Goal: Transaction & Acquisition: Purchase product/service

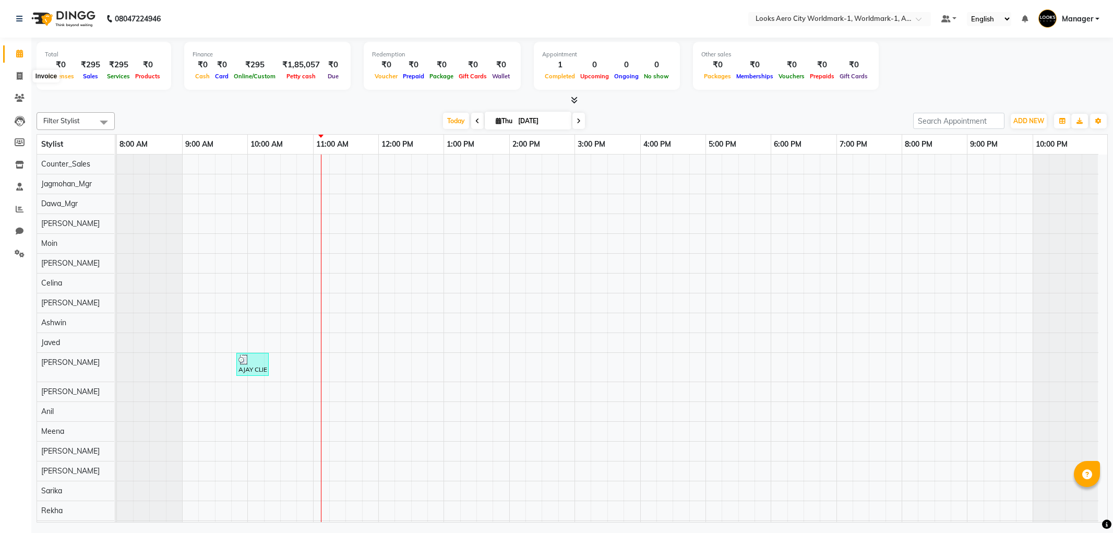
click at [12, 75] on span at bounding box center [19, 76] width 18 height 12
select select "service"
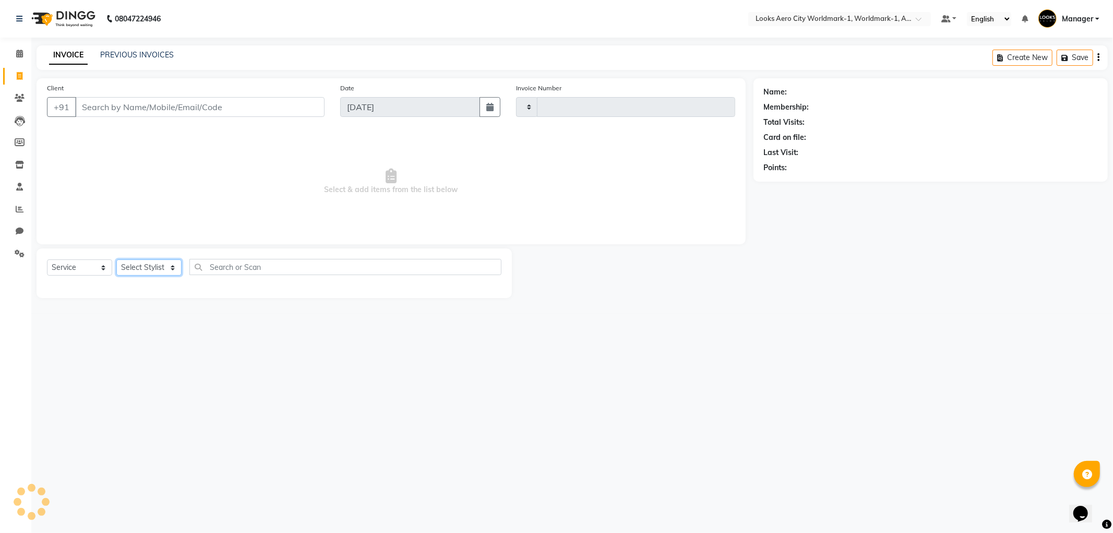
click at [145, 268] on select "Select Stylist" at bounding box center [148, 267] width 65 height 16
select select "8573"
type input "7153"
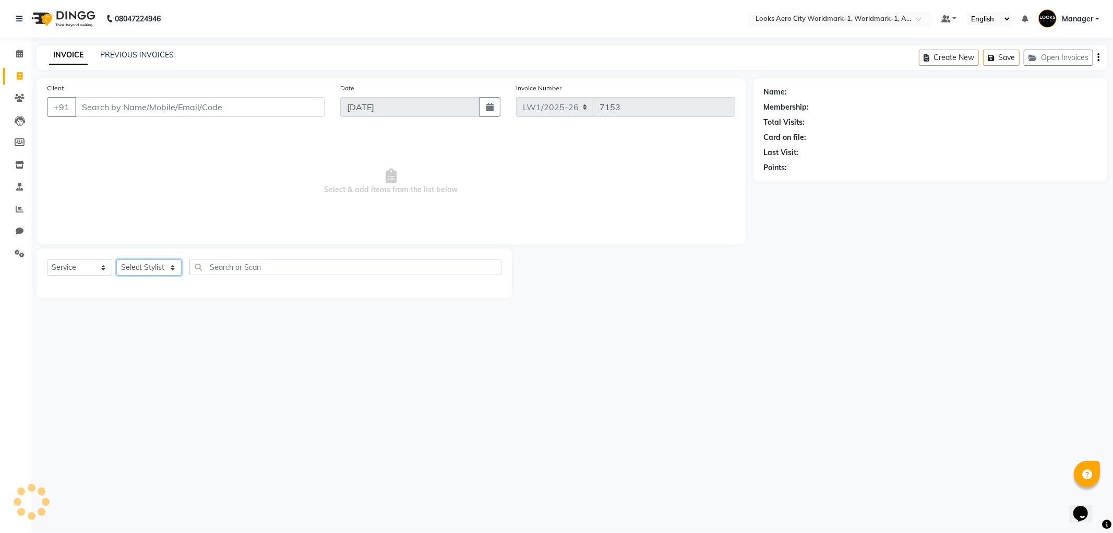
click at [145, 268] on select "Select Stylist" at bounding box center [148, 267] width 65 height 16
click at [143, 266] on select "Select Stylist" at bounding box center [148, 267] width 65 height 16
click at [136, 264] on select "Select Stylist" at bounding box center [148, 267] width 65 height 16
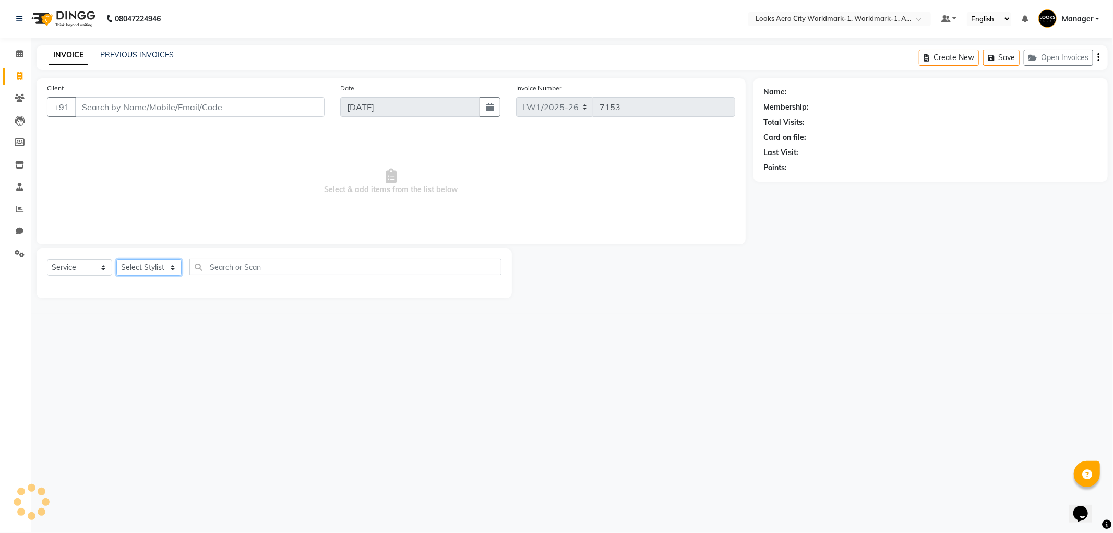
click at [136, 264] on select "Select Stylist Abhishek_Nails Amita Chauhan Anil Ashwin Celina Counter_Sales Da…" at bounding box center [148, 267] width 65 height 16
select select "84548"
click at [116, 260] on select "Select Stylist Abhishek_Nails Amita Chauhan Anil Ashwin Celina Counter_Sales Da…" at bounding box center [148, 267] width 65 height 16
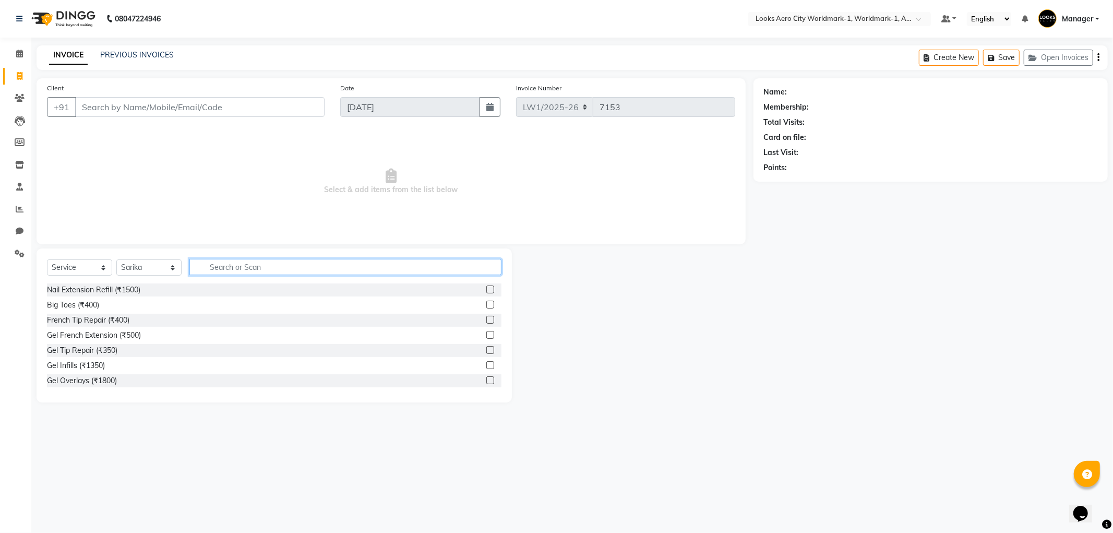
click at [214, 267] on input "text" at bounding box center [345, 267] width 312 height 16
type input "UPP"
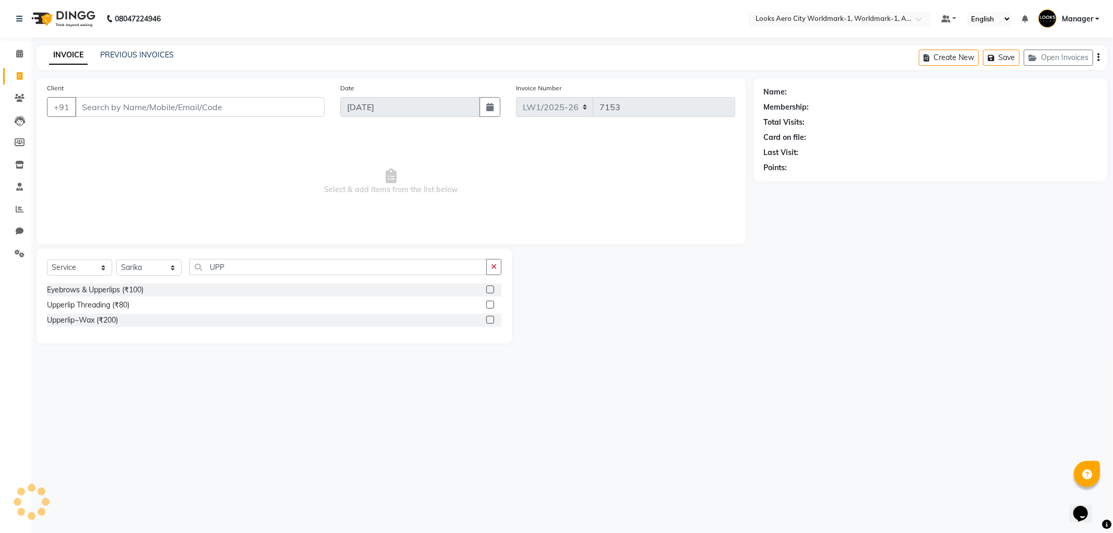
drag, startPoint x: 489, startPoint y: 303, endPoint x: 379, endPoint y: 287, distance: 111.8
click at [488, 303] on label at bounding box center [490, 304] width 8 height 8
click at [488, 303] on input "checkbox" at bounding box center [489, 305] width 7 height 7
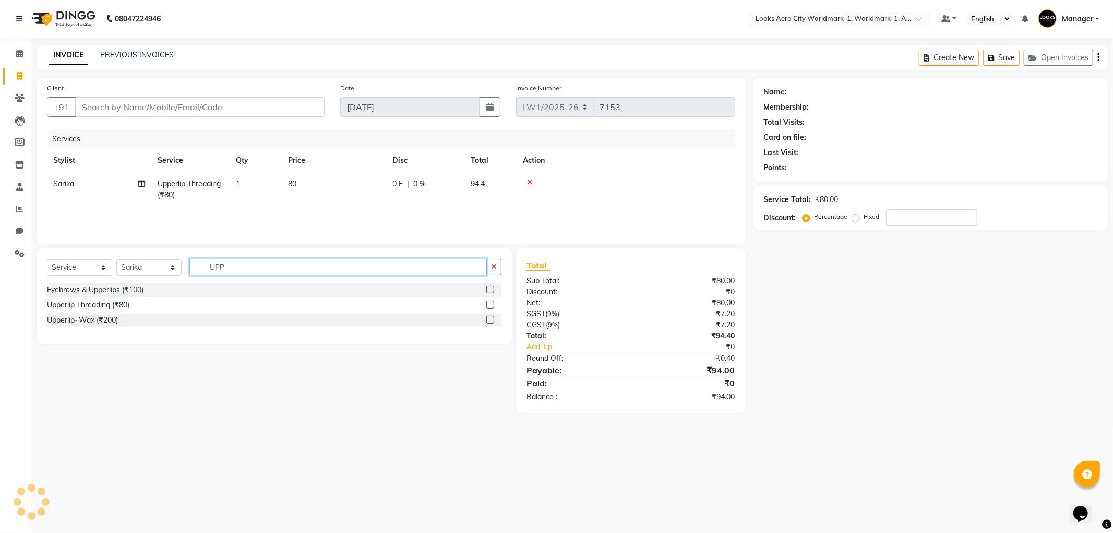
checkbox input "false"
drag, startPoint x: 207, startPoint y: 269, endPoint x: 183, endPoint y: 270, distance: 24.0
click at [183, 270] on div "Select Service Product Membership Package Voucher Prepaid Gift Card Select Styl…" at bounding box center [274, 271] width 454 height 25
type input "CHI"
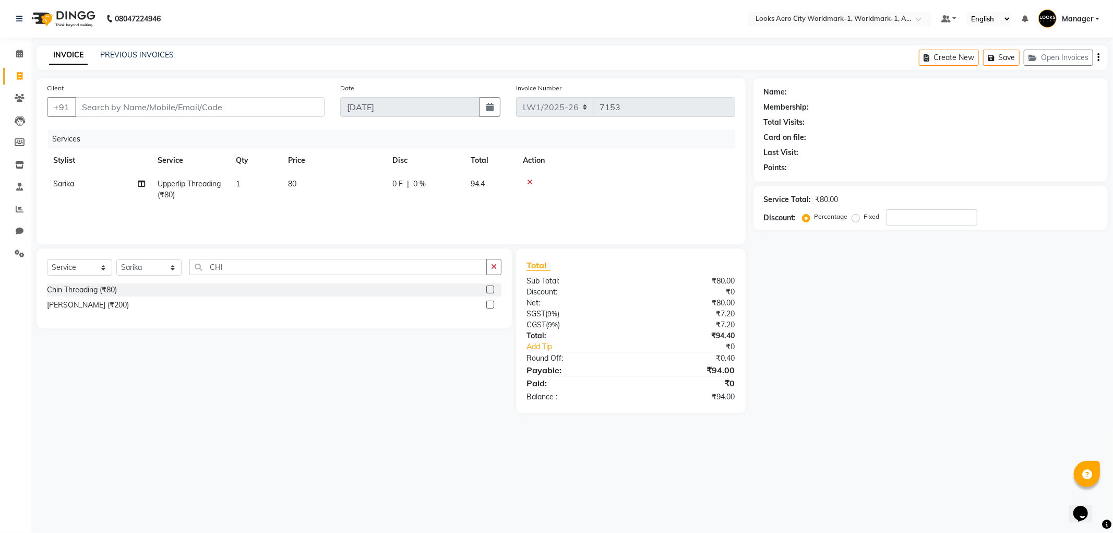
click at [492, 287] on label at bounding box center [490, 289] width 8 height 8
click at [492, 287] on input "checkbox" at bounding box center [489, 289] width 7 height 7
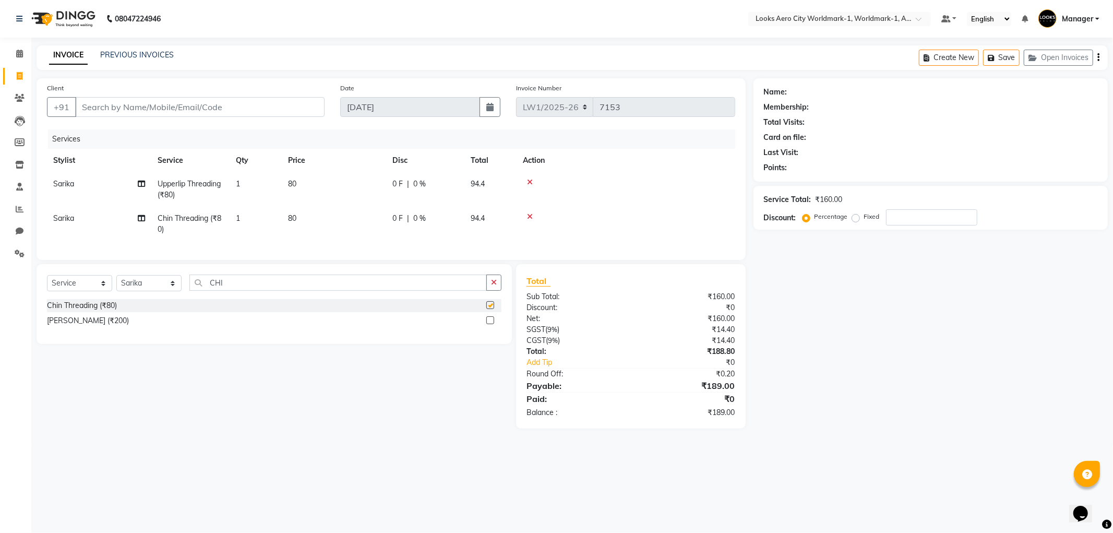
checkbox input "false"
click at [324, 199] on td "80" at bounding box center [334, 189] width 104 height 34
select select "84548"
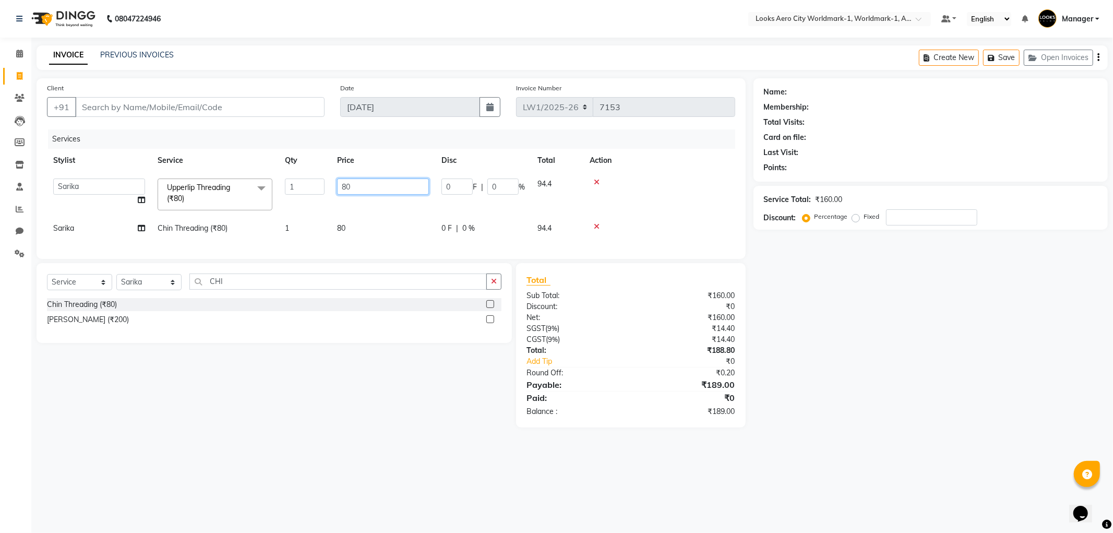
drag, startPoint x: 367, startPoint y: 189, endPoint x: 284, endPoint y: 188, distance: 83.0
click at [284, 188] on tr "Abhishek_Nails Amita Chauhan Anil Ashwin Celina Counter_Sales Dawa_Mgr Gaurav_P…" at bounding box center [391, 194] width 688 height 44
type input "100"
click at [374, 232] on td "80" at bounding box center [383, 227] width 104 height 23
select select "84548"
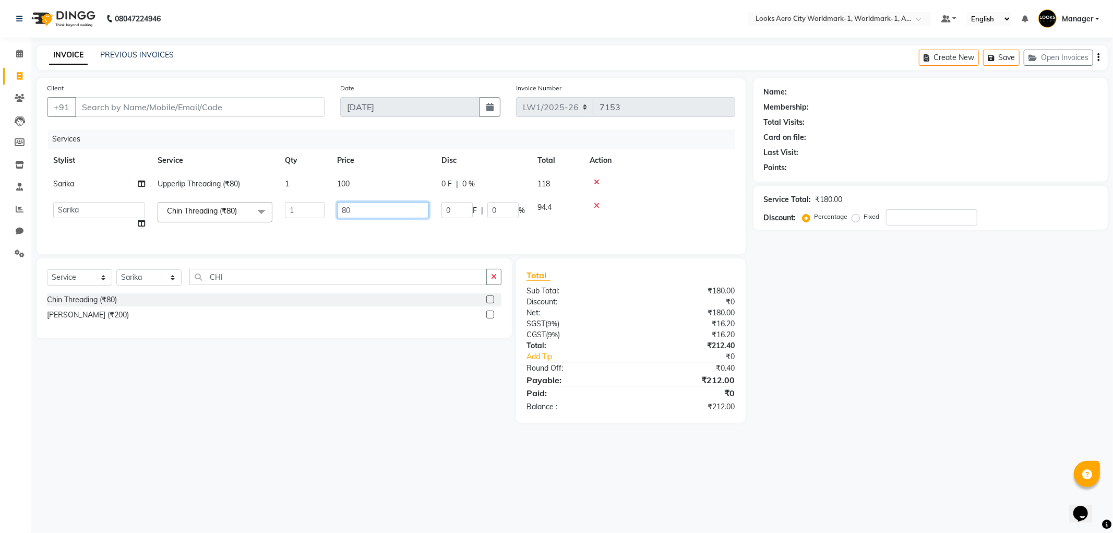
drag, startPoint x: 369, startPoint y: 214, endPoint x: 326, endPoint y: 213, distance: 43.8
click at [326, 213] on tr "Abhishek_Nails Amita Chauhan Anil Ashwin Celina Counter_Sales Dawa_Mgr Gaurav_P…" at bounding box center [391, 216] width 688 height 40
type input "100"
click at [345, 419] on div "Select Service Product Membership Package Voucher Prepaid Gift Card Select Styl…" at bounding box center [270, 340] width 483 height 164
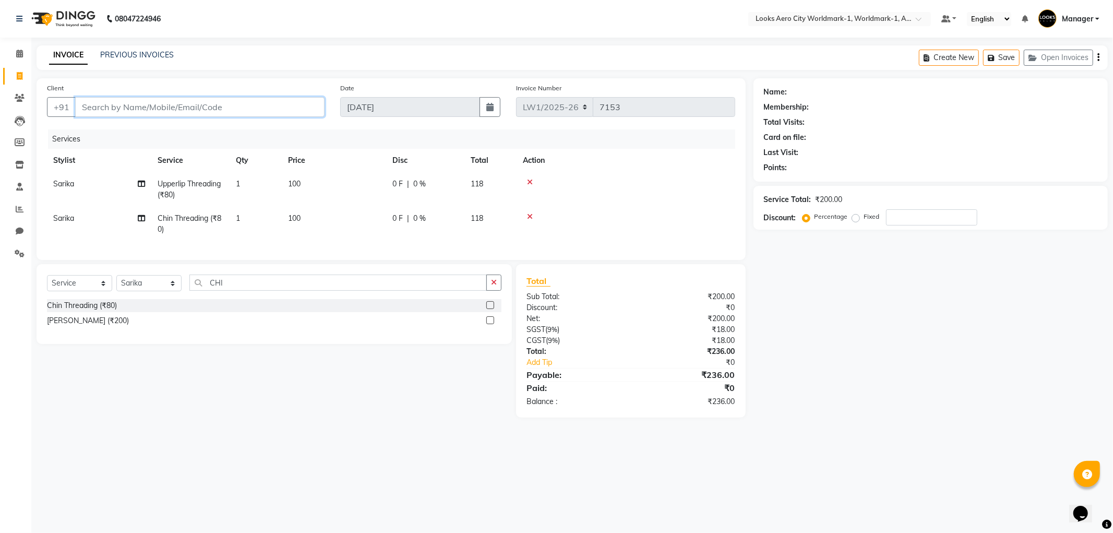
click at [87, 105] on input "Client" at bounding box center [199, 107] width 249 height 20
type input "8"
type input "0"
type input "8447874405"
click at [299, 110] on span "Add Client" at bounding box center [297, 107] width 41 height 10
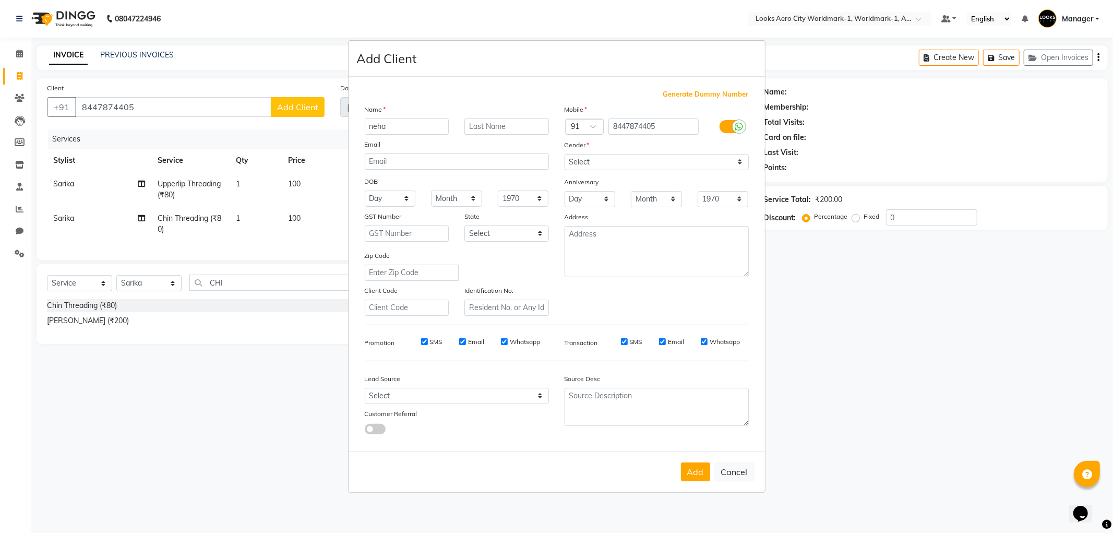
type input "neha"
click at [496, 123] on input "text" at bounding box center [506, 126] width 85 height 16
type input "CLIENT"
click at [645, 165] on select "Select Male Female Other Prefer Not To Say" at bounding box center [656, 162] width 184 height 16
select select "other"
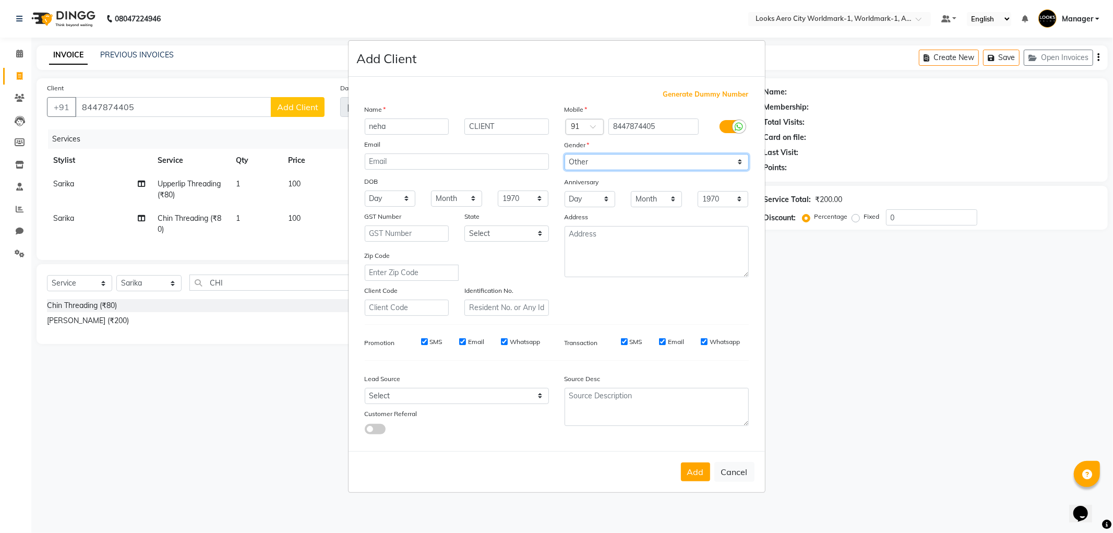
click at [564, 154] on select "Select Male Female Other Prefer Not To Say" at bounding box center [656, 162] width 184 height 16
click at [688, 477] on button "Add" at bounding box center [695, 471] width 29 height 19
select select
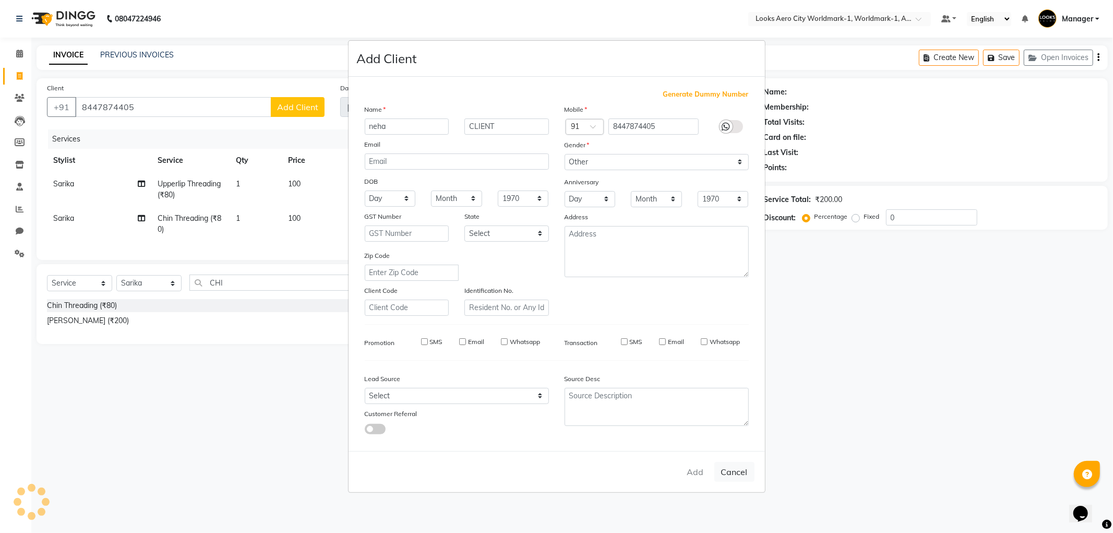
select select
checkbox input "false"
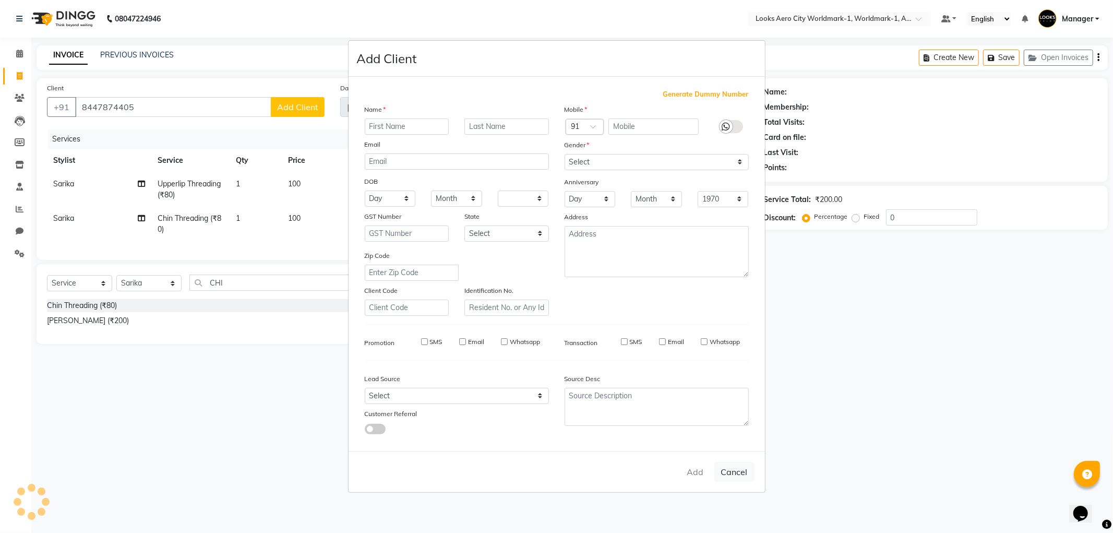
checkbox input "false"
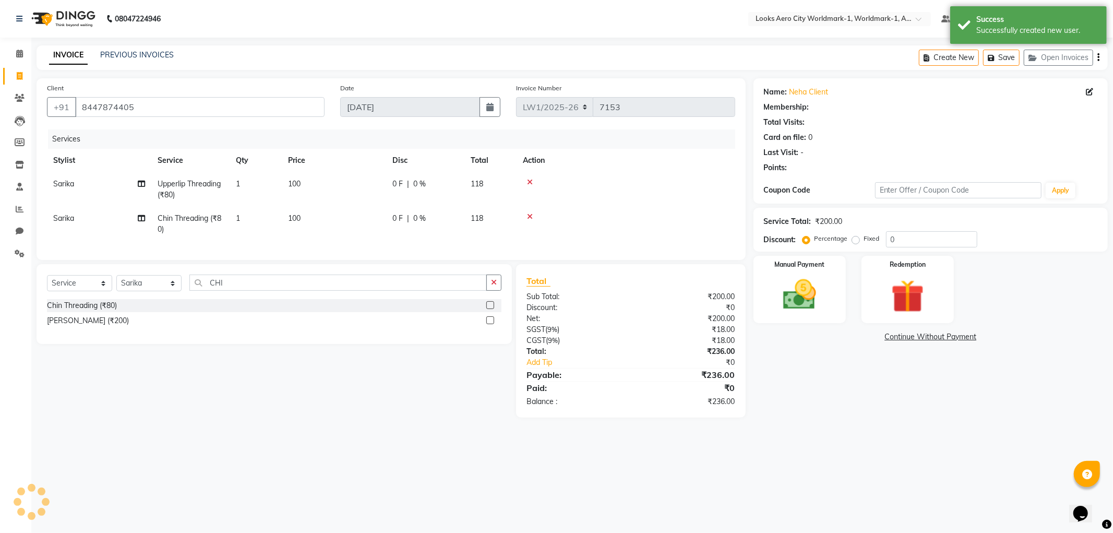
select select "1: Object"
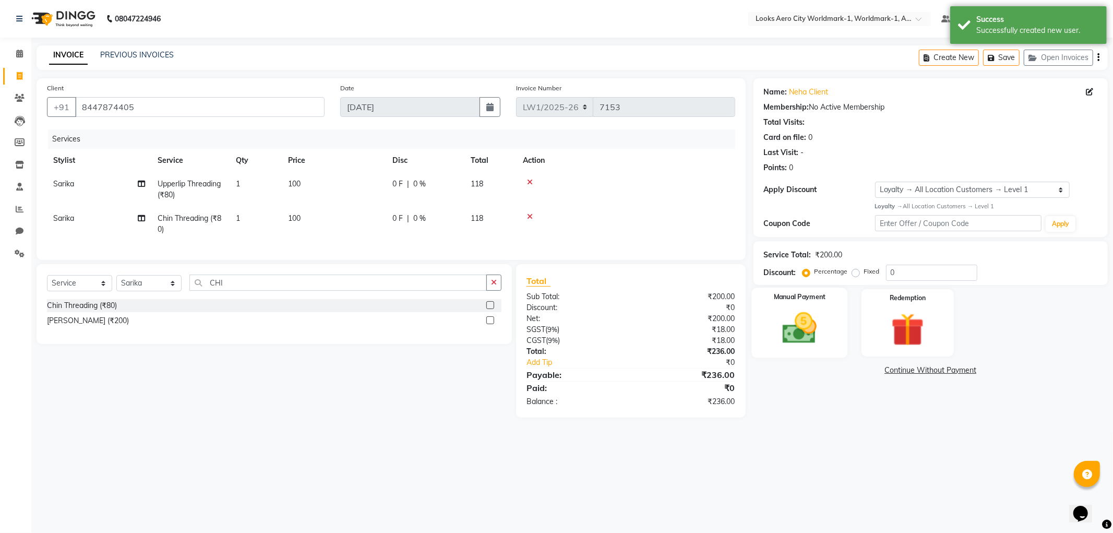
click at [779, 342] on img at bounding box center [800, 328] width 56 height 40
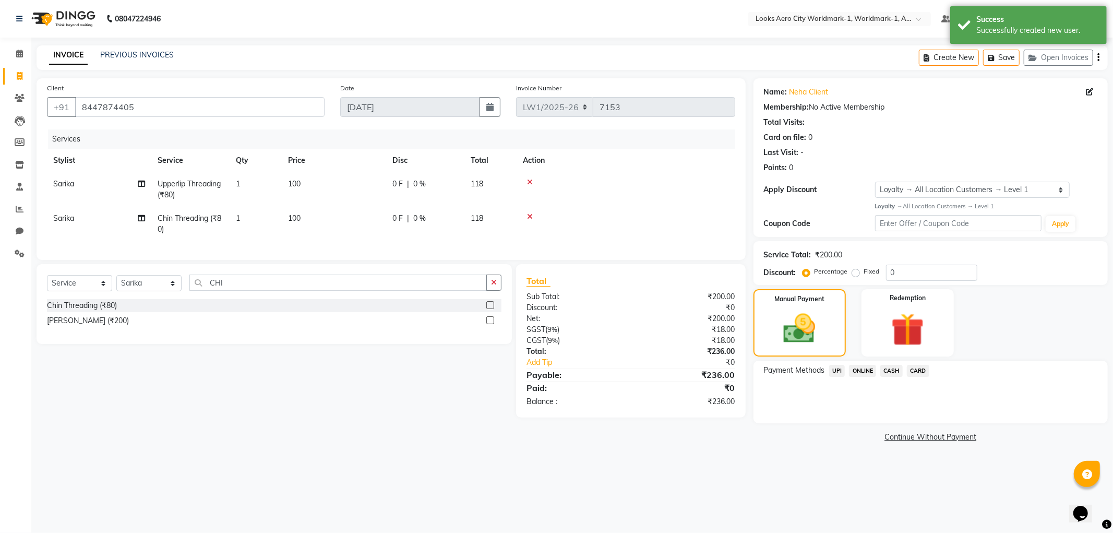
click at [840, 368] on span "UPI" at bounding box center [837, 371] width 16 height 12
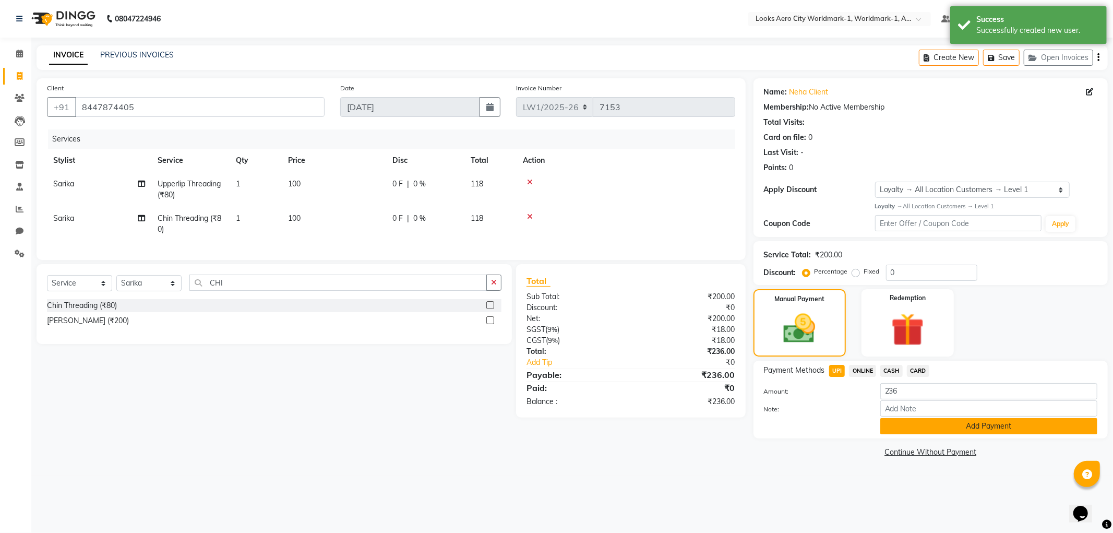
click at [905, 419] on button "Add Payment" at bounding box center [988, 426] width 217 height 16
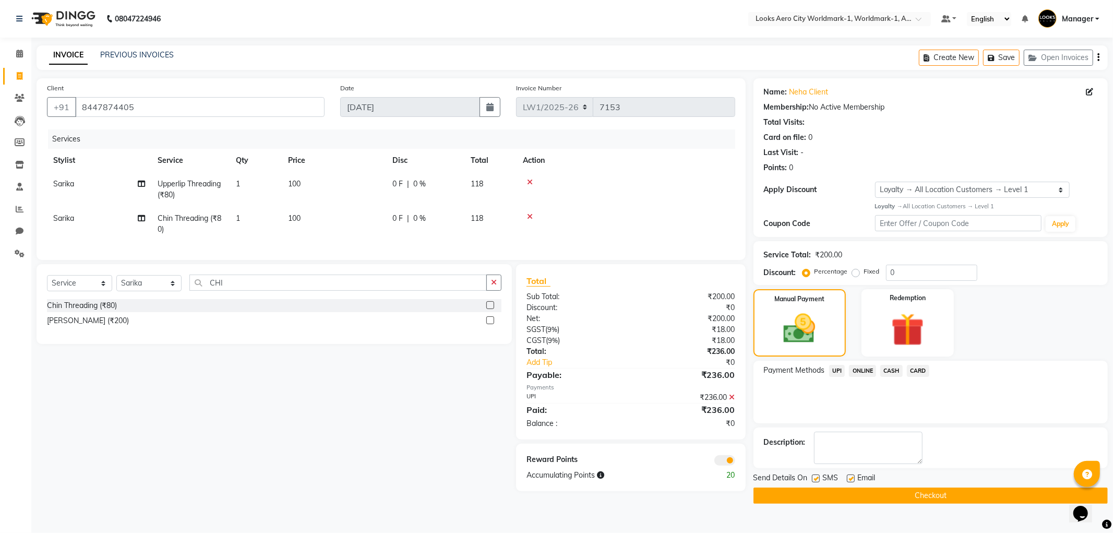
click at [852, 474] on label at bounding box center [851, 478] width 8 height 8
click at [852, 475] on input "checkbox" at bounding box center [850, 478] width 7 height 7
checkbox input "false"
click at [823, 495] on button "Checkout" at bounding box center [930, 495] width 354 height 16
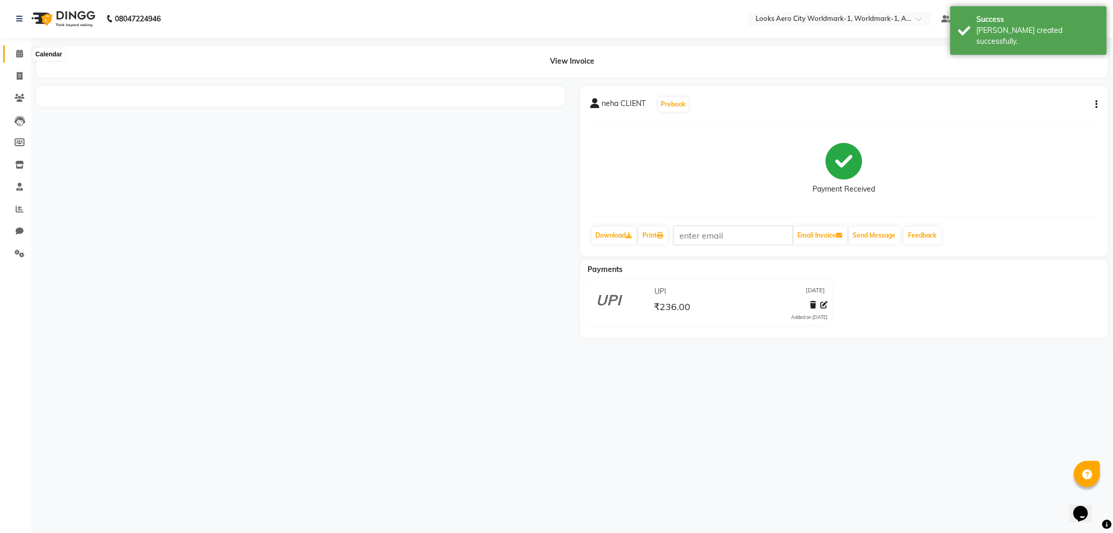
click at [16, 51] on icon at bounding box center [19, 54] width 7 height 8
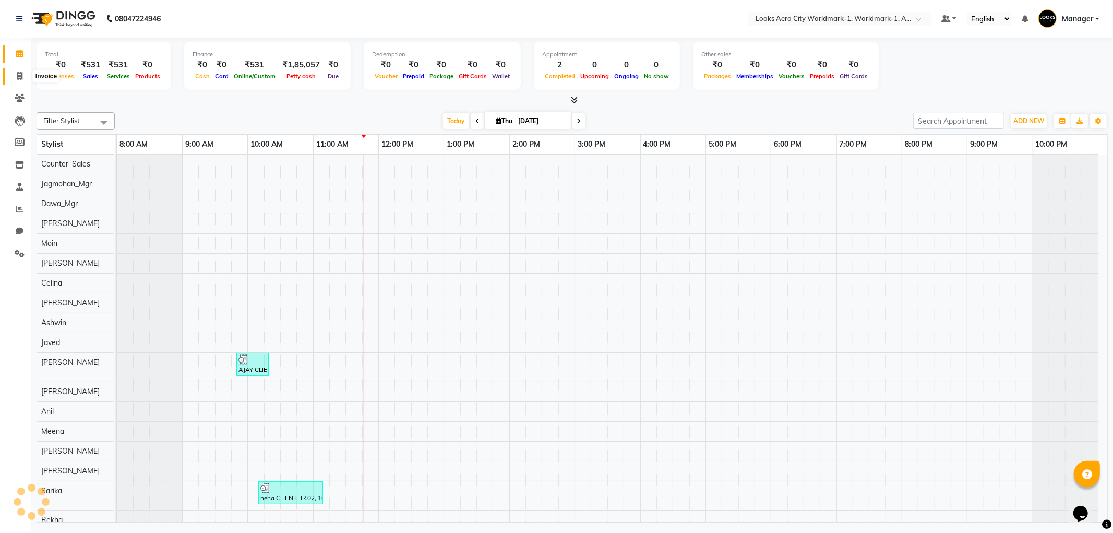
click at [21, 78] on icon at bounding box center [20, 76] width 6 height 8
select select "service"
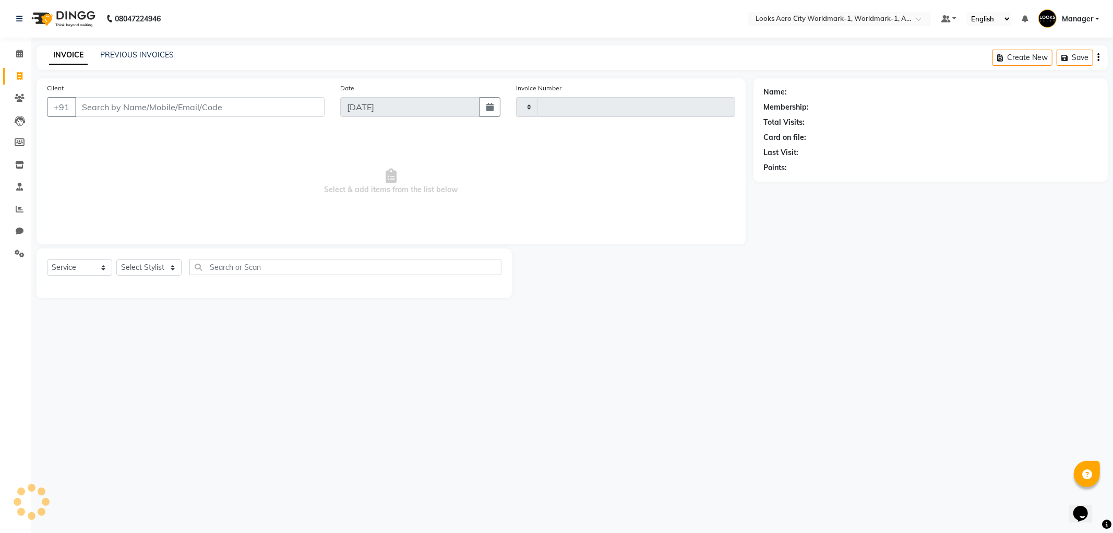
type input "7154"
select select "8573"
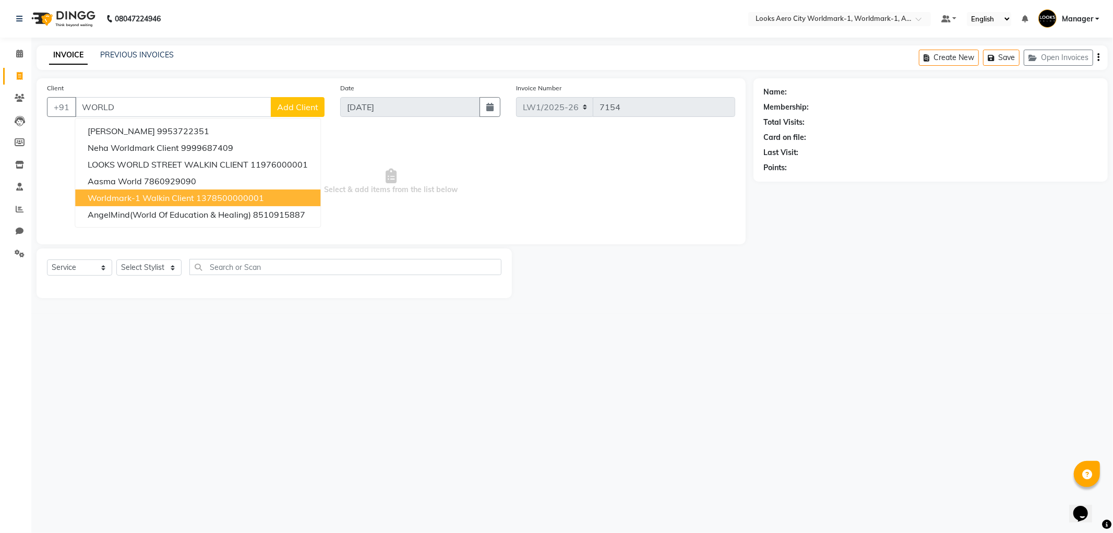
click at [158, 199] on span "Worldmark-1 Walkin Client" at bounding box center [141, 197] width 106 height 10
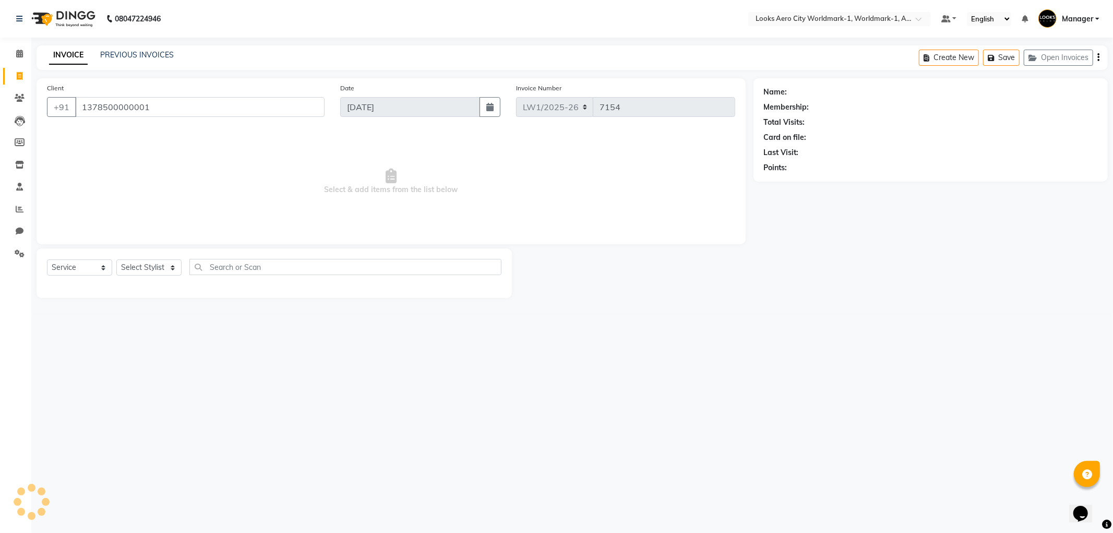
type input "1378500000001"
click at [143, 268] on select "Select Stylist Abhishek_Nails Amita Chauhan Anil Ashwin Celina Counter_Sales Da…" at bounding box center [148, 267] width 65 height 16
select select "84547"
click at [116, 260] on select "Select Stylist Abhishek_Nails Amita Chauhan Anil Ashwin Celina Counter_Sales Da…" at bounding box center [148, 267] width 65 height 16
select select "1: Object"
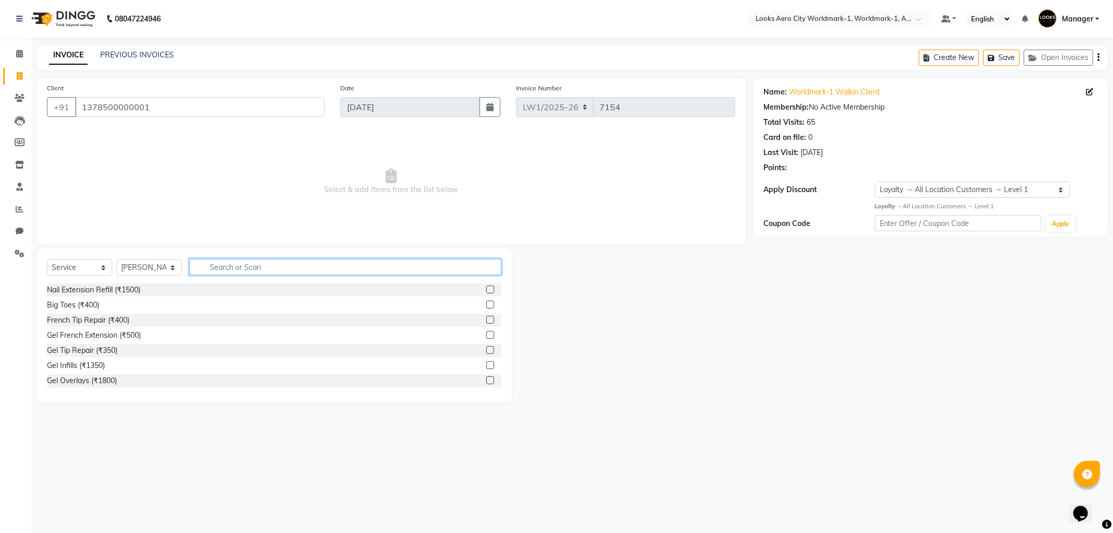
click at [210, 267] on input "text" at bounding box center [345, 267] width 312 height 16
type input "EYE"
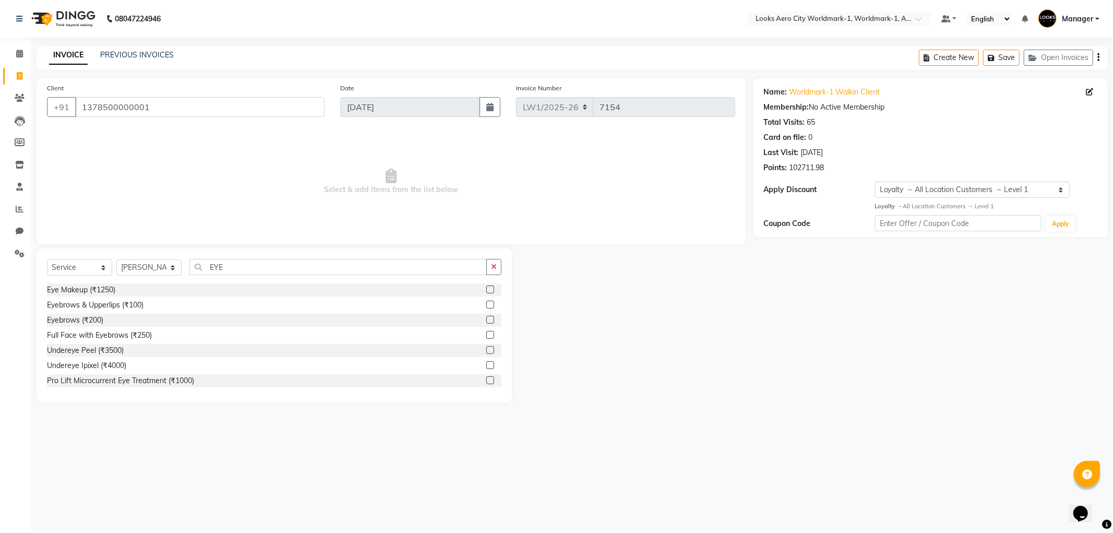
click at [486, 304] on label at bounding box center [490, 304] width 8 height 8
click at [486, 304] on input "checkbox" at bounding box center [489, 305] width 7 height 7
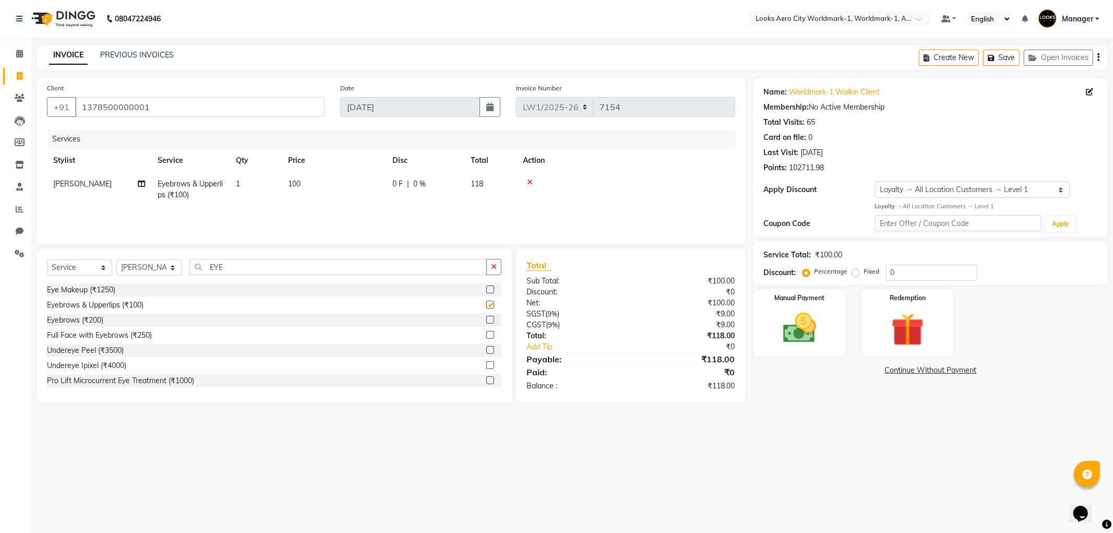
checkbox input "false"
drag, startPoint x: 320, startPoint y: 183, endPoint x: 332, endPoint y: 184, distance: 12.0
click at [324, 184] on td "100" at bounding box center [334, 189] width 104 height 34
select select "84547"
drag, startPoint x: 332, startPoint y: 184, endPoint x: 366, endPoint y: 184, distance: 33.4
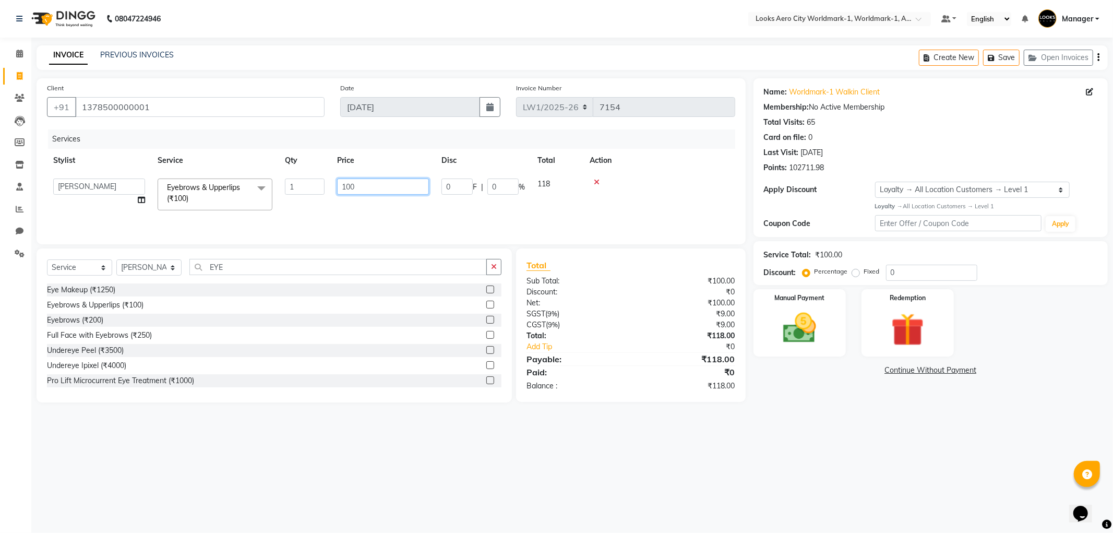
click at [366, 184] on input "100" at bounding box center [383, 186] width 92 height 16
type input "102"
click at [726, 500] on div "08047224946 Select Location × Looks Aero City Worldmark-1, Worldmark-1, Aerocit…" at bounding box center [556, 266] width 1113 height 533
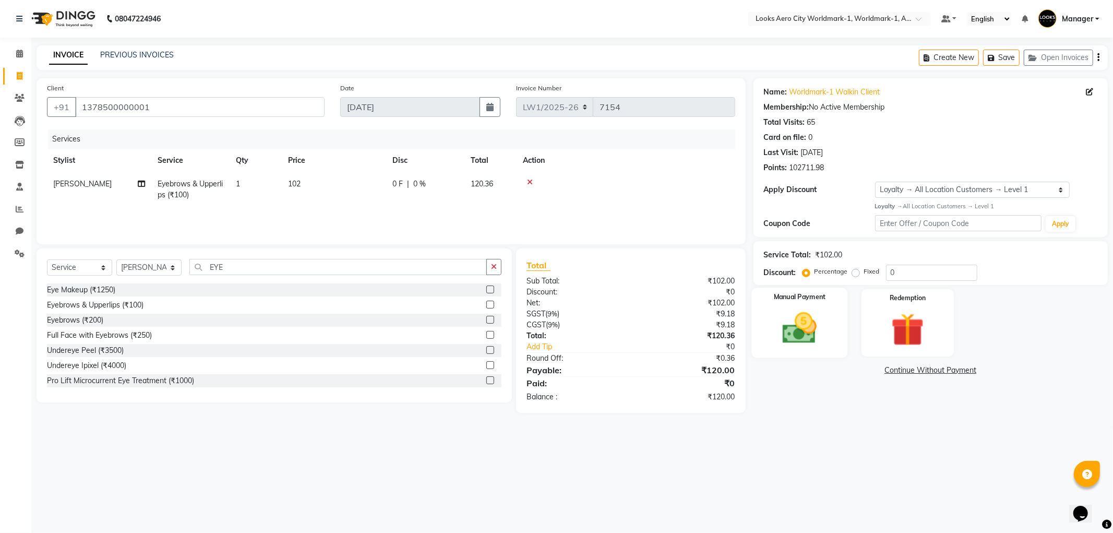
click at [800, 351] on div "Manual Payment" at bounding box center [799, 322] width 96 height 70
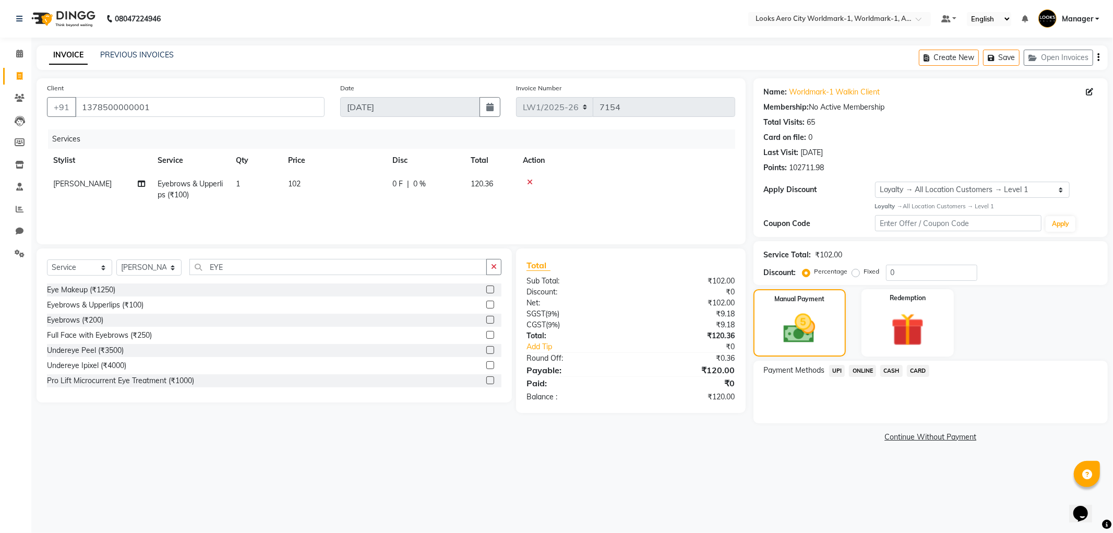
click at [888, 370] on span "CASH" at bounding box center [891, 371] width 22 height 12
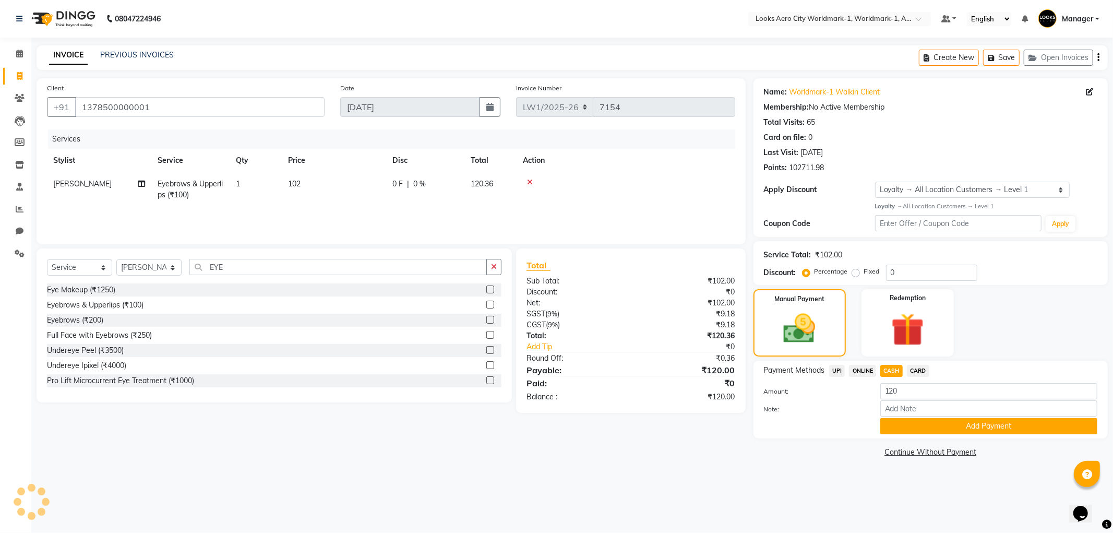
drag, startPoint x: 900, startPoint y: 428, endPoint x: 898, endPoint y: 422, distance: 6.5
click at [900, 423] on button "Add Payment" at bounding box center [988, 426] width 217 height 16
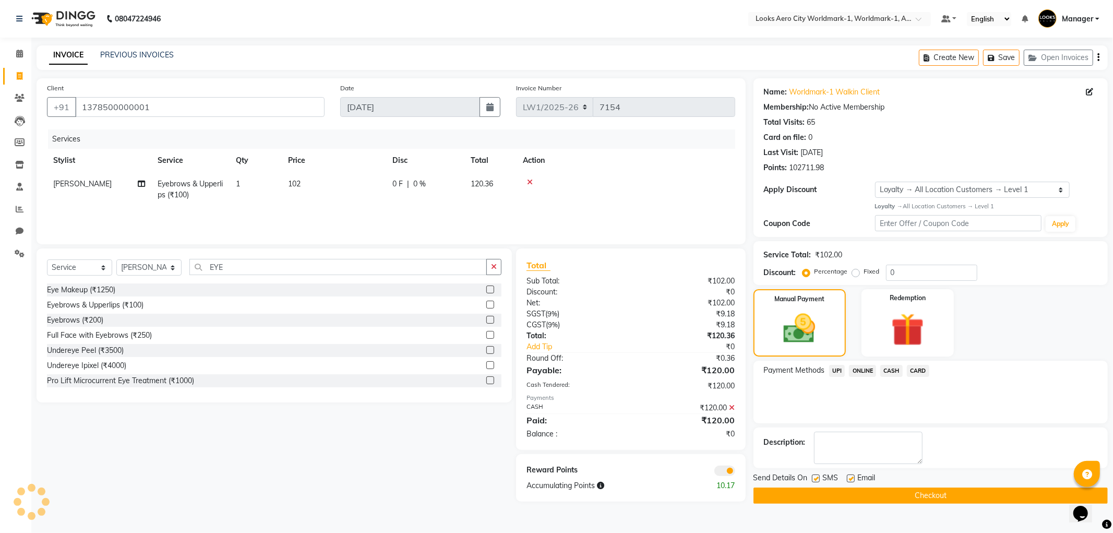
drag, startPoint x: 854, startPoint y: 478, endPoint x: 836, endPoint y: 477, distance: 18.3
click at [853, 477] on div "Email" at bounding box center [865, 478] width 37 height 13
click at [721, 472] on span at bounding box center [724, 470] width 21 height 10
click at [735, 472] on input "checkbox" at bounding box center [735, 472] width 0 height 0
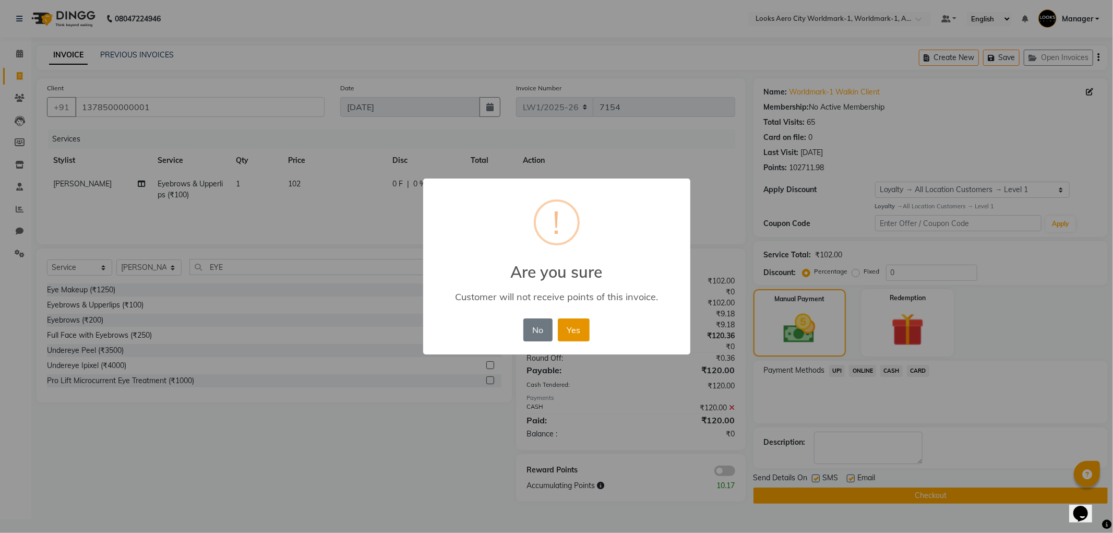
click at [572, 335] on button "Yes" at bounding box center [574, 329] width 32 height 23
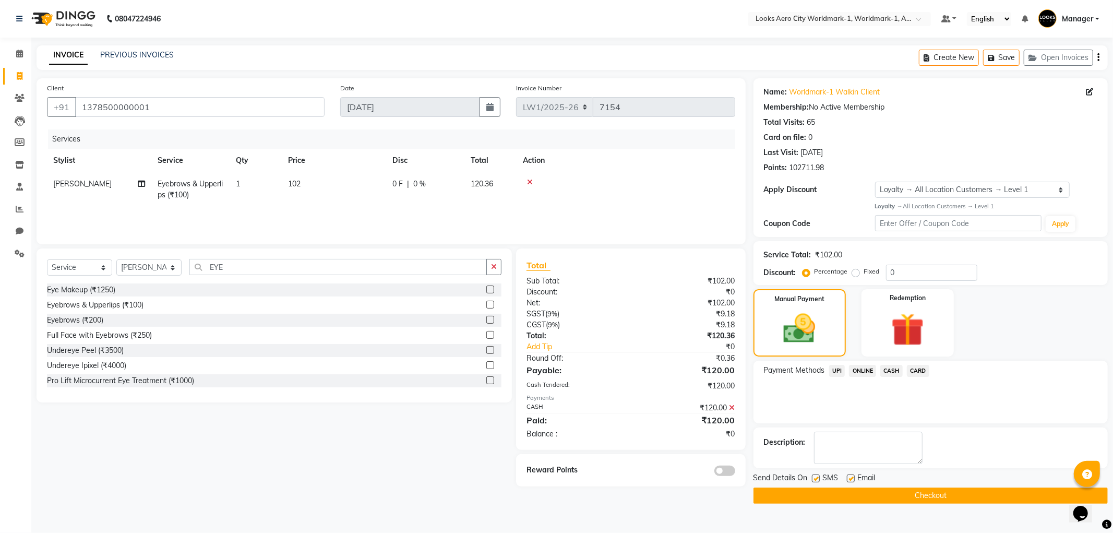
click at [789, 491] on button "Checkout" at bounding box center [930, 495] width 354 height 16
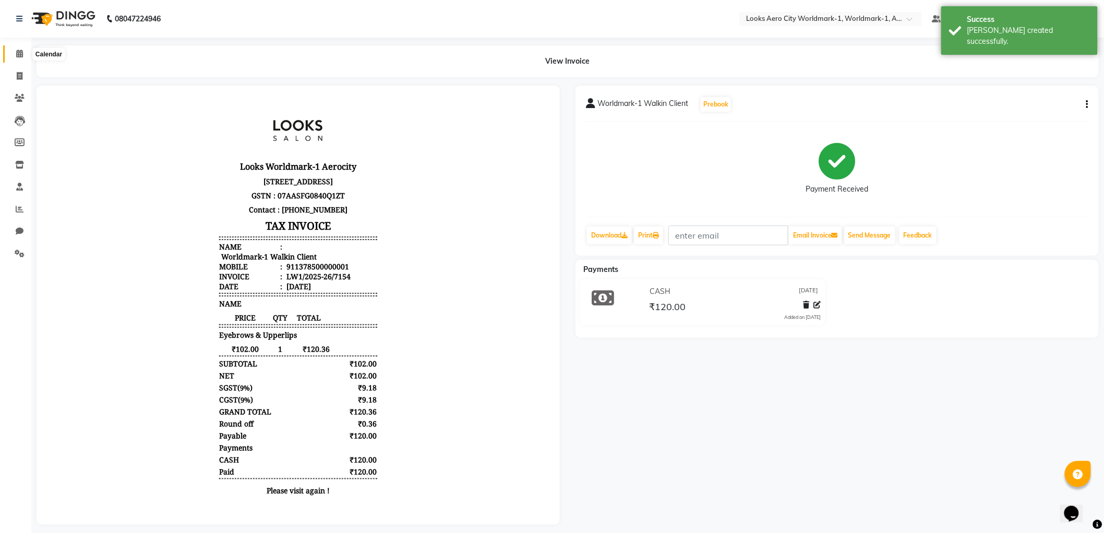
click at [15, 55] on span at bounding box center [19, 54] width 18 height 12
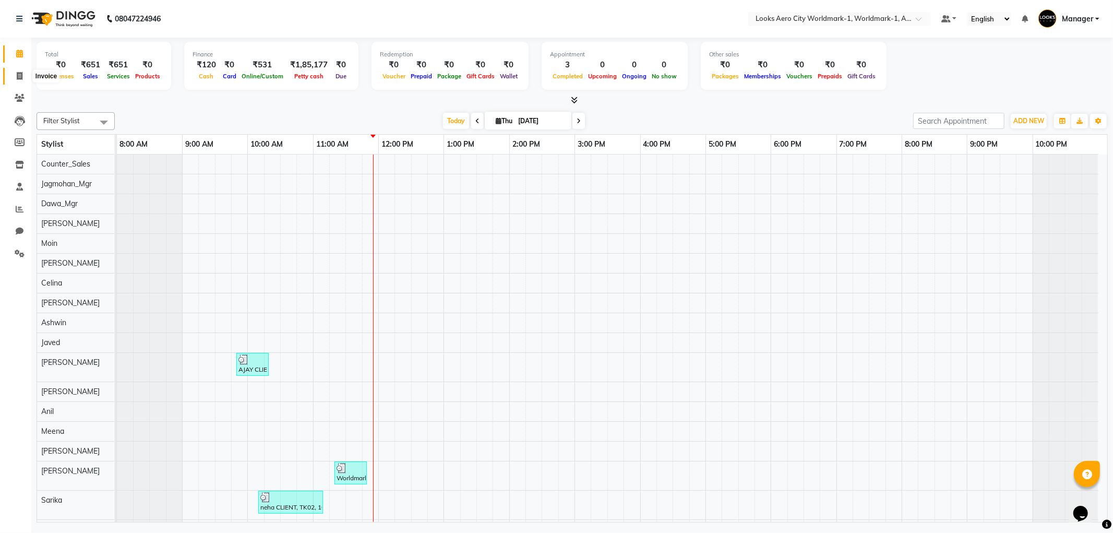
click at [24, 75] on span at bounding box center [19, 76] width 18 height 12
select select "service"
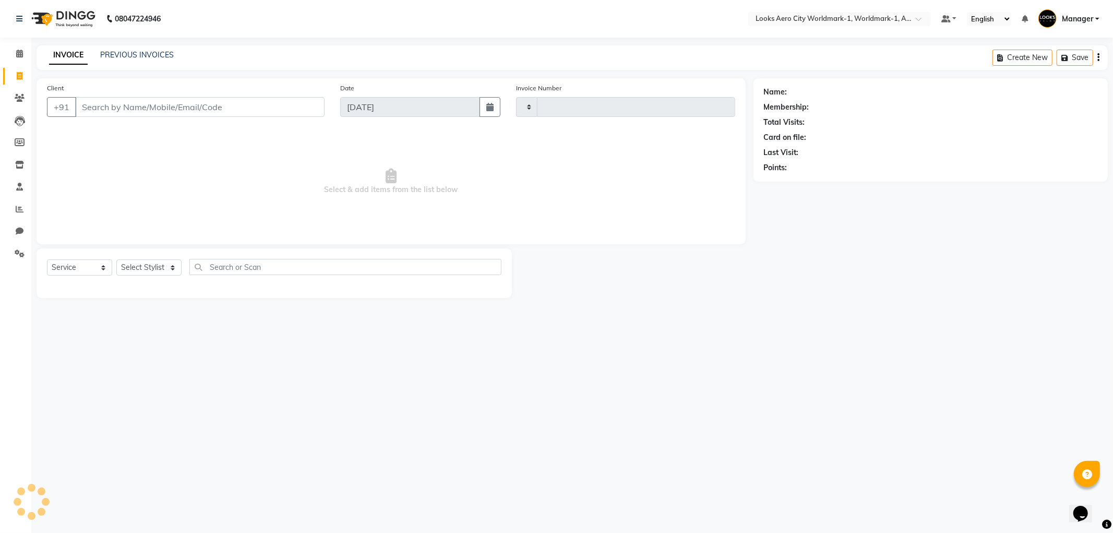
type input "7155"
select select "8573"
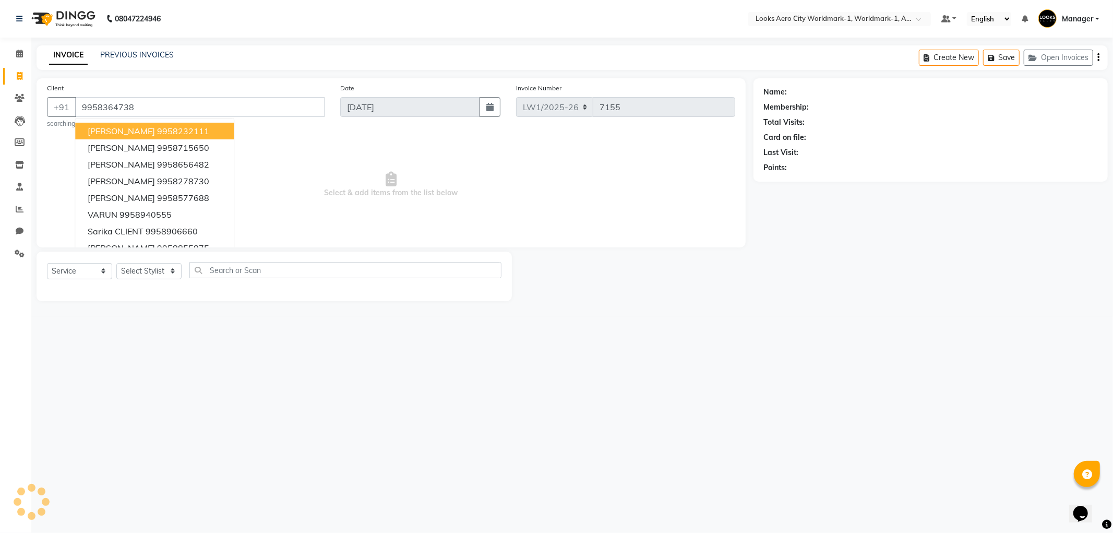
type input "9958364738"
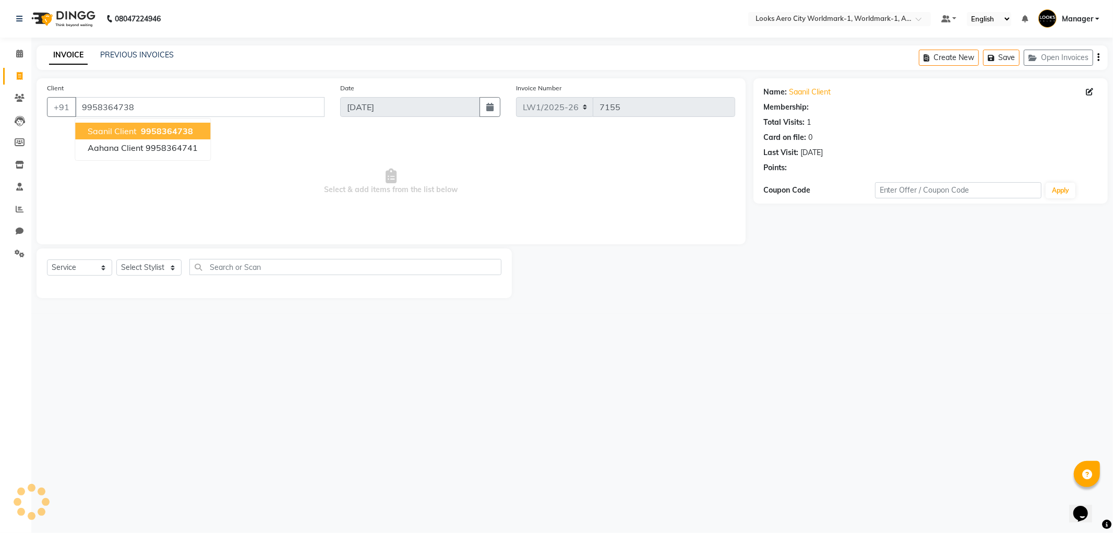
select select "1: Object"
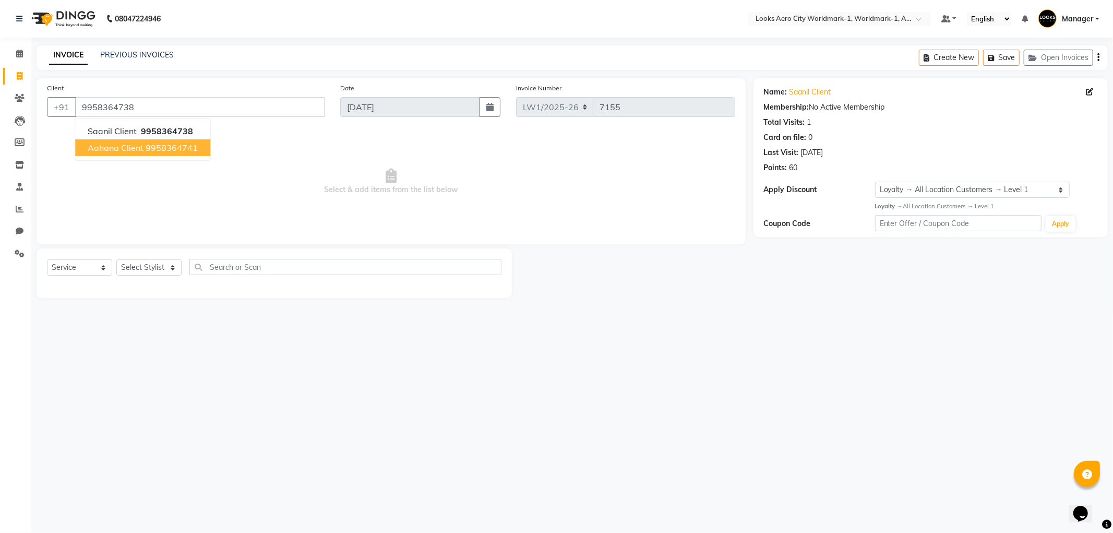
click at [336, 358] on div "08047224946 Select Location × Looks Aero City Worldmark-1, Worldmark-1, Aerocit…" at bounding box center [556, 266] width 1113 height 533
click at [148, 268] on select "Select Stylist Abhishek_Nails Amita Chauhan Anil Ashwin Celina Counter_Sales Da…" at bounding box center [148, 267] width 65 height 16
select select "84542"
click at [116, 260] on select "Select Stylist Abhishek_Nails Amita Chauhan Anil Ashwin Celina Counter_Sales Da…" at bounding box center [148, 267] width 65 height 16
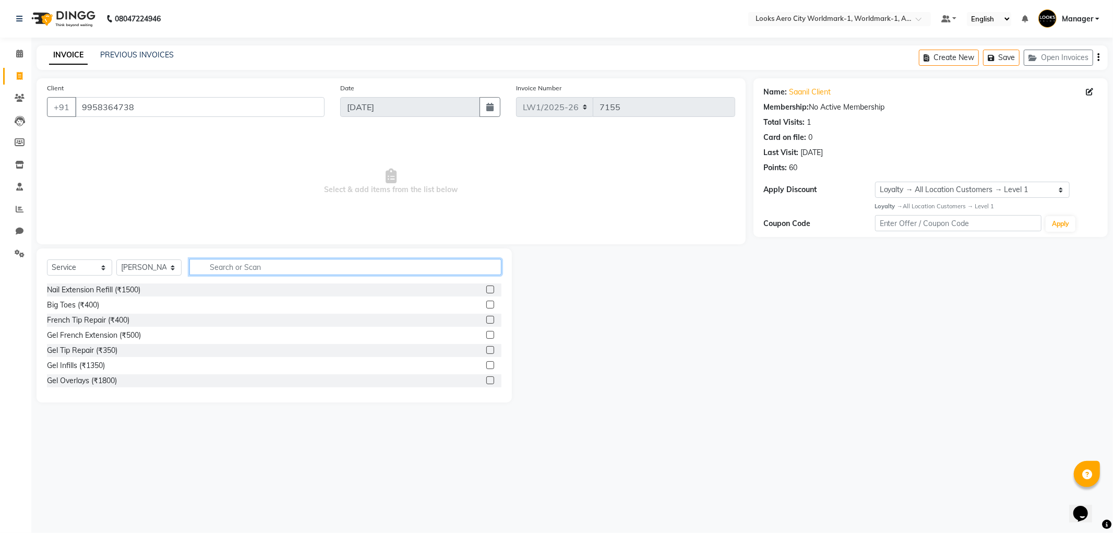
click at [230, 263] on input "text" at bounding box center [345, 267] width 312 height 16
type input "CUT"
drag, startPoint x: 481, startPoint y: 306, endPoint x: 364, endPoint y: 238, distance: 135.8
click at [486, 306] on label at bounding box center [490, 304] width 8 height 8
click at [486, 306] on input "checkbox" at bounding box center [489, 305] width 7 height 7
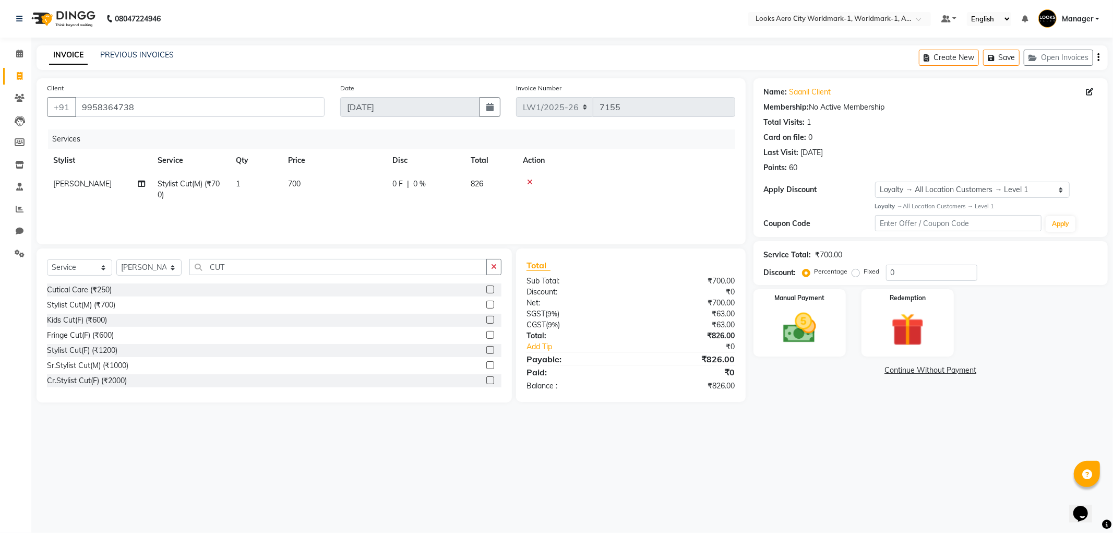
checkbox input "false"
click at [343, 196] on td "700" at bounding box center [334, 189] width 104 height 34
select select "84542"
drag, startPoint x: 356, startPoint y: 195, endPoint x: 307, endPoint y: 187, distance: 49.7
click at [307, 187] on tr "Abhishek_Nails Amita Chauhan Anil Ashwin Celina Counter_Sales Dawa_Mgr Gaurav_P…" at bounding box center [391, 192] width 688 height 40
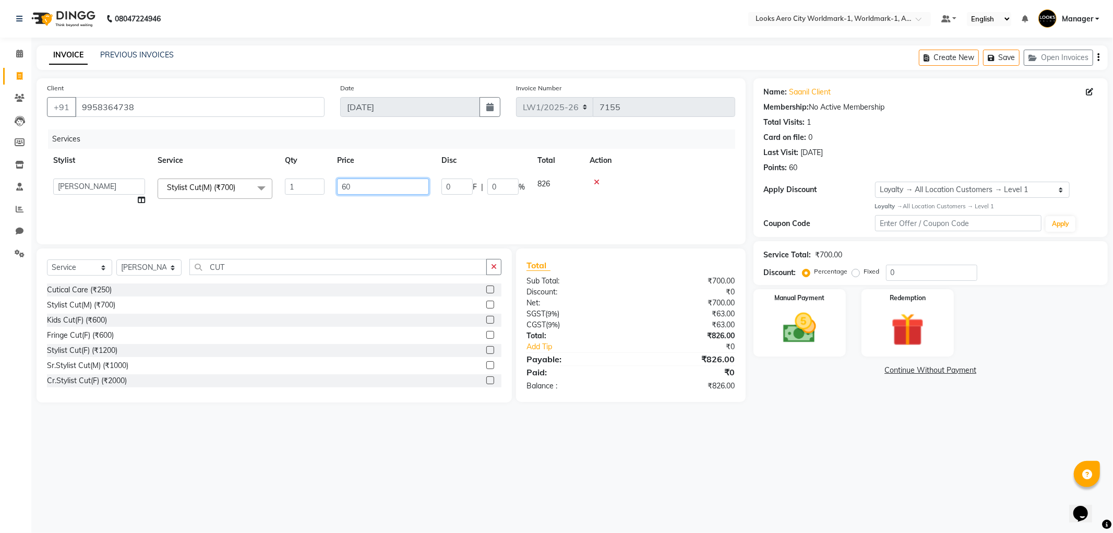
type input "602"
click at [543, 458] on div "08047224946 Select Location × Looks Aero City Worldmark-1, Worldmark-1, Aerocit…" at bounding box center [556, 266] width 1113 height 533
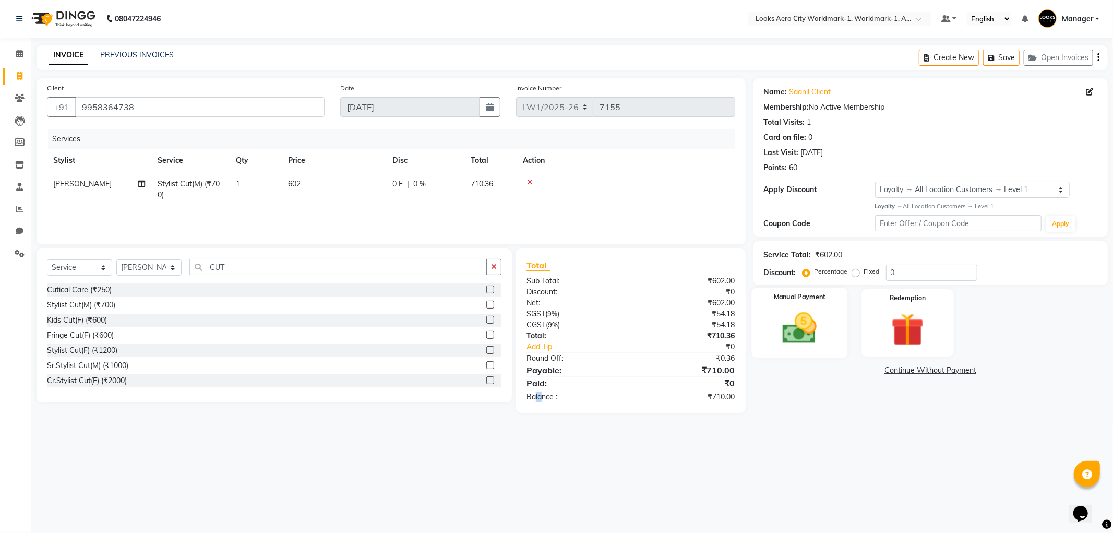
click at [794, 331] on img at bounding box center [800, 328] width 56 height 40
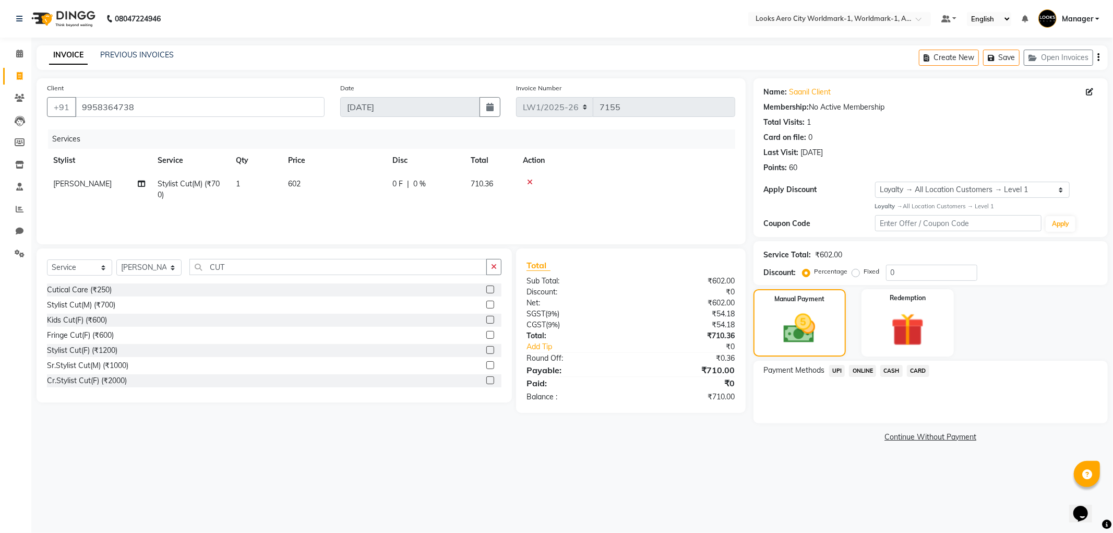
click at [833, 369] on span "UPI" at bounding box center [837, 371] width 16 height 12
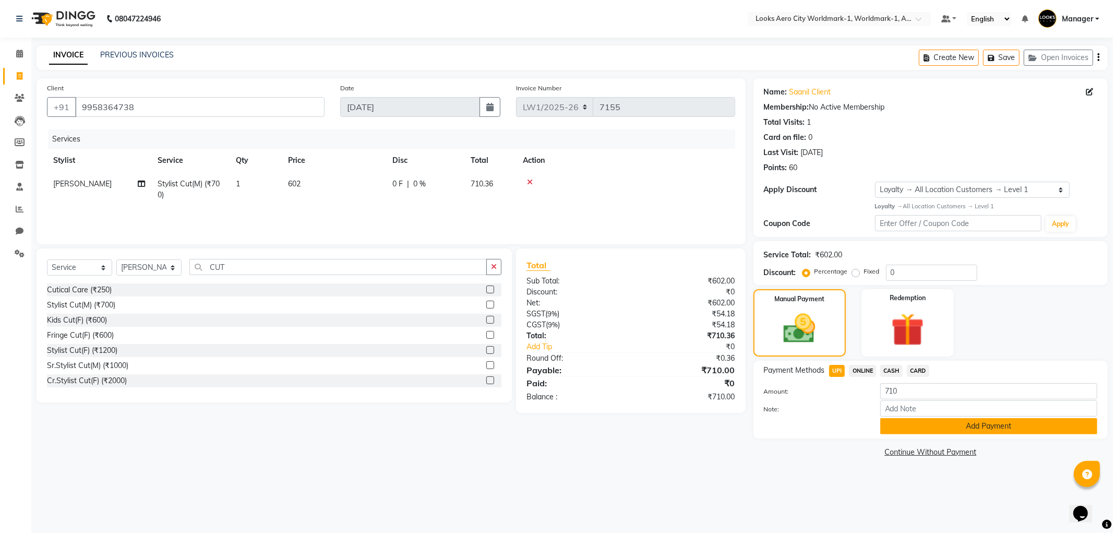
click at [916, 428] on button "Add Payment" at bounding box center [988, 426] width 217 height 16
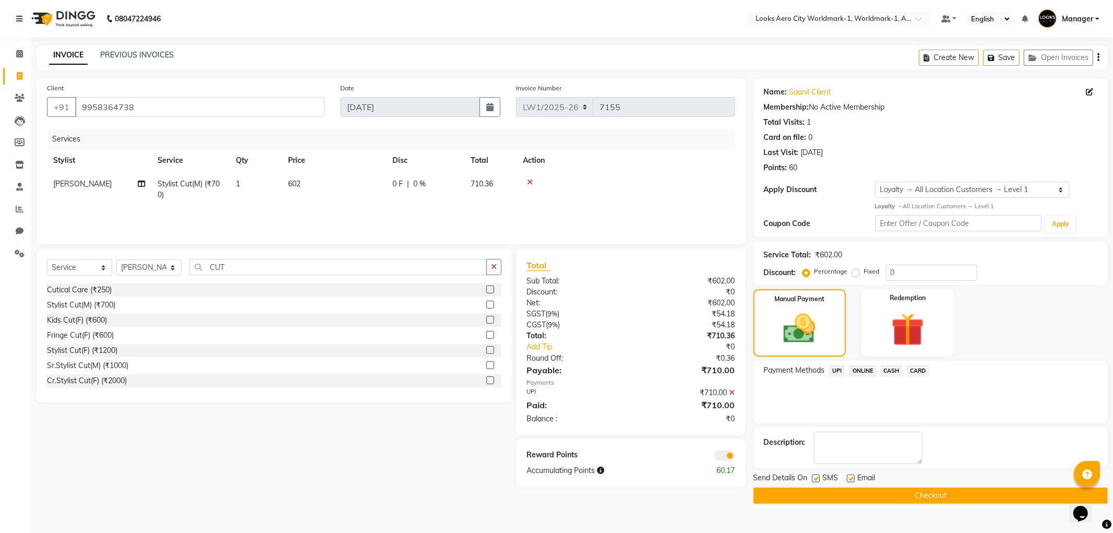
click at [850, 480] on label at bounding box center [851, 478] width 8 height 8
click at [850, 480] on input "checkbox" at bounding box center [850, 478] width 7 height 7
checkbox input "false"
drag, startPoint x: 830, startPoint y: 491, endPoint x: 744, endPoint y: 453, distance: 94.3
click at [829, 491] on button "Checkout" at bounding box center [930, 495] width 354 height 16
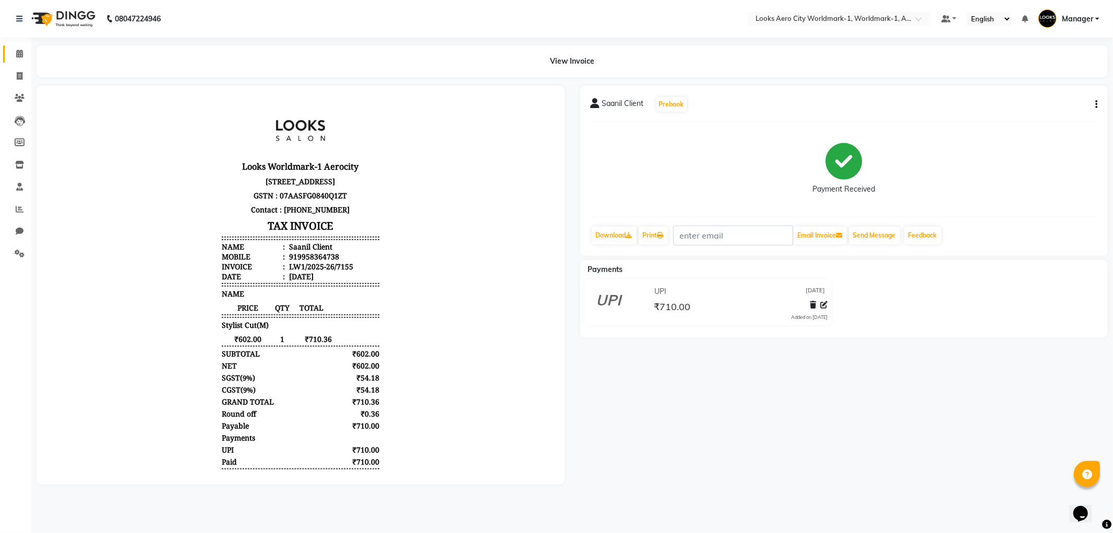
click at [14, 60] on link "Calendar" at bounding box center [15, 53] width 25 height 17
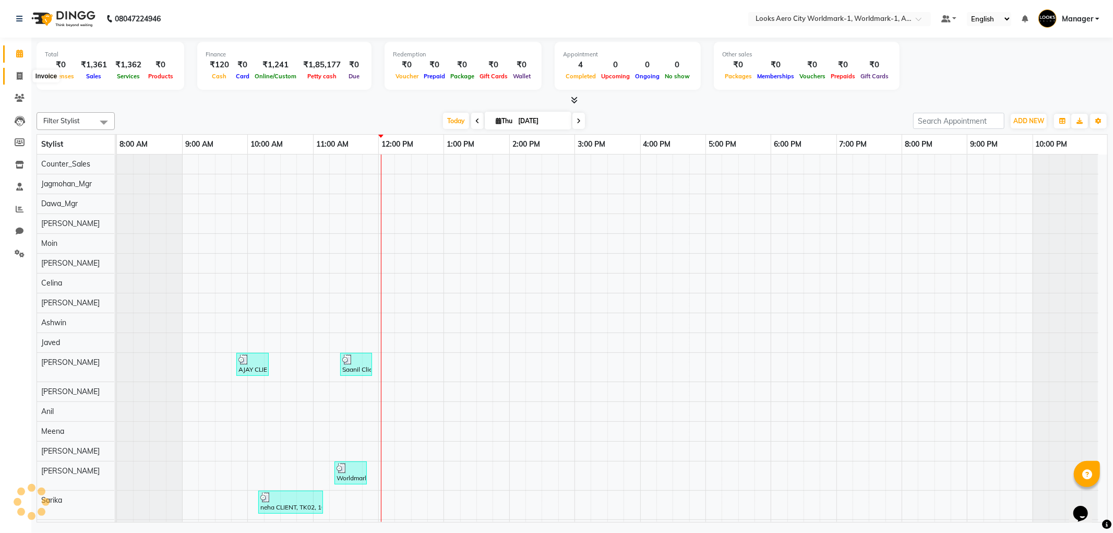
click at [19, 80] on span at bounding box center [19, 76] width 18 height 12
select select "service"
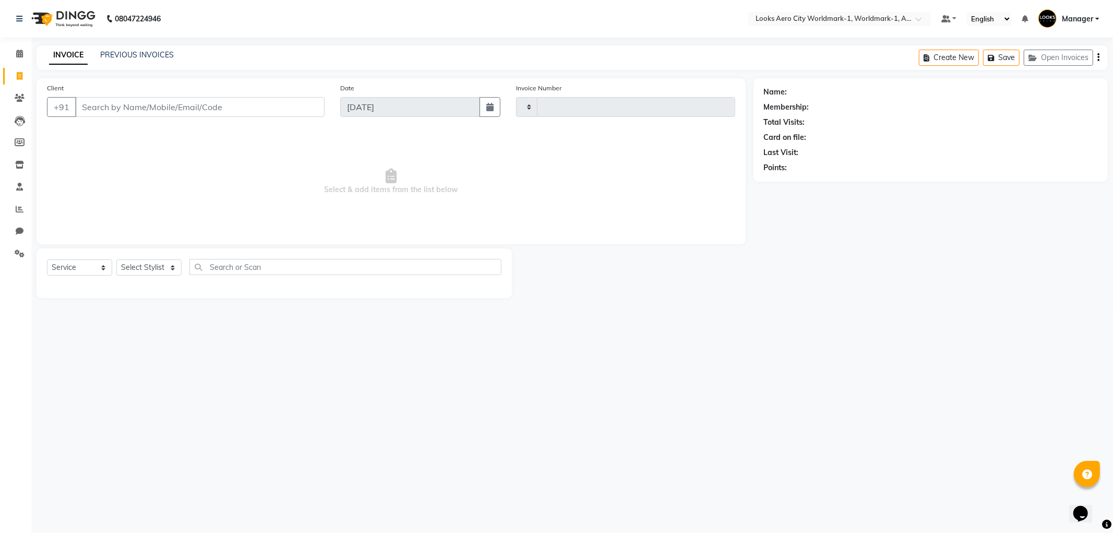
type input "7156"
select select "8573"
click at [138, 50] on link "PREVIOUS INVOICES" at bounding box center [137, 54] width 74 height 9
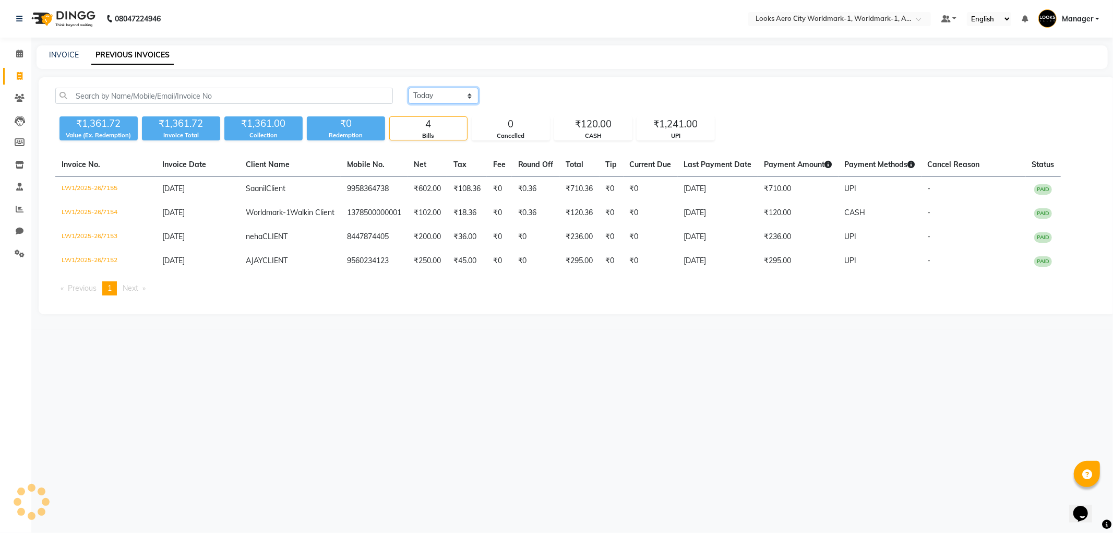
click at [426, 97] on select "Today Yesterday Custom Range" at bounding box center [443, 96] width 70 height 16
select select "yesterday"
click at [408, 88] on select "Today Yesterday Custom Range" at bounding box center [443, 96] width 70 height 16
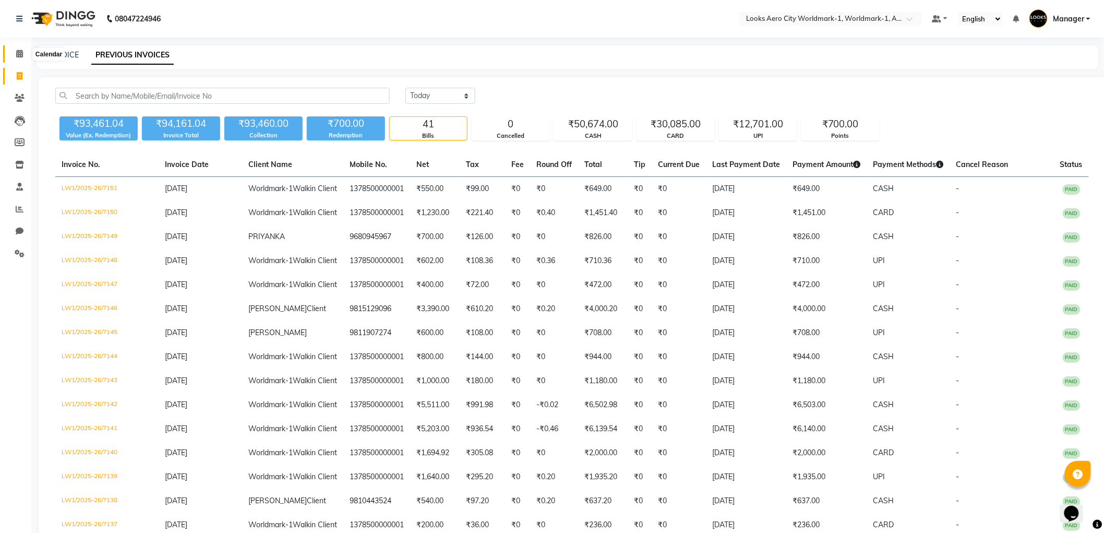
click at [21, 52] on icon at bounding box center [19, 54] width 7 height 8
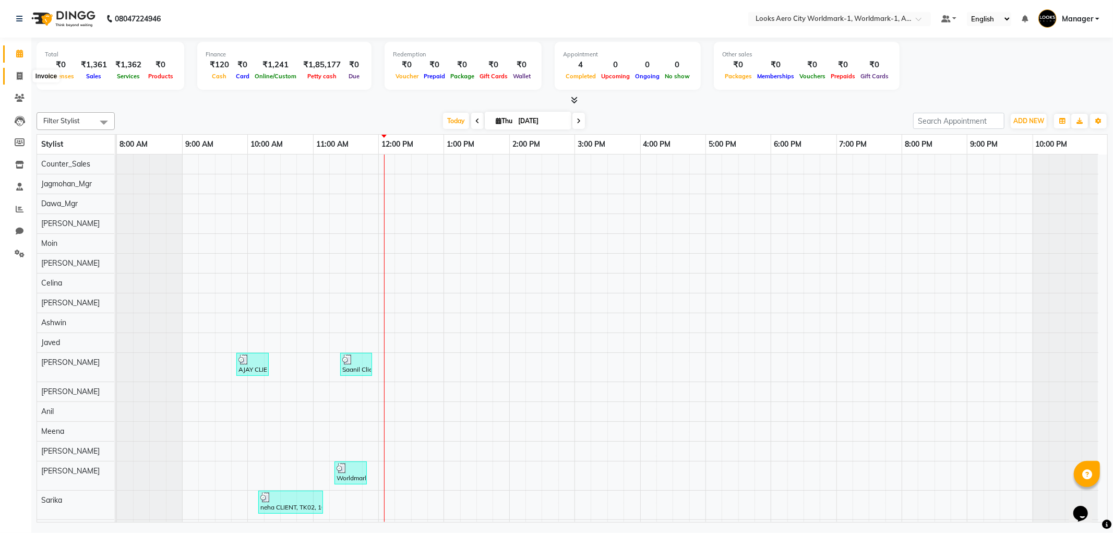
click at [14, 74] on span at bounding box center [19, 76] width 18 height 12
select select "service"
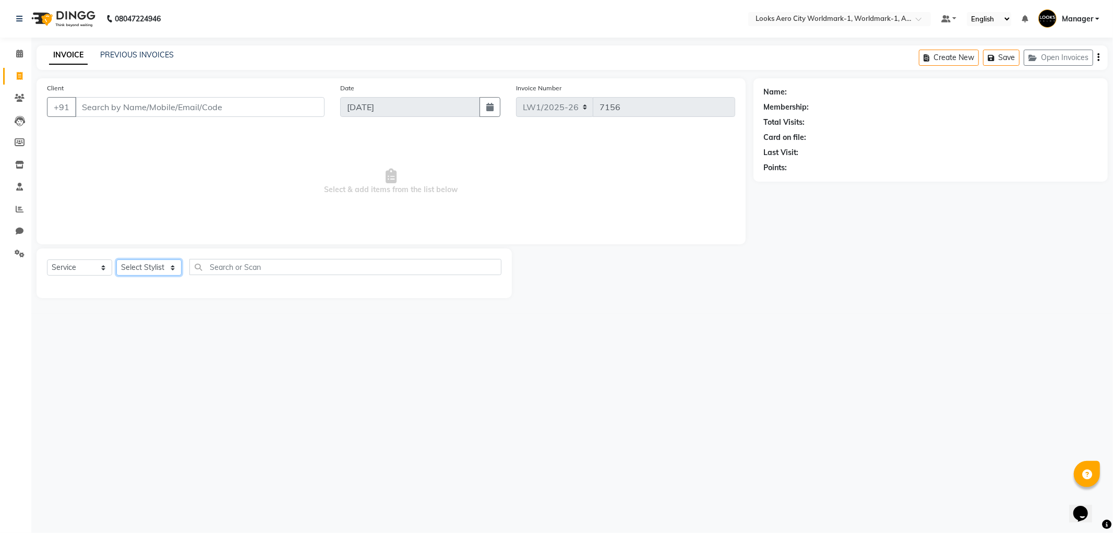
click at [127, 264] on select "Select Stylist Abhishek_Nails Amita Chauhan Anil Ashwin Celina Counter_Sales Da…" at bounding box center [148, 267] width 65 height 16
select select "84550"
click at [116, 260] on select "Select Stylist Abhishek_Nails Amita Chauhan Anil Ashwin Celina Counter_Sales Da…" at bounding box center [148, 267] width 65 height 16
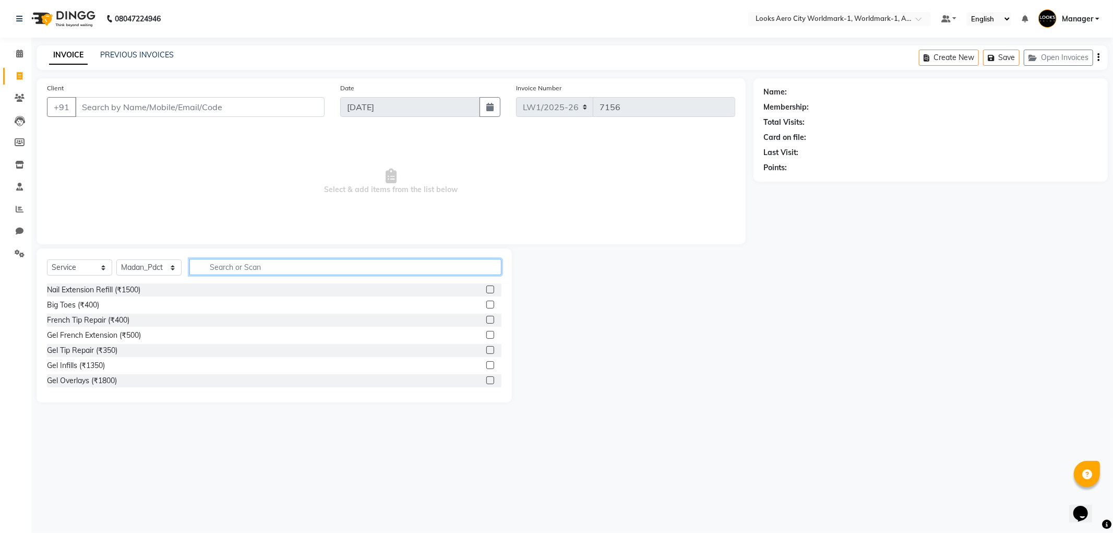
drag, startPoint x: 215, startPoint y: 261, endPoint x: 215, endPoint y: 254, distance: 7.8
click at [215, 261] on input "text" at bounding box center [345, 267] width 312 height 16
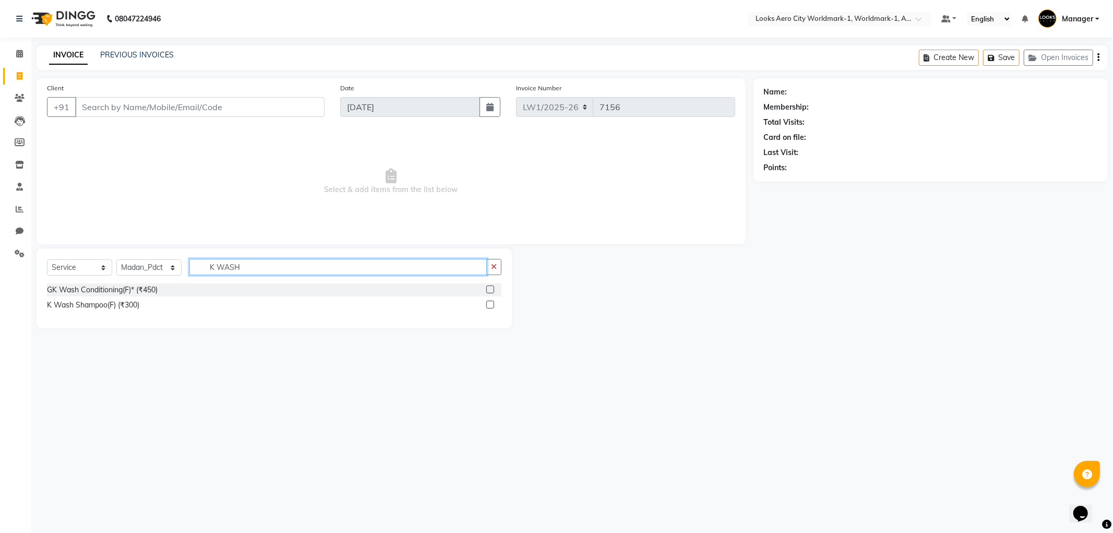
type input "K WASH"
click at [488, 306] on label at bounding box center [490, 304] width 8 height 8
click at [488, 306] on input "checkbox" at bounding box center [489, 305] width 7 height 7
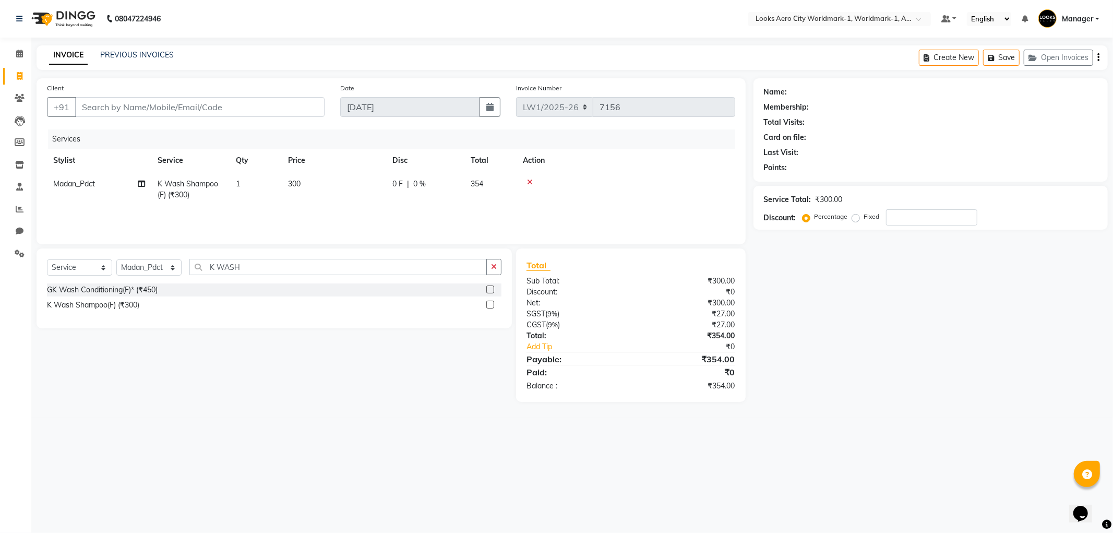
checkbox input "false"
drag, startPoint x: 344, startPoint y: 191, endPoint x: 327, endPoint y: 171, distance: 27.0
click at [346, 190] on td "300" at bounding box center [334, 189] width 104 height 34
select select "84550"
click at [319, 170] on table "Stylist Service Qty Price Disc Total Action Abhishek_Nails Amita Chauhan Anil A…" at bounding box center [391, 183] width 688 height 68
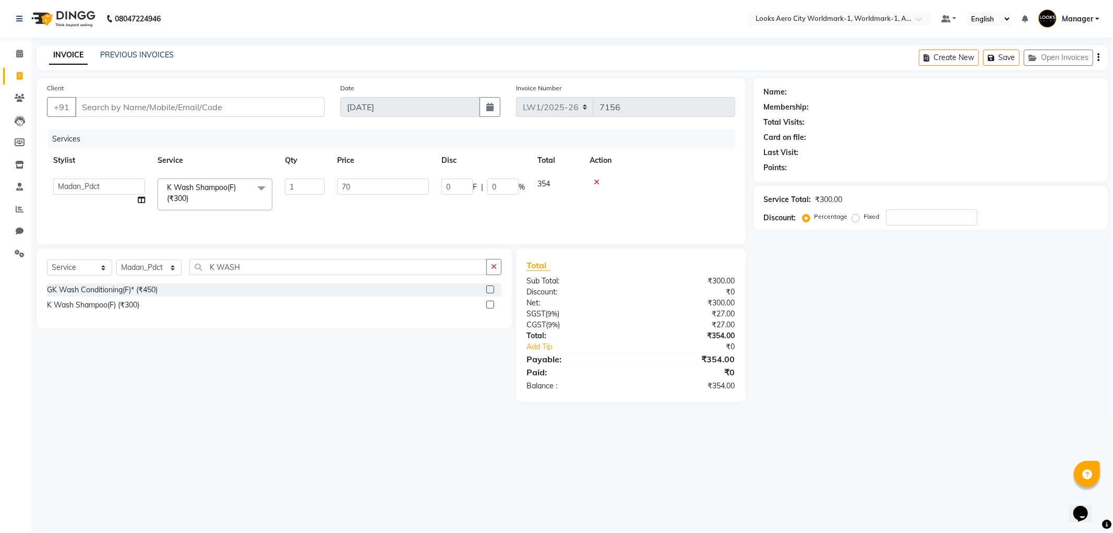
type input "700"
click at [199, 113] on input "Client" at bounding box center [199, 107] width 249 height 20
type input "9"
type input "0"
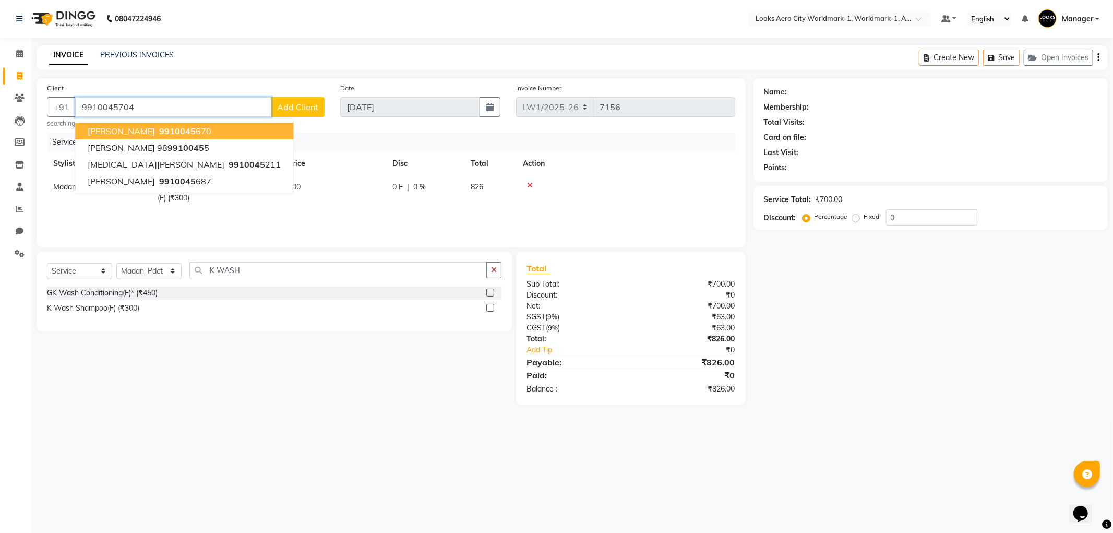
type input "9910045704"
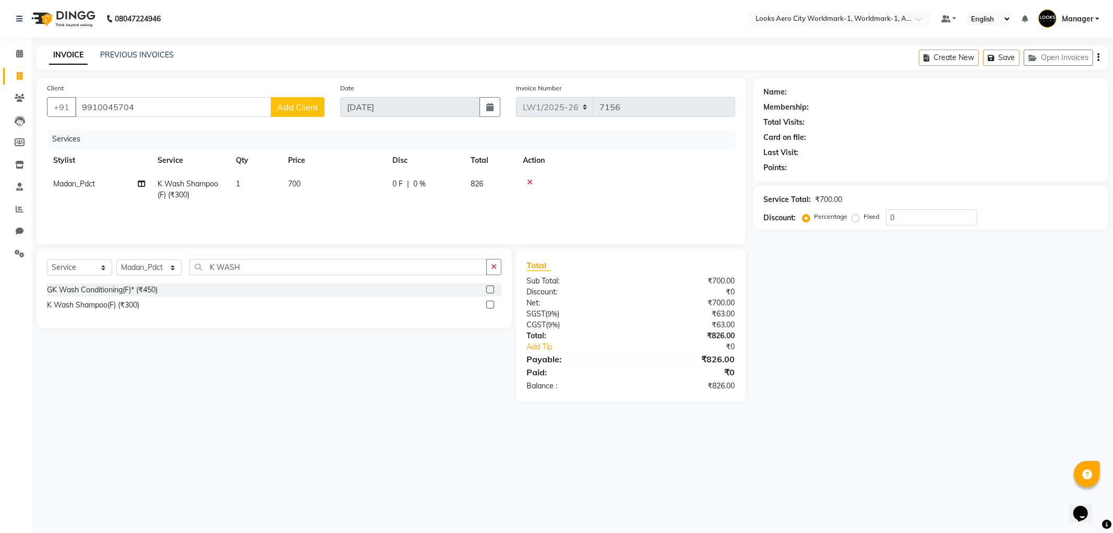
click at [288, 108] on span "Add Client" at bounding box center [297, 107] width 41 height 10
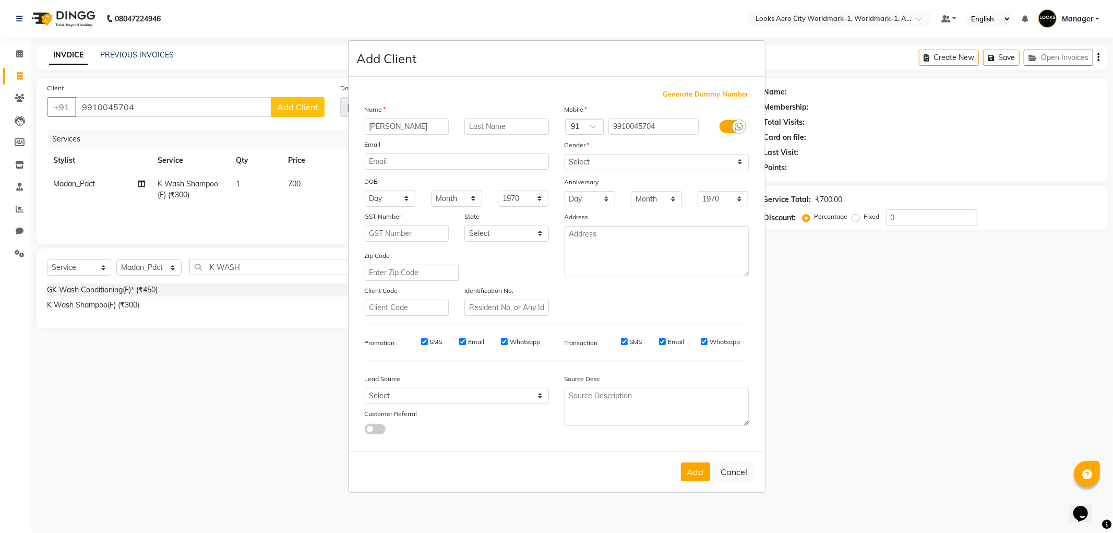
type input "PRITI"
click at [512, 131] on input "text" at bounding box center [506, 126] width 85 height 16
type input "CLIENT"
click at [613, 158] on select "Select Male Female Other Prefer Not To Say" at bounding box center [656, 162] width 184 height 16
select select "female"
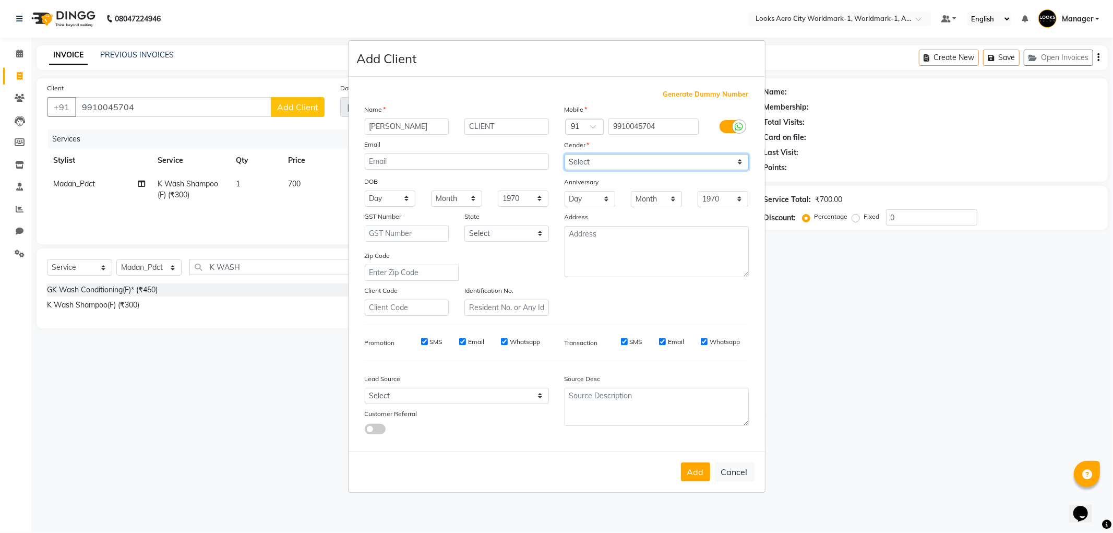
click at [564, 154] on select "Select Male Female Other Prefer Not To Say" at bounding box center [656, 162] width 184 height 16
drag, startPoint x: 704, startPoint y: 473, endPoint x: 700, endPoint y: 465, distance: 8.9
click at [703, 473] on button "Add" at bounding box center [695, 471] width 29 height 19
select select
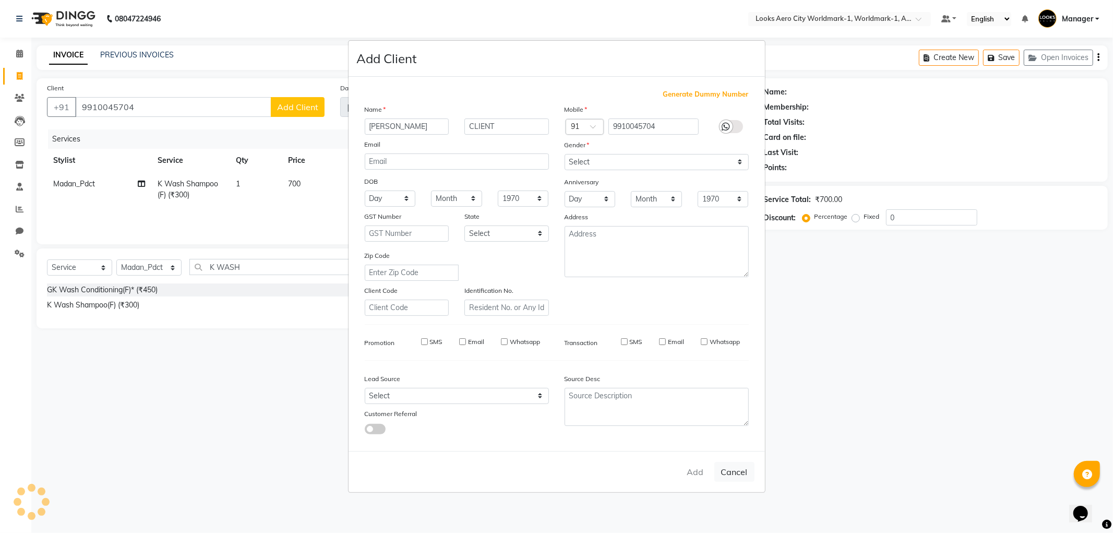
select select
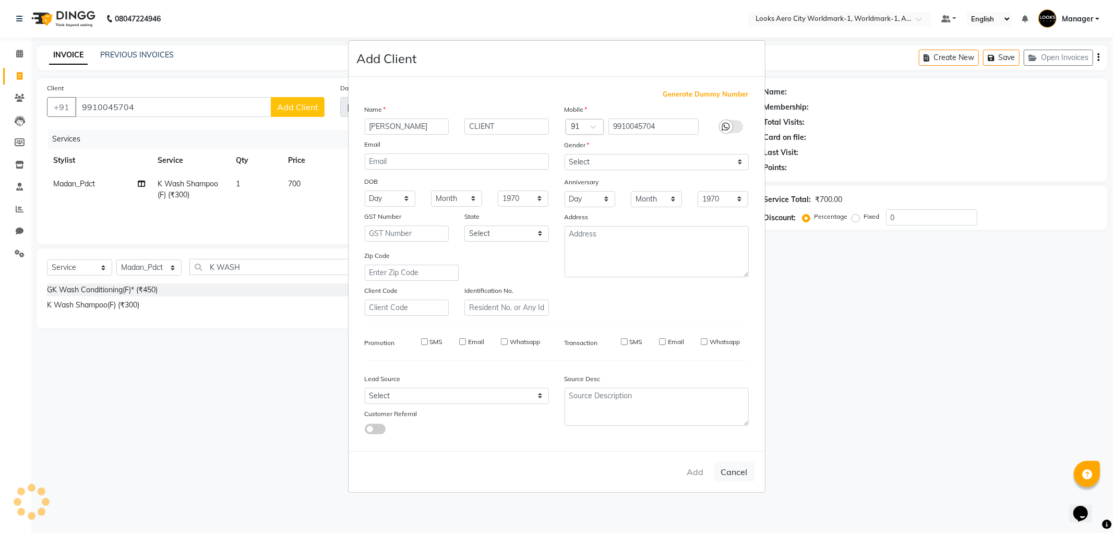
checkbox input "false"
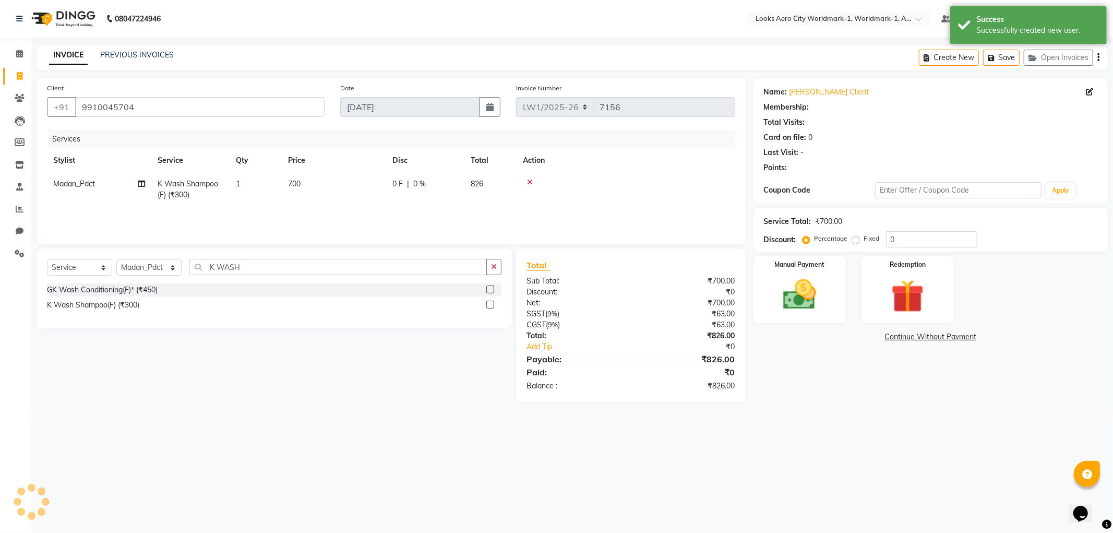
select select "1: Object"
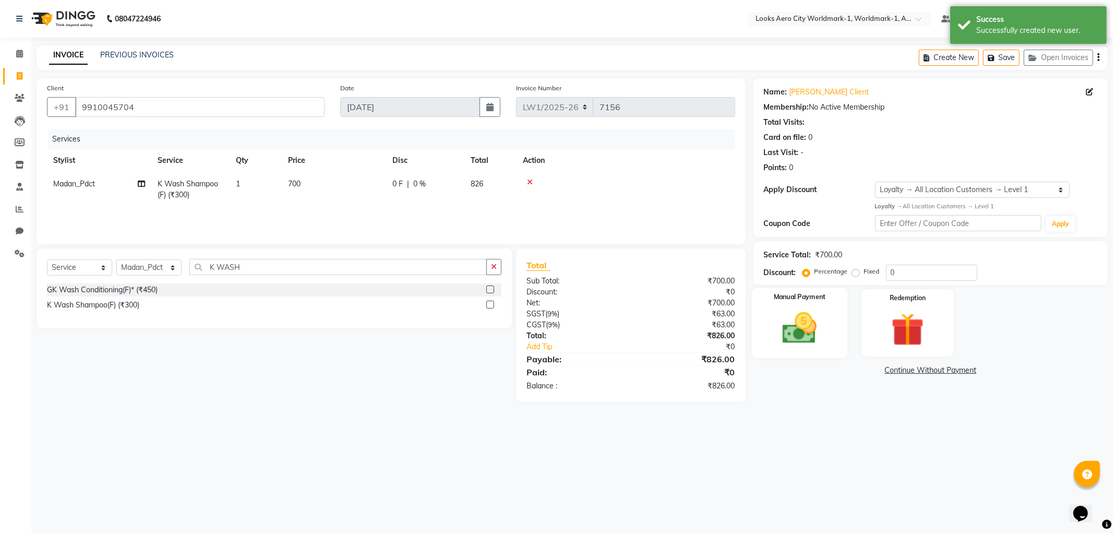
click at [800, 313] on img at bounding box center [800, 328] width 56 height 40
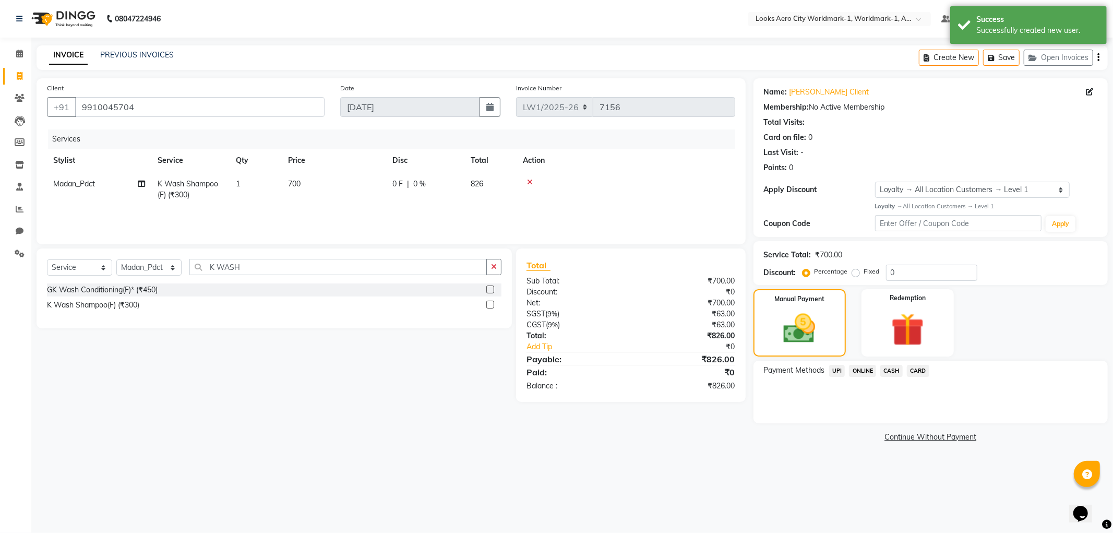
drag, startPoint x: 309, startPoint y: 184, endPoint x: 327, endPoint y: 181, distance: 18.0
click at [311, 184] on td "700" at bounding box center [334, 189] width 104 height 34
select select "84550"
click at [376, 185] on input "700" at bounding box center [383, 186] width 92 height 16
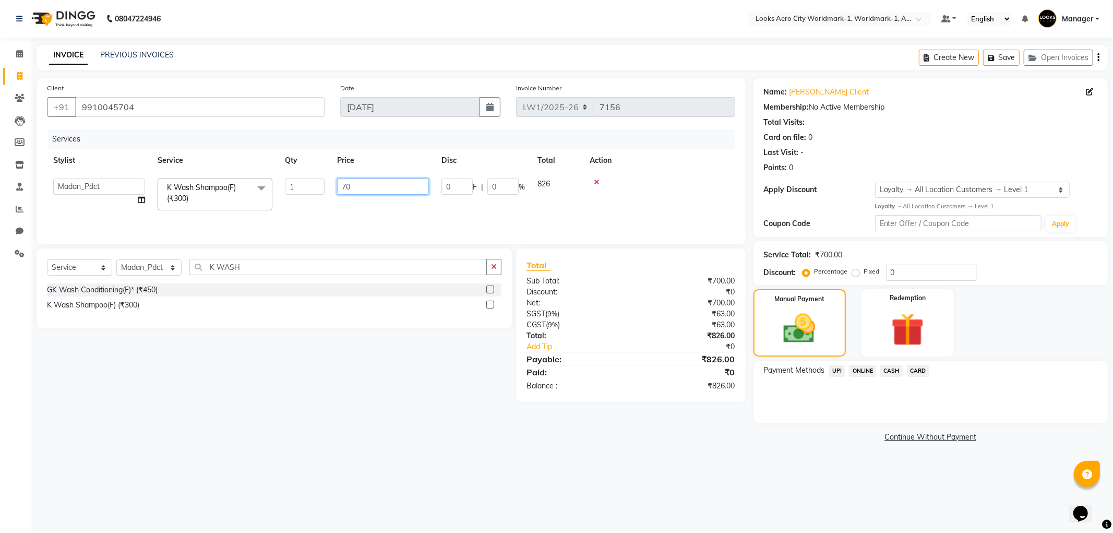
type input "703"
click at [338, 375] on div "Select Service Product Membership Package Voucher Prepaid Gift Card Select Styl…" at bounding box center [270, 324] width 483 height 153
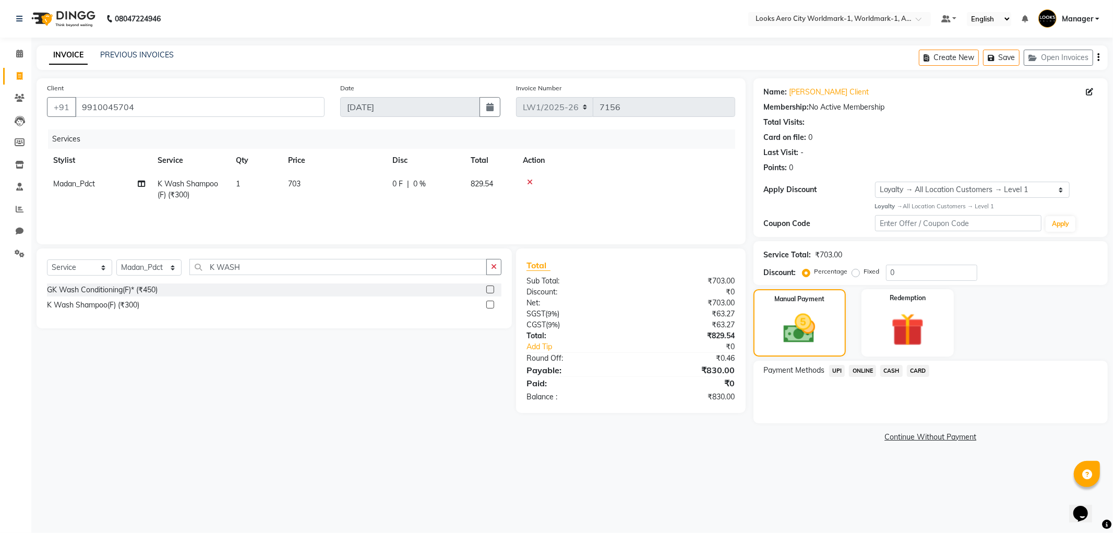
click at [887, 368] on span "CASH" at bounding box center [891, 371] width 22 height 12
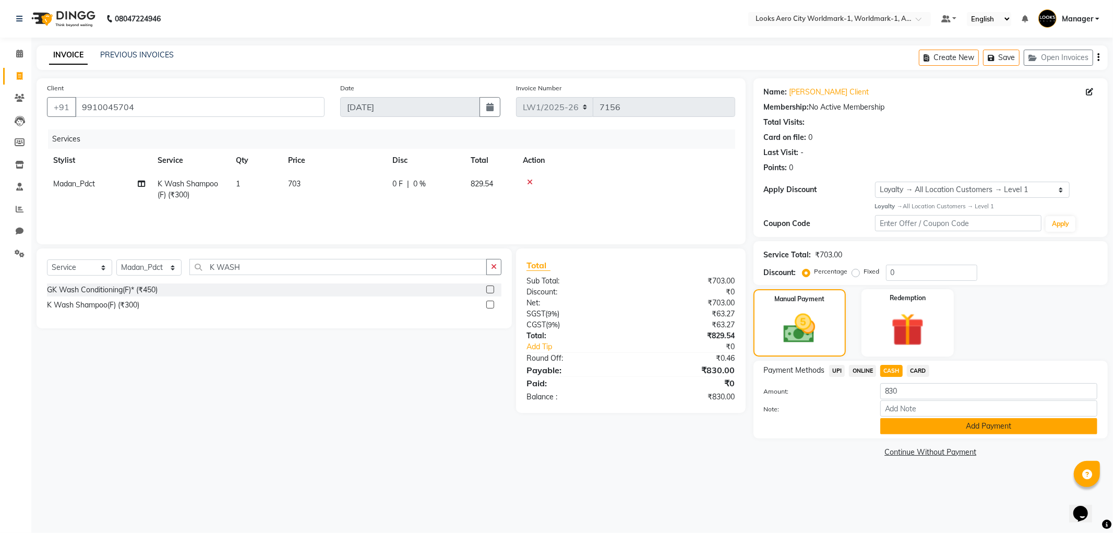
click at [917, 428] on button "Add Payment" at bounding box center [988, 426] width 217 height 16
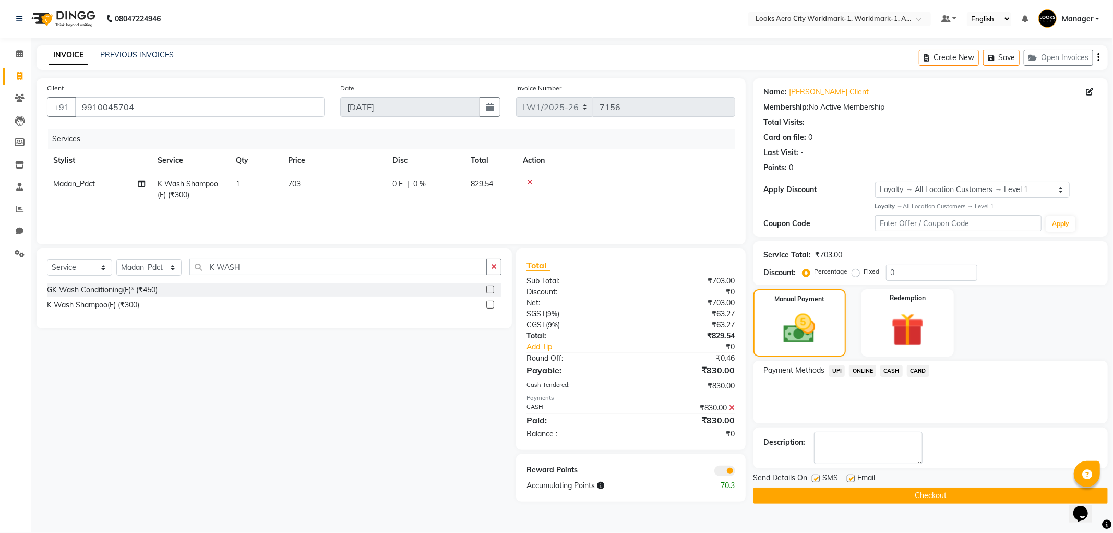
click at [847, 479] on label at bounding box center [851, 478] width 8 height 8
click at [847, 479] on input "checkbox" at bounding box center [850, 478] width 7 height 7
checkbox input "false"
click at [827, 491] on button "Checkout" at bounding box center [930, 495] width 354 height 16
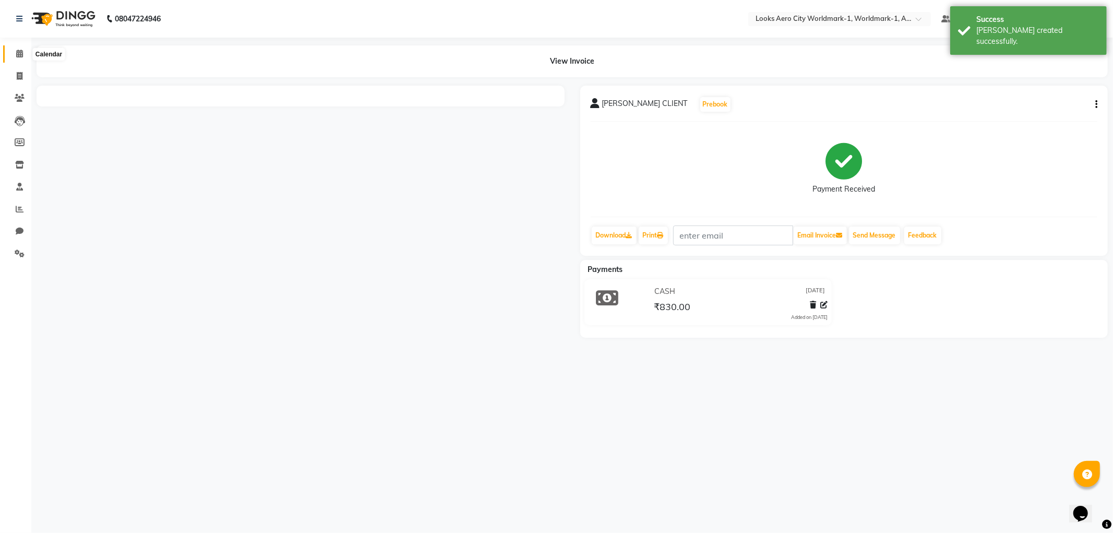
click at [21, 50] on icon at bounding box center [19, 54] width 7 height 8
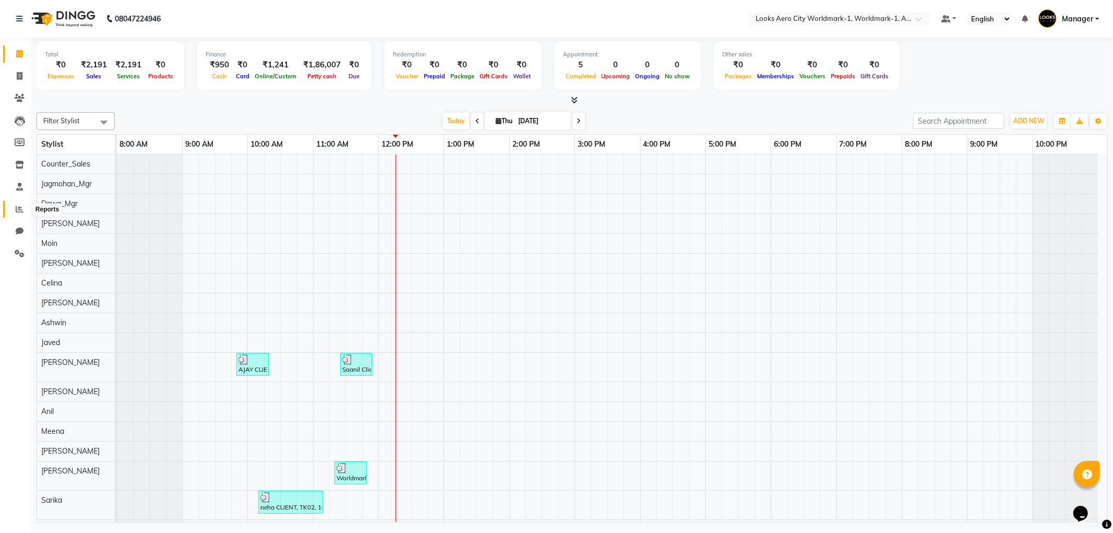
click at [16, 211] on icon at bounding box center [20, 209] width 8 height 8
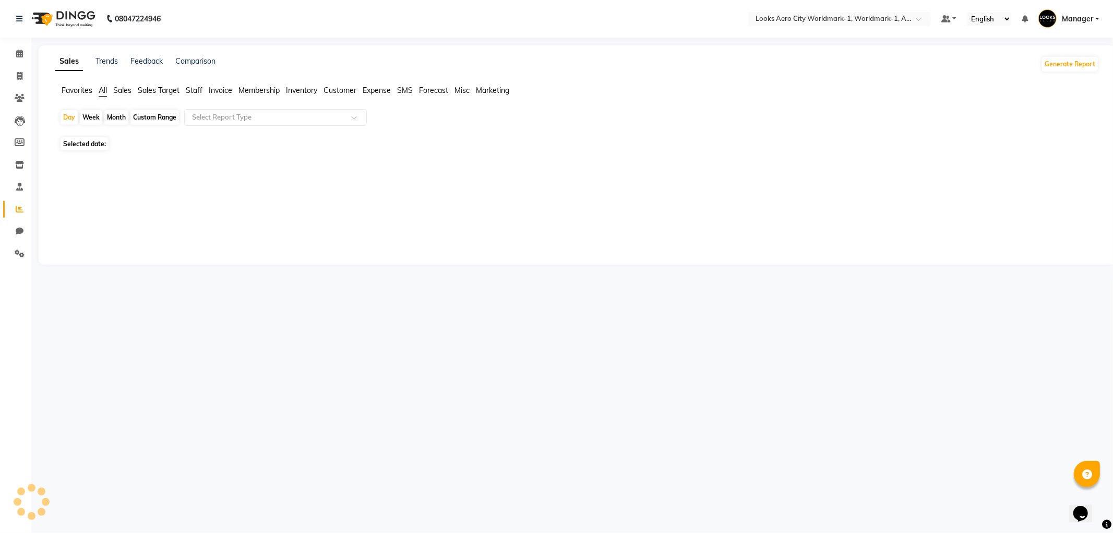
click at [191, 89] on span "Staff" at bounding box center [194, 90] width 17 height 9
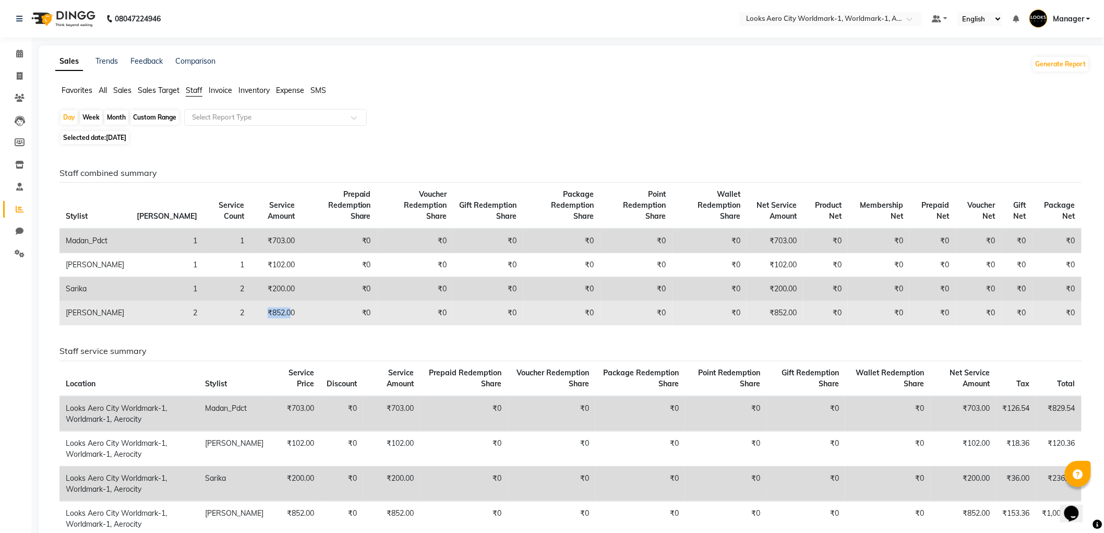
drag, startPoint x: 224, startPoint y: 297, endPoint x: 249, endPoint y: 294, distance: 24.8
click at [250, 301] on td "₹852.00" at bounding box center [275, 313] width 51 height 24
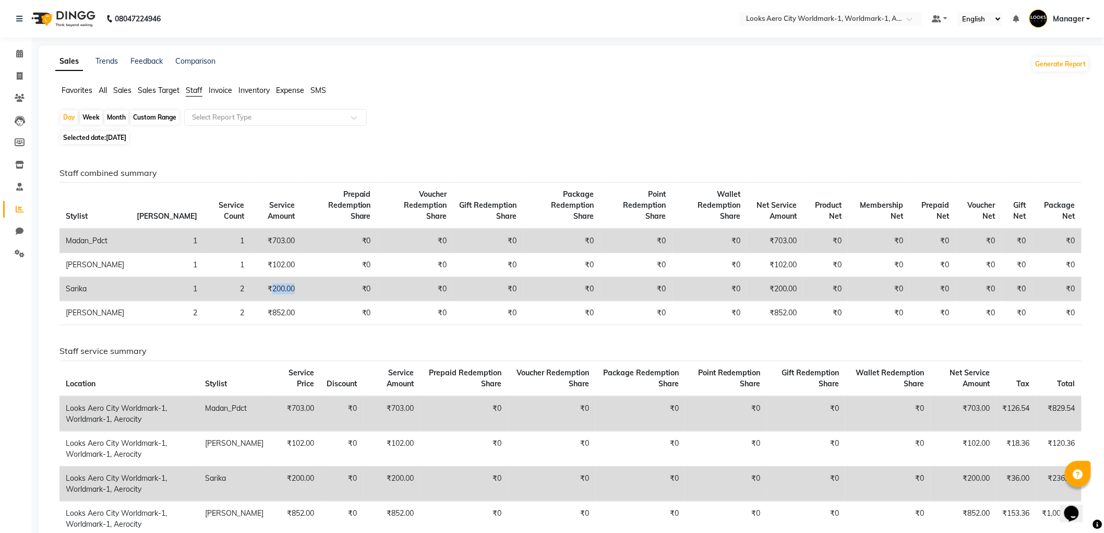
drag, startPoint x: 226, startPoint y: 274, endPoint x: 254, endPoint y: 274, distance: 27.7
click at [254, 277] on td "₹200.00" at bounding box center [275, 289] width 51 height 24
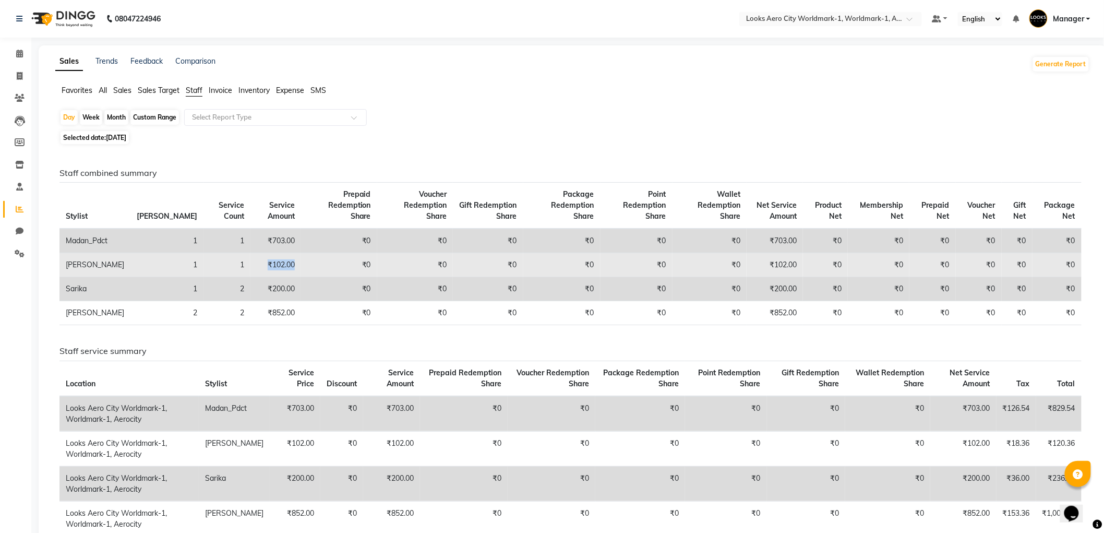
drag, startPoint x: 221, startPoint y: 254, endPoint x: 257, endPoint y: 253, distance: 36.0
click at [257, 253] on td "₹102.00" at bounding box center [275, 265] width 51 height 24
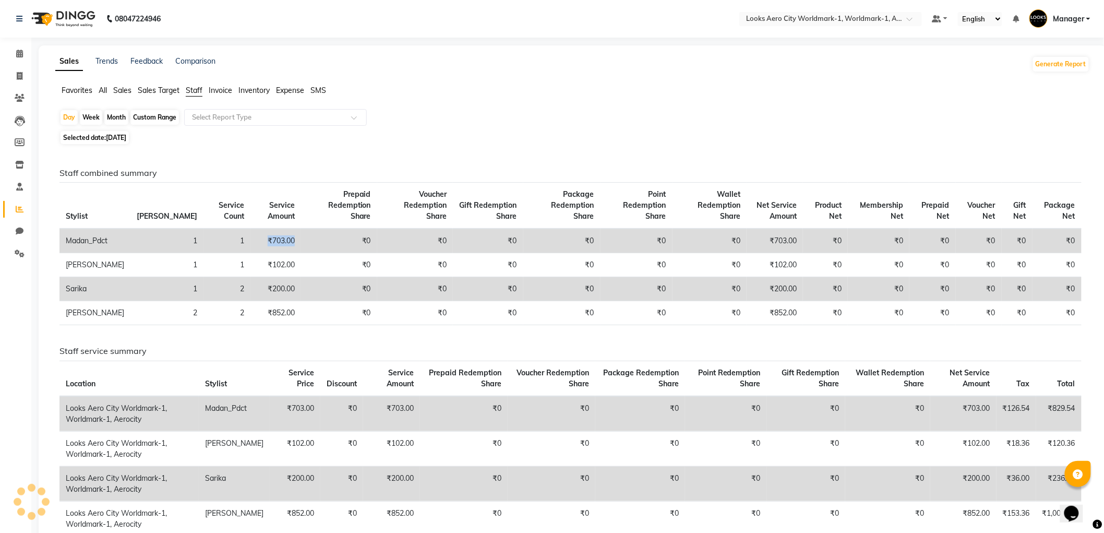
drag, startPoint x: 223, startPoint y: 224, endPoint x: 252, endPoint y: 225, distance: 29.8
click at [252, 228] on td "₹703.00" at bounding box center [275, 240] width 51 height 25
click at [12, 49] on span at bounding box center [19, 54] width 18 height 12
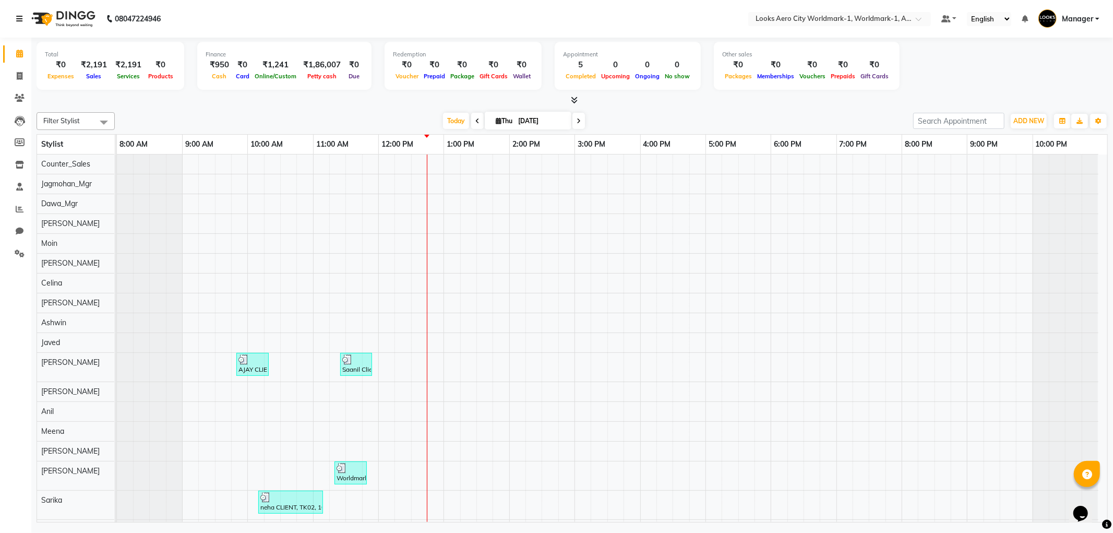
click at [19, 13] on link at bounding box center [21, 18] width 10 height 29
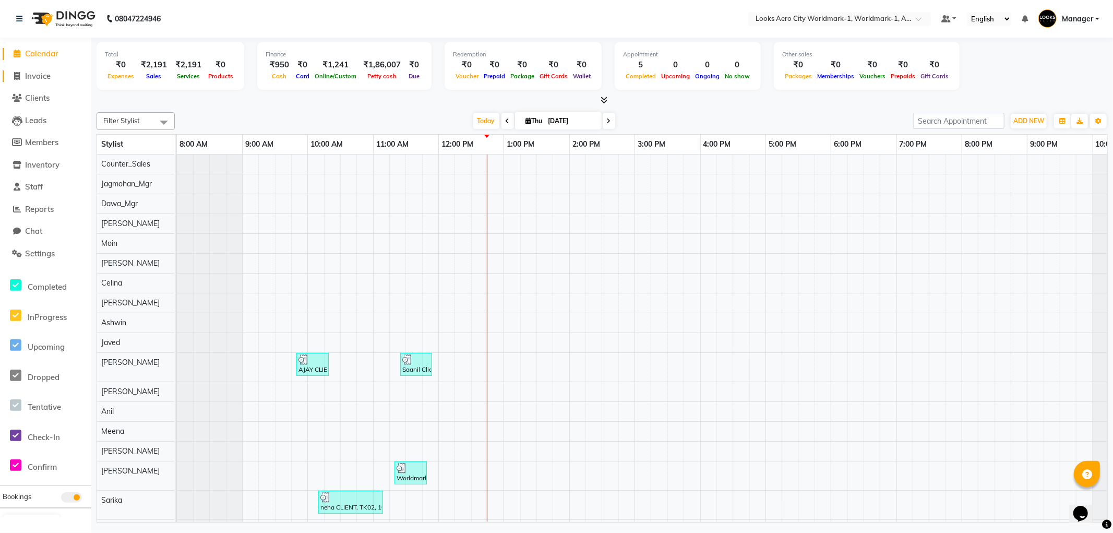
click at [38, 75] on span "Invoice" at bounding box center [38, 76] width 26 height 10
select select "service"
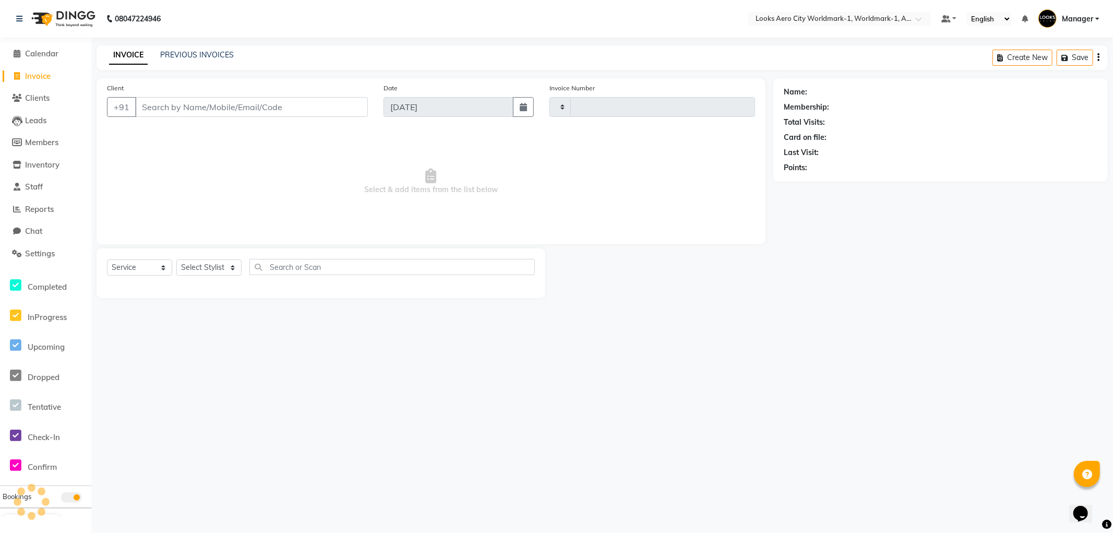
click at [233, 107] on input "Client" at bounding box center [251, 107] width 233 height 20
type input "7157"
select select "8573"
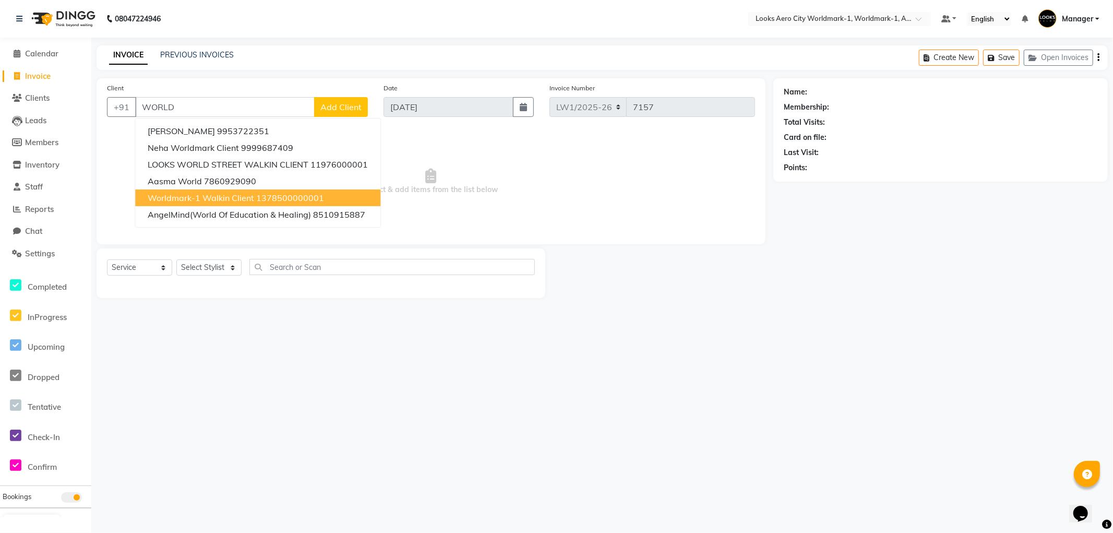
click at [247, 196] on span "Worldmark-1 Walkin Client" at bounding box center [201, 197] width 106 height 10
type input "1378500000001"
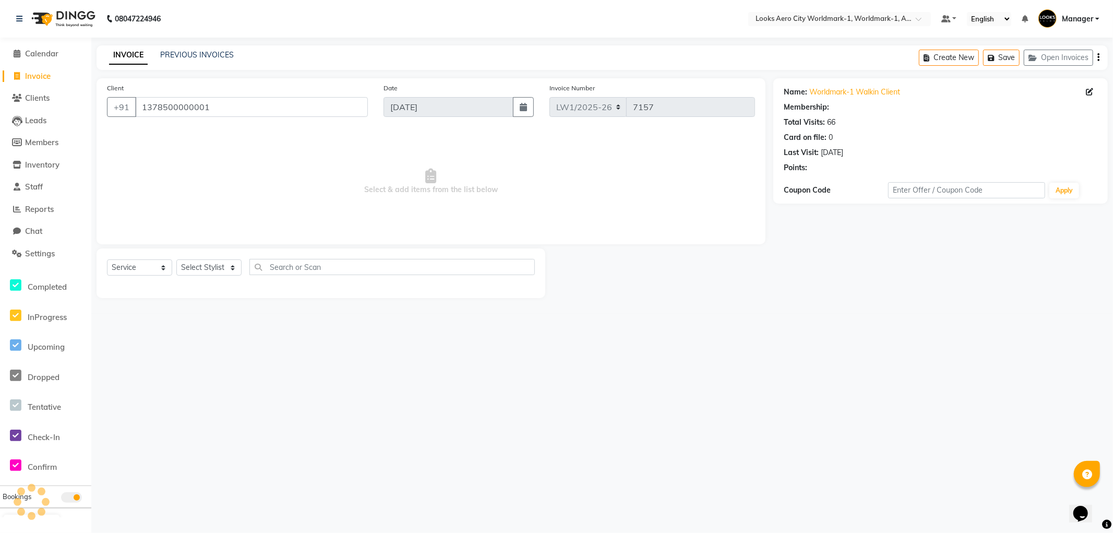
select select "1: Object"
drag, startPoint x: 209, startPoint y: 268, endPoint x: 207, endPoint y: 262, distance: 5.9
click at [209, 268] on select "Select Stylist Abhishek_Nails Amita Chauhan Anil Ashwin Celina Counter_Sales Da…" at bounding box center [208, 267] width 65 height 16
select select "84539"
click at [176, 260] on select "Select Stylist Abhishek_Nails Amita Chauhan Anil Ashwin Celina Counter_Sales Da…" at bounding box center [208, 267] width 65 height 16
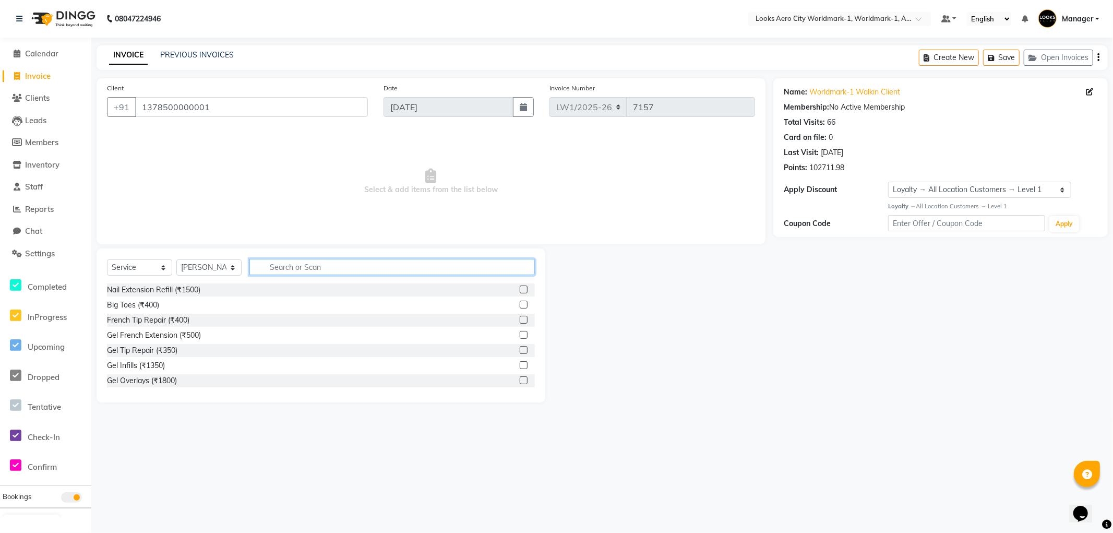
click at [335, 267] on input "text" at bounding box center [391, 267] width 285 height 16
type input "CUT"
drag, startPoint x: 171, startPoint y: 374, endPoint x: 176, endPoint y: 370, distance: 6.8
click at [171, 374] on div "Cr.Stylist Cut(F) (₹2000)" at bounding box center [321, 380] width 428 height 13
drag, startPoint x: 315, startPoint y: 262, endPoint x: 183, endPoint y: 252, distance: 132.4
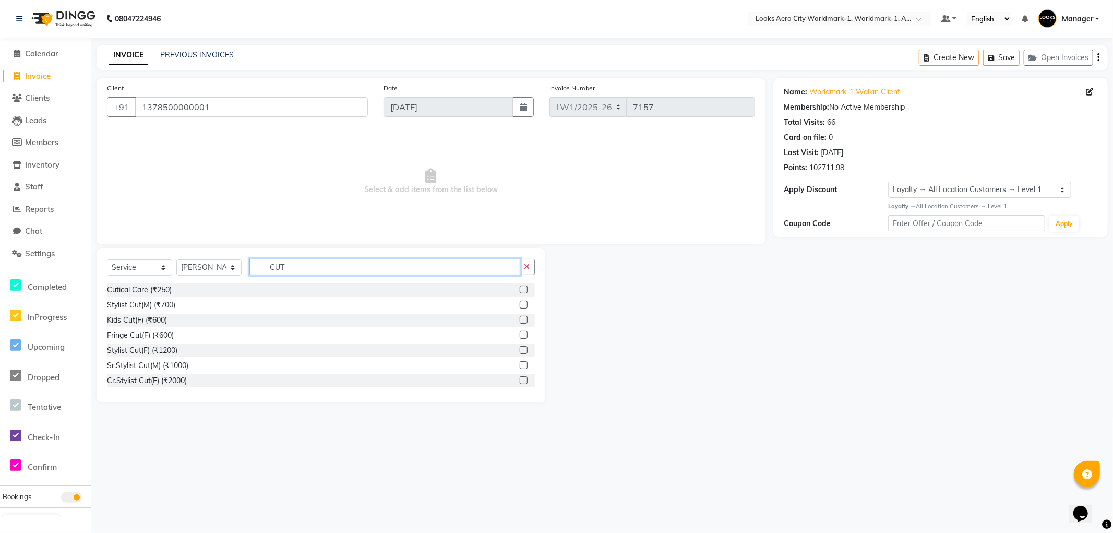
click at [184, 252] on div "Select Service Product Membership Package Voucher Prepaid Gift Card Select Styl…" at bounding box center [321, 325] width 449 height 154
click at [325, 265] on input "CUT" at bounding box center [384, 267] width 271 height 16
click at [297, 263] on input "text" at bounding box center [391, 267] width 285 height 16
type input "cut"
click at [166, 366] on div "Sr.Stylist Cut(M) (₹1000)" at bounding box center [147, 365] width 81 height 11
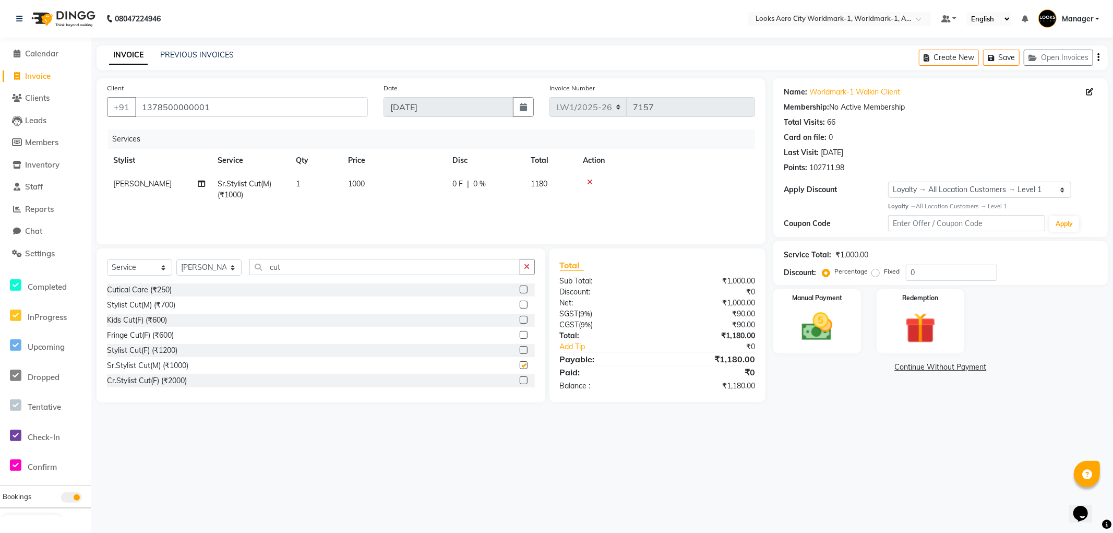
checkbox input "false"
click at [393, 186] on td "1000" at bounding box center [394, 189] width 104 height 34
select select "84539"
drag, startPoint x: 444, startPoint y: 184, endPoint x: 256, endPoint y: 150, distance: 191.4
click at [216, 161] on table "Stylist Service Qty Price Disc Total Action Abhishek_Nails Amita Chauhan Anil A…" at bounding box center [431, 180] width 648 height 63
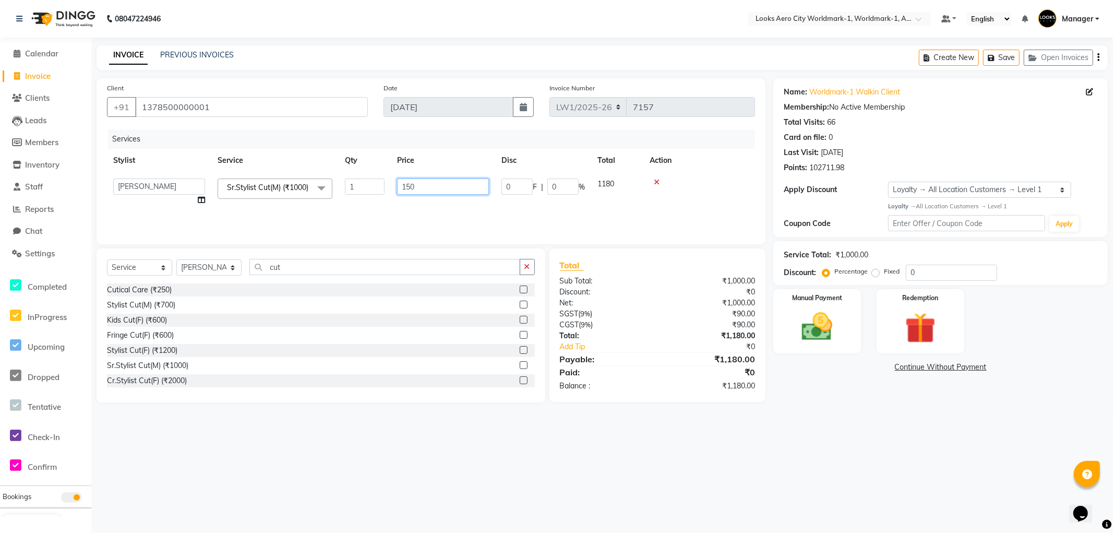
type input "1500"
click at [223, 271] on select "Select Stylist Abhishek_Nails Amita Chauhan Anil Ashwin Celina Counter_Sales Da…" at bounding box center [208, 267] width 65 height 16
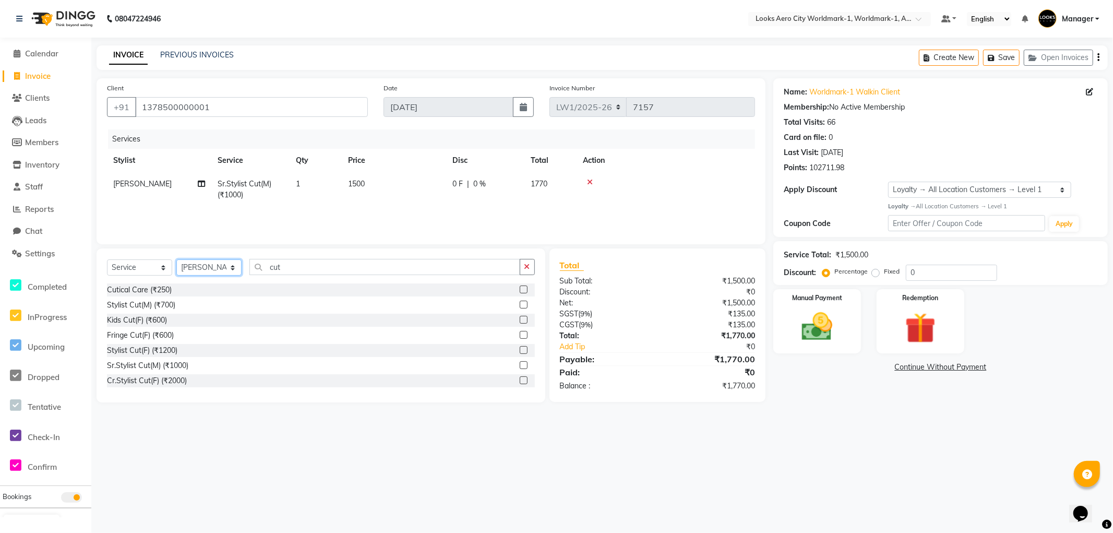
select select "84553"
click at [176, 260] on select "Select Stylist Abhishek_Nails Amita Chauhan Anil Ashwin Celina Counter_Sales Da…" at bounding box center [208, 267] width 65 height 16
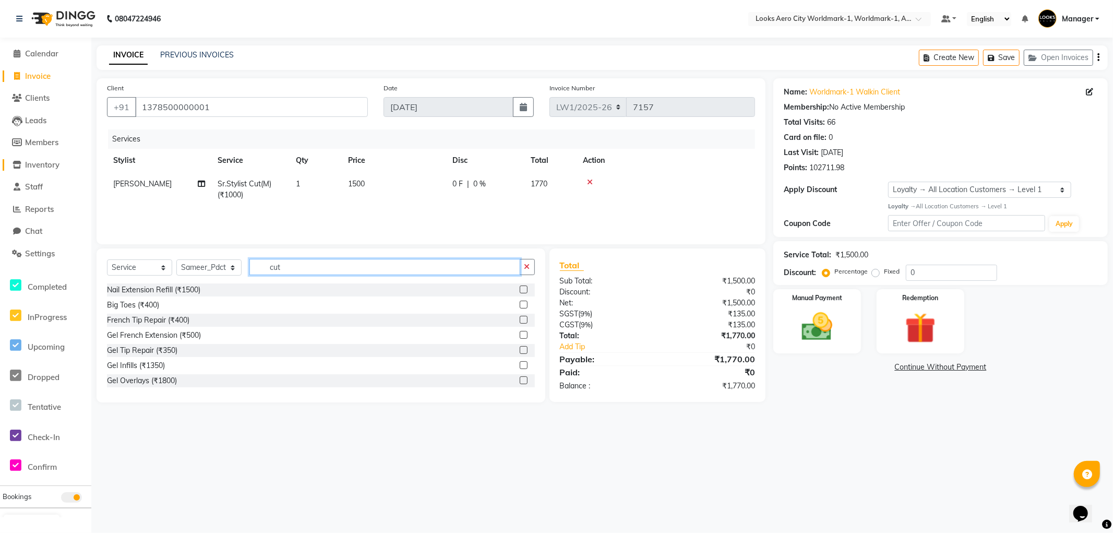
drag, startPoint x: 336, startPoint y: 267, endPoint x: 2, endPoint y: 163, distance: 350.1
click at [0, 165] on app-home "08047224946 Select Location × Looks Aero City Worldmark-1, Worldmark-1, Aerocit…" at bounding box center [556, 209] width 1113 height 418
type input "cut"
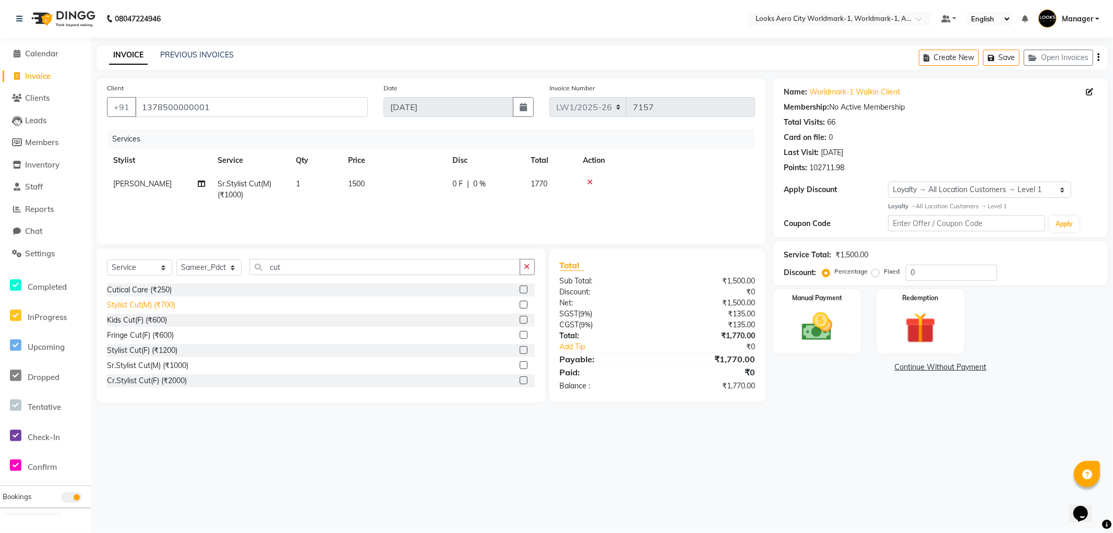
drag, startPoint x: 165, startPoint y: 303, endPoint x: 291, endPoint y: 259, distance: 133.5
click at [165, 301] on div "Stylist Cut(M) (₹700)" at bounding box center [141, 304] width 68 height 11
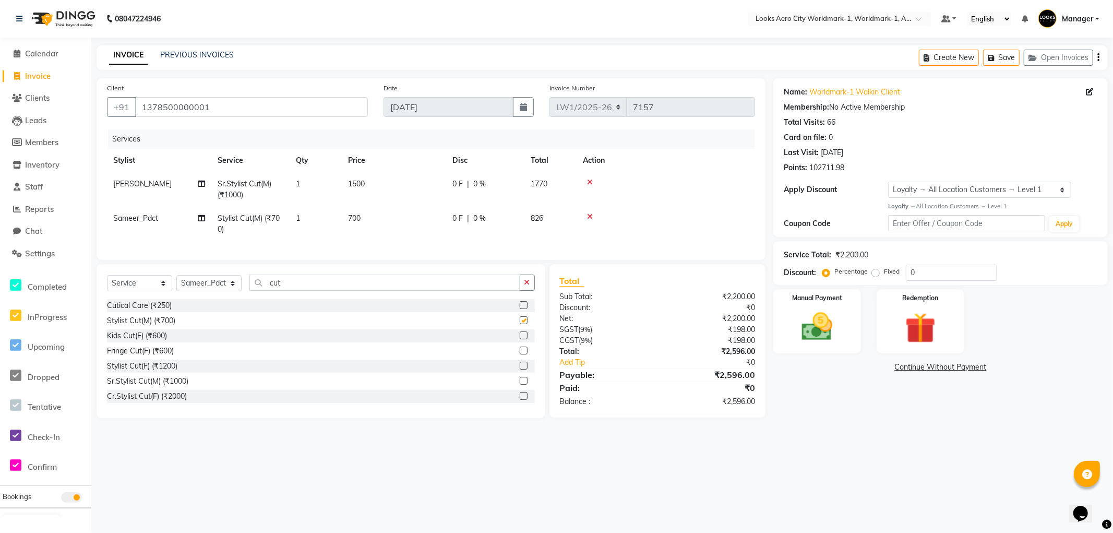
checkbox input "false"
drag, startPoint x: 329, startPoint y: 294, endPoint x: 19, endPoint y: 221, distance: 318.5
click at [0, 233] on app-home "08047224946 Select Location × Looks Aero City Worldmark-1, Worldmark-1, Aerocit…" at bounding box center [556, 217] width 1113 height 434
type input "col"
click at [190, 402] on div "Color Touchup Inoa(M) (₹1800)" at bounding box center [158, 396] width 103 height 11
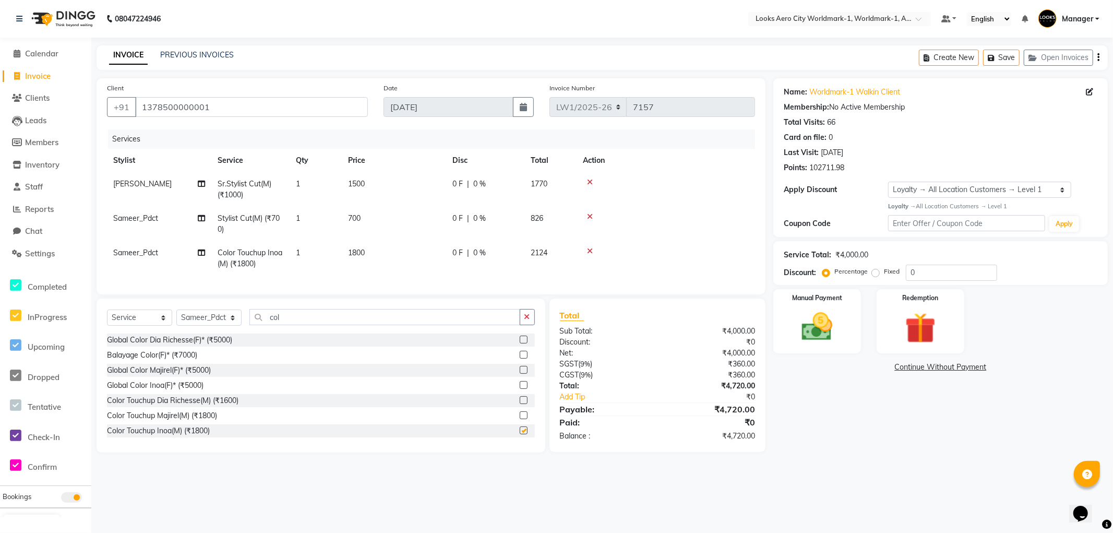
checkbox input "false"
drag, startPoint x: 304, startPoint y: 326, endPoint x: 0, endPoint y: 277, distance: 307.5
click at [0, 277] on app-home "08047224946 Select Location × Looks Aero City Worldmark-1, Worldmark-1, Aerocit…" at bounding box center [556, 234] width 1113 height 468
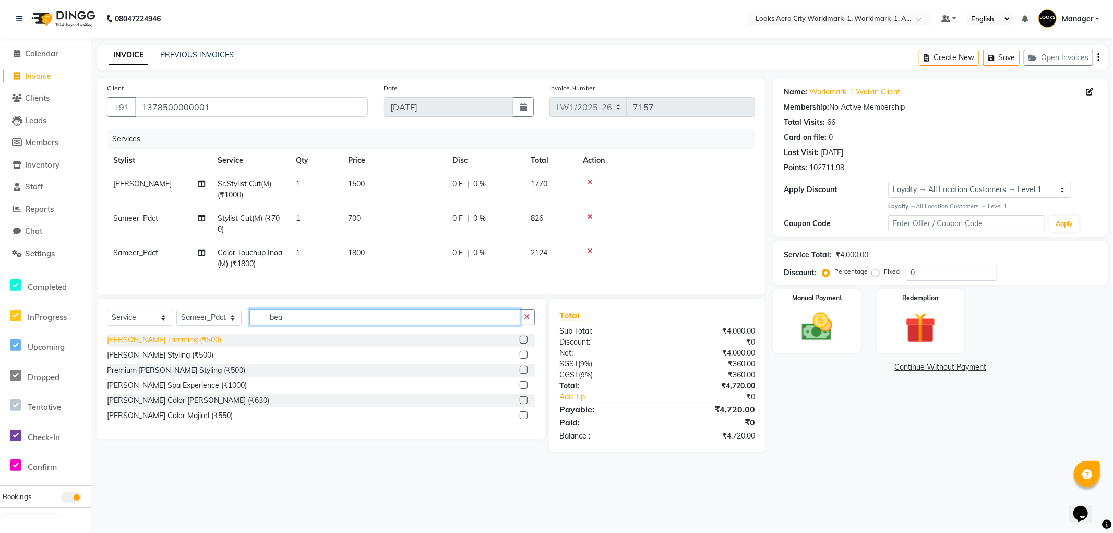
type input "bea"
drag, startPoint x: 152, startPoint y: 351, endPoint x: 197, endPoint y: 272, distance: 89.9
click at [152, 345] on div "Beard Trimming (₹500)" at bounding box center [164, 339] width 114 height 11
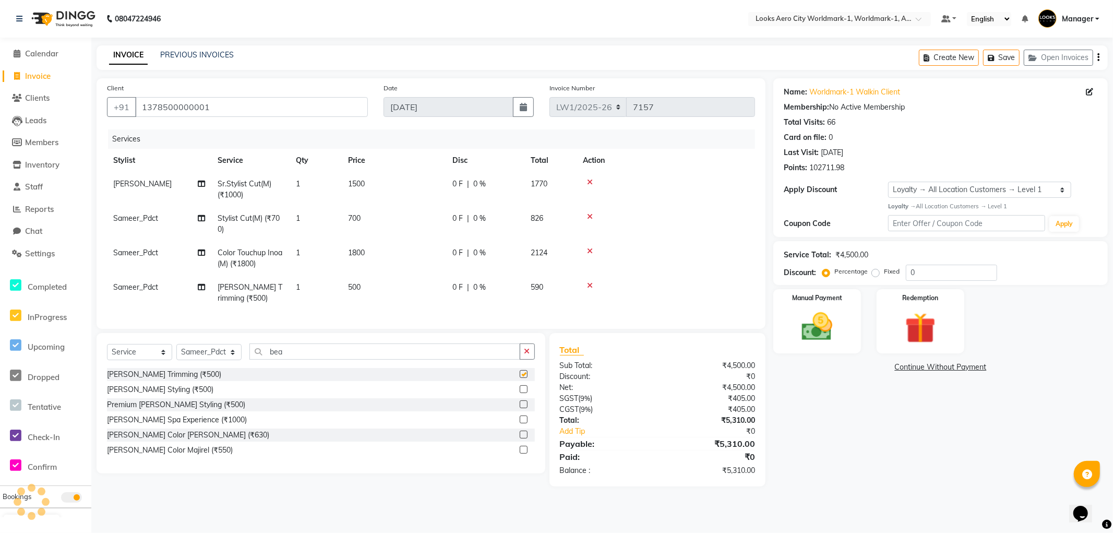
checkbox input "false"
click at [382, 284] on td "500" at bounding box center [394, 292] width 104 height 34
select select "84553"
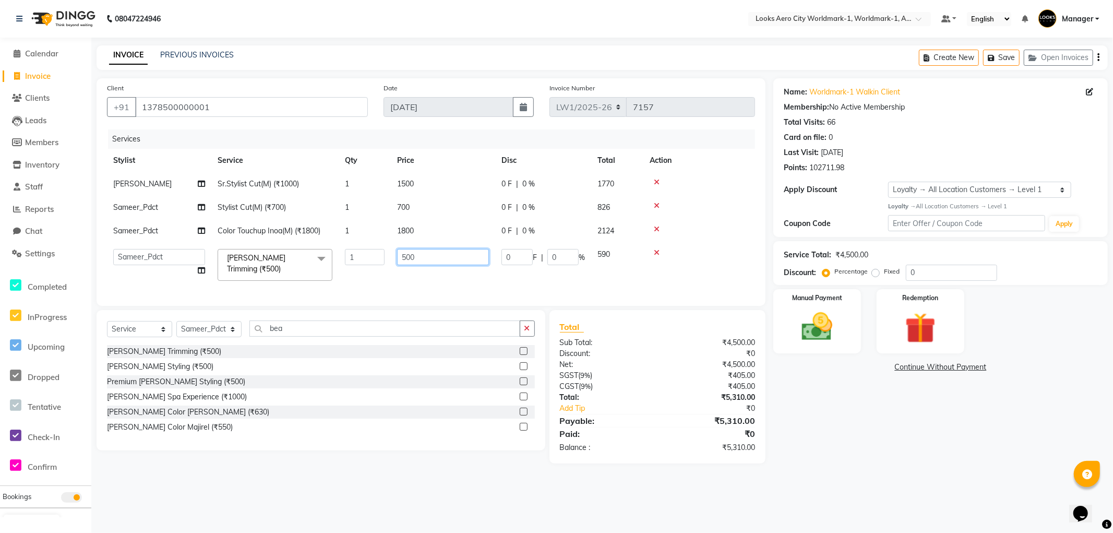
drag, startPoint x: 432, startPoint y: 255, endPoint x: 447, endPoint y: 197, distance: 59.2
click at [330, 254] on tr "Abhishek_Nails Amita Chauhan Anil Ashwin Celina Counter_Sales Dawa_Mgr Gaurav_P…" at bounding box center [431, 265] width 648 height 44
type input "400"
click at [431, 230] on tbody "Shubham Sr.Stylist Cut(M) (₹1000) 1 1500 0 F | 0 % 1770 Sameer_Pdct Stylist Cut…" at bounding box center [431, 229] width 648 height 115
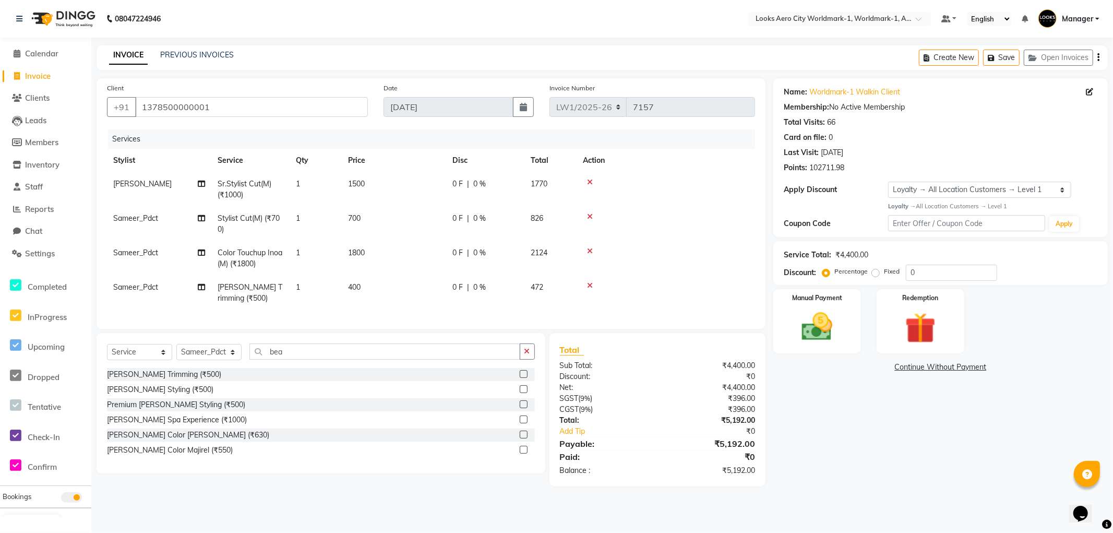
click at [392, 252] on td "1800" at bounding box center [394, 258] width 104 height 34
select select "84553"
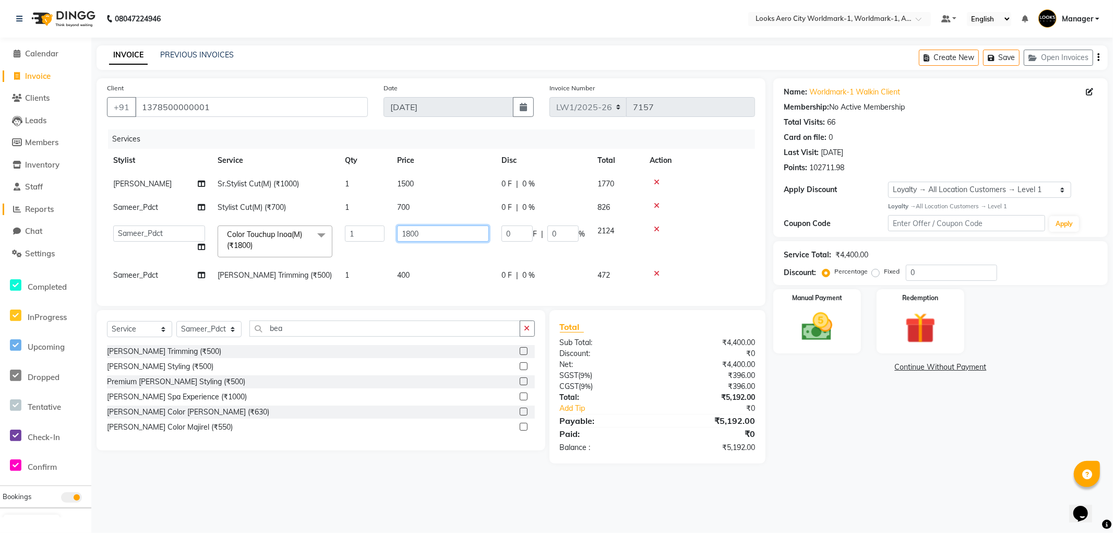
drag, startPoint x: 429, startPoint y: 236, endPoint x: 78, endPoint y: 206, distance: 352.3
click at [58, 212] on app-home "08047224946 Select Location × Looks Aero City Worldmark-1, Worldmark-1, Aerocit…" at bounding box center [556, 239] width 1113 height 479
type input "1500"
drag, startPoint x: 399, startPoint y: 202, endPoint x: 408, endPoint y: 206, distance: 10.1
click at [400, 203] on tbody "Shubham Sr.Stylist Cut(M) (₹1000) 1 1500 0 F | 0 % 1770 Sameer_Pdct Stylist Cut…" at bounding box center [431, 229] width 648 height 115
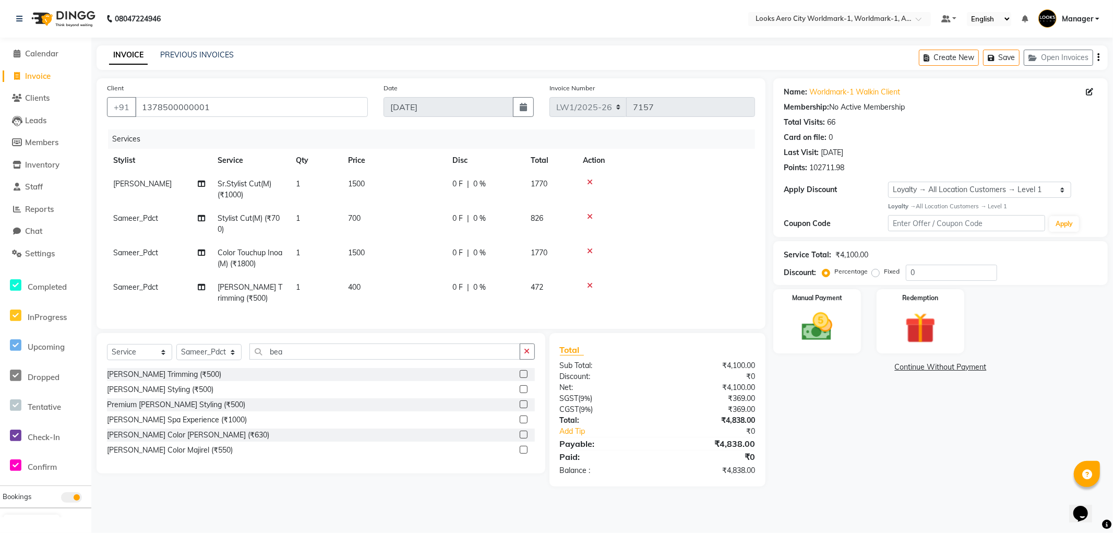
click at [369, 214] on td "700" at bounding box center [394, 224] width 104 height 34
select select "84553"
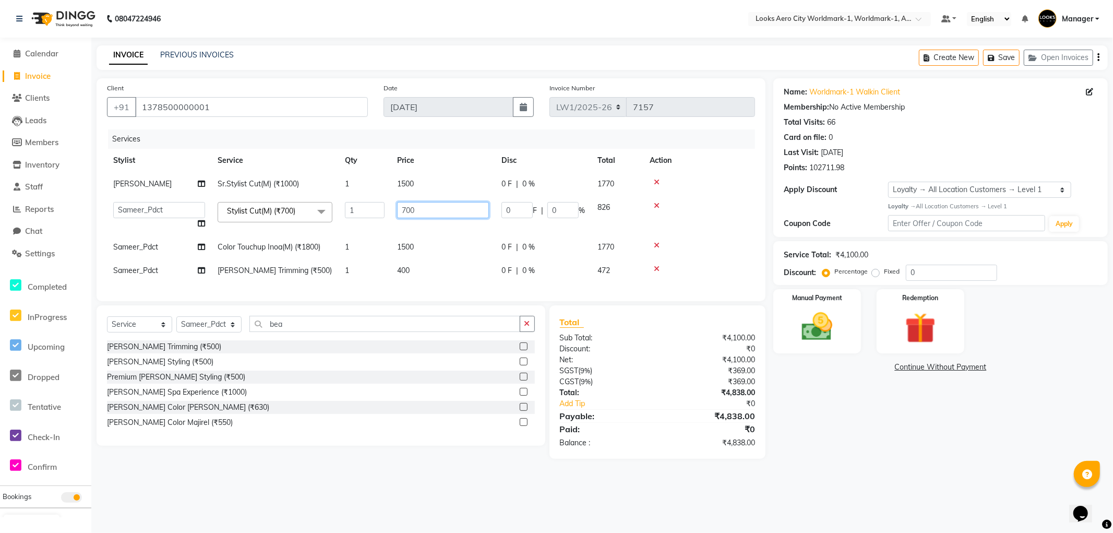
drag, startPoint x: 415, startPoint y: 208, endPoint x: 236, endPoint y: 204, distance: 179.0
click at [236, 204] on tr "Abhishek_Nails Amita Chauhan Anil Ashwin Celina Counter_Sales Dawa_Mgr Gaurav_P…" at bounding box center [431, 216] width 648 height 40
type input "600"
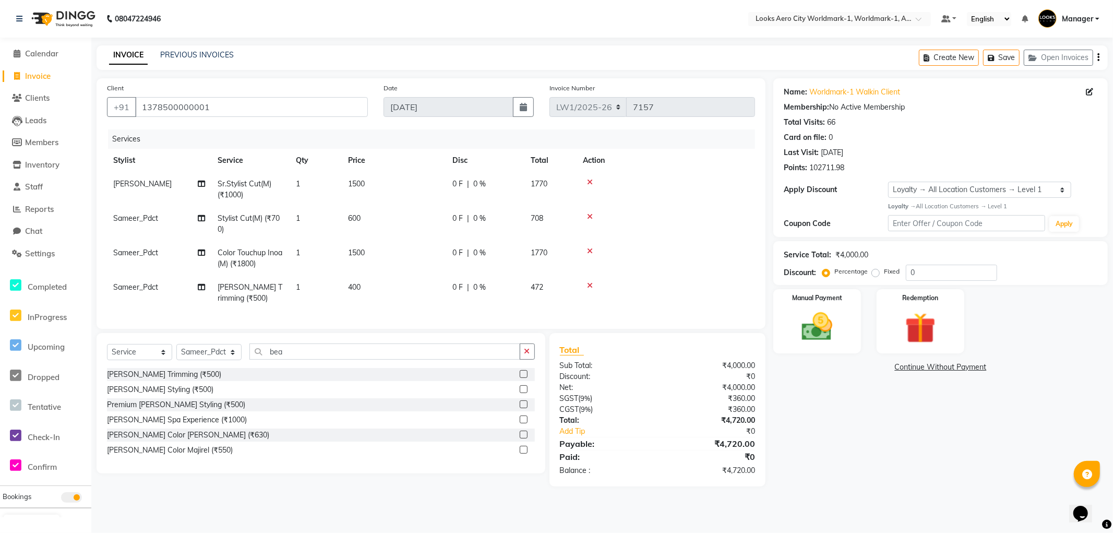
click at [914, 466] on div "Name: Worldmark-1 Walkin Client Membership: No Active Membership Total Visits: …" at bounding box center [944, 282] width 342 height 408
drag, startPoint x: 234, startPoint y: 101, endPoint x: 0, endPoint y: 92, distance: 233.9
click at [0, 92] on app-home "08047224946 Select Location × Looks Aero City Worldmark-1, Worldmark-1, Aerocit…" at bounding box center [556, 251] width 1113 height 502
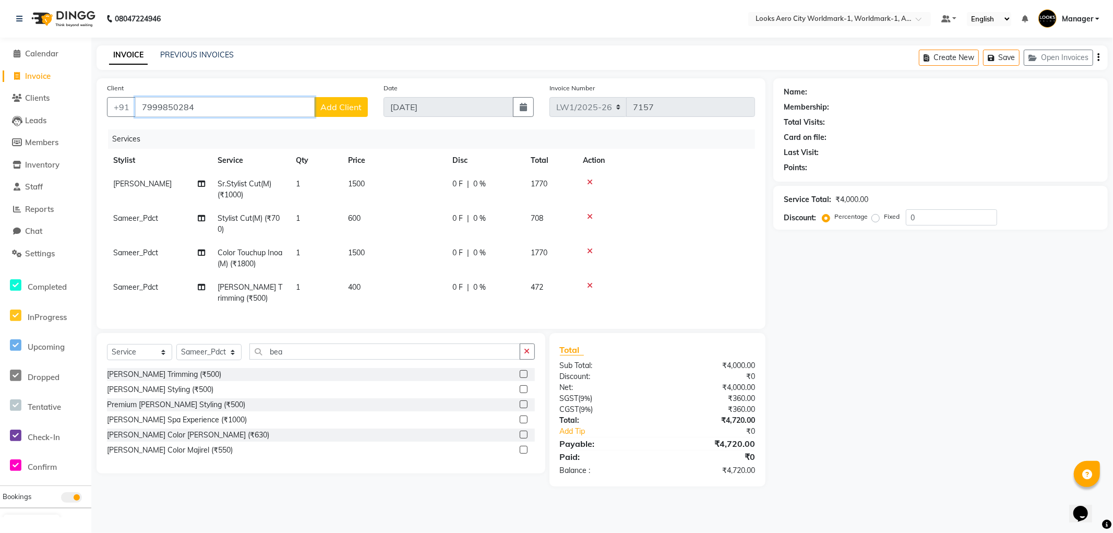
type input "7999850284"
click at [338, 105] on span "Add Client" at bounding box center [340, 107] width 41 height 10
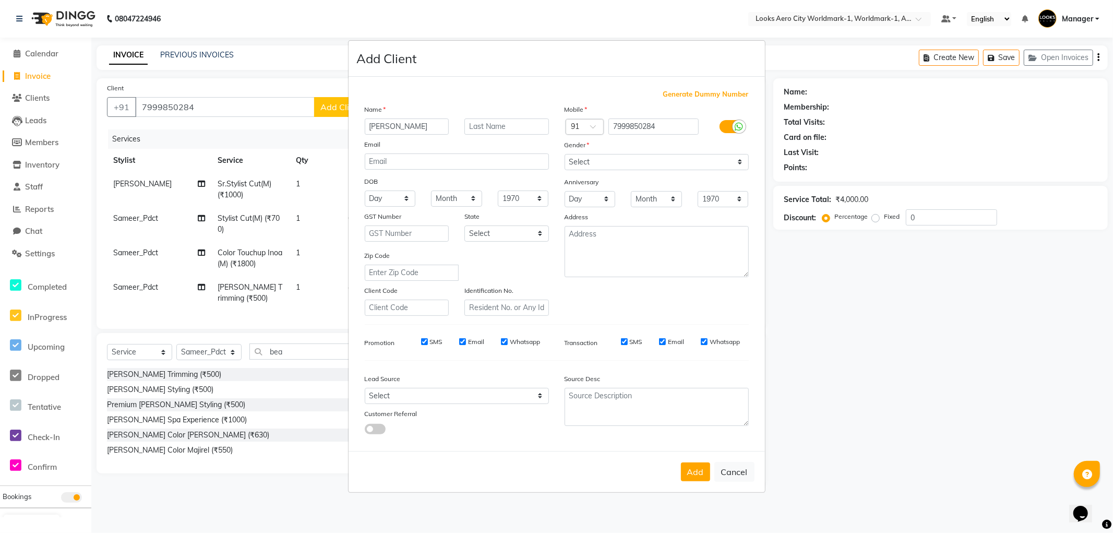
type input "Pratishtha"
click at [492, 124] on input "text" at bounding box center [506, 126] width 85 height 16
type input "Jain"
click at [639, 165] on select "Select Male Female Other Prefer Not To Say" at bounding box center [656, 162] width 184 height 16
select select "female"
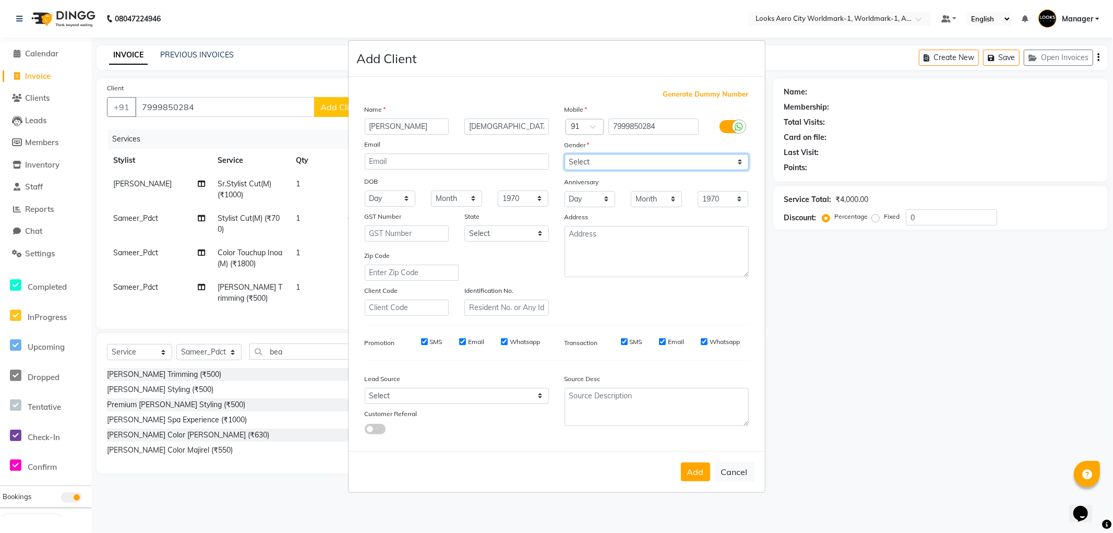
click at [564, 154] on select "Select Male Female Other Prefer Not To Say" at bounding box center [656, 162] width 184 height 16
click at [505, 236] on select "Select Andaman and Nicobar Islands Andhra Pradesh Arunachal Pradesh Assam Bihar…" at bounding box center [506, 233] width 85 height 16
select select "10"
click at [464, 225] on select "Select Andaman and Nicobar Islands Andhra Pradesh Arunachal Pradesh Assam Bihar…" at bounding box center [506, 233] width 85 height 16
click at [697, 468] on button "Add" at bounding box center [695, 471] width 29 height 19
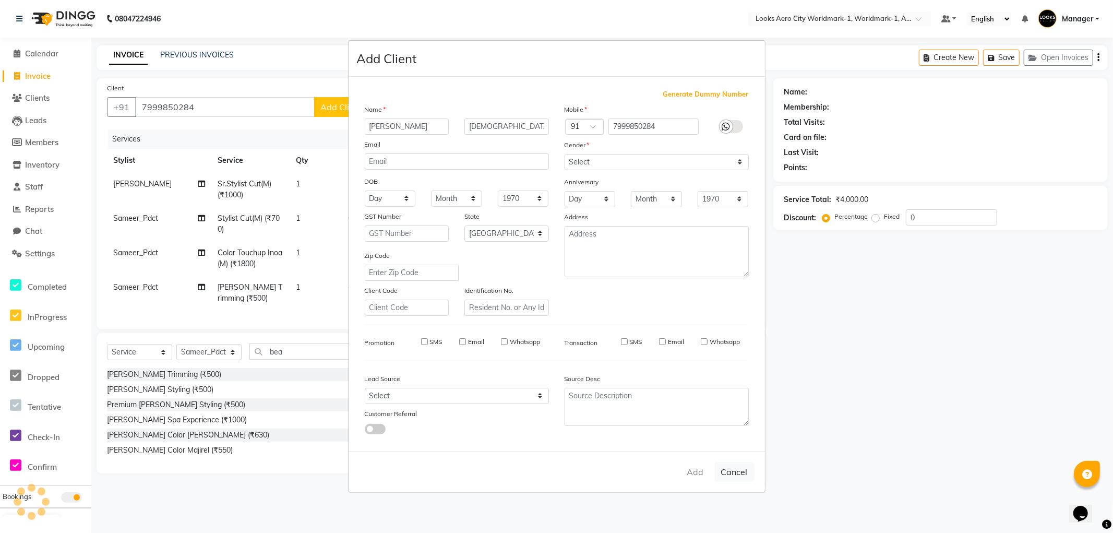
select select
select select "null"
select select
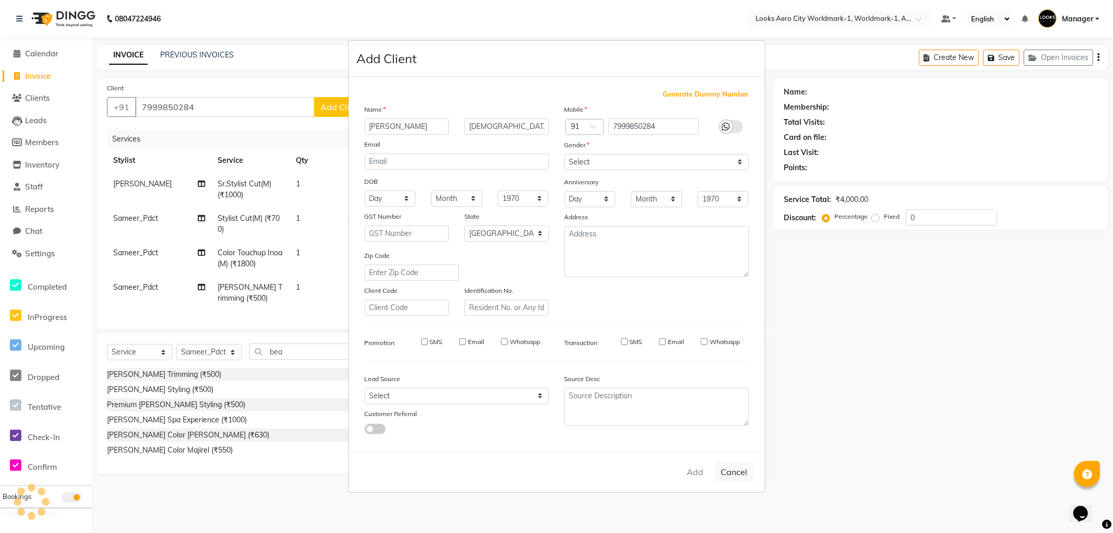
select select
checkbox input "false"
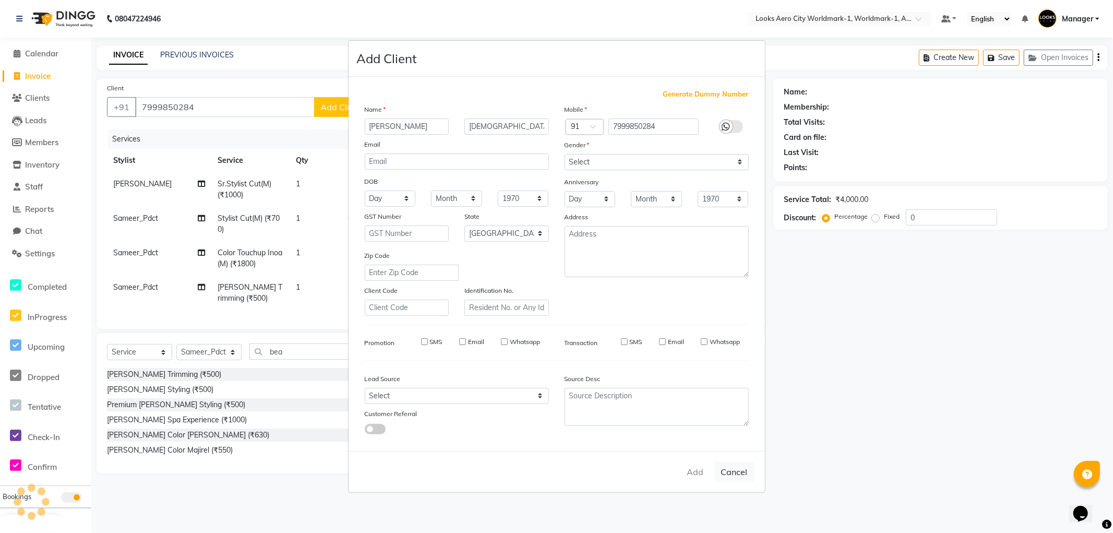
checkbox input "false"
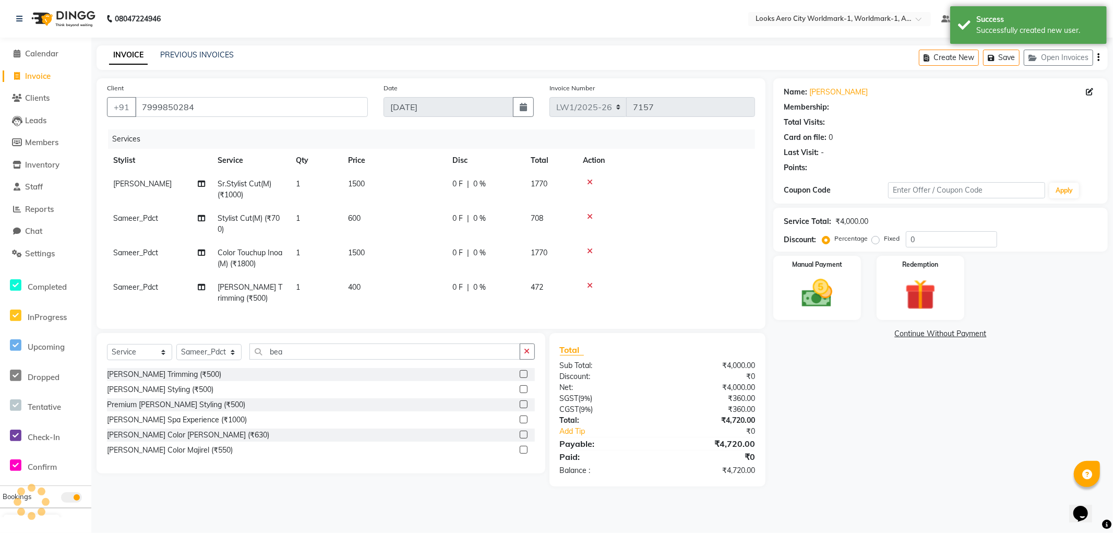
select select "1: Object"
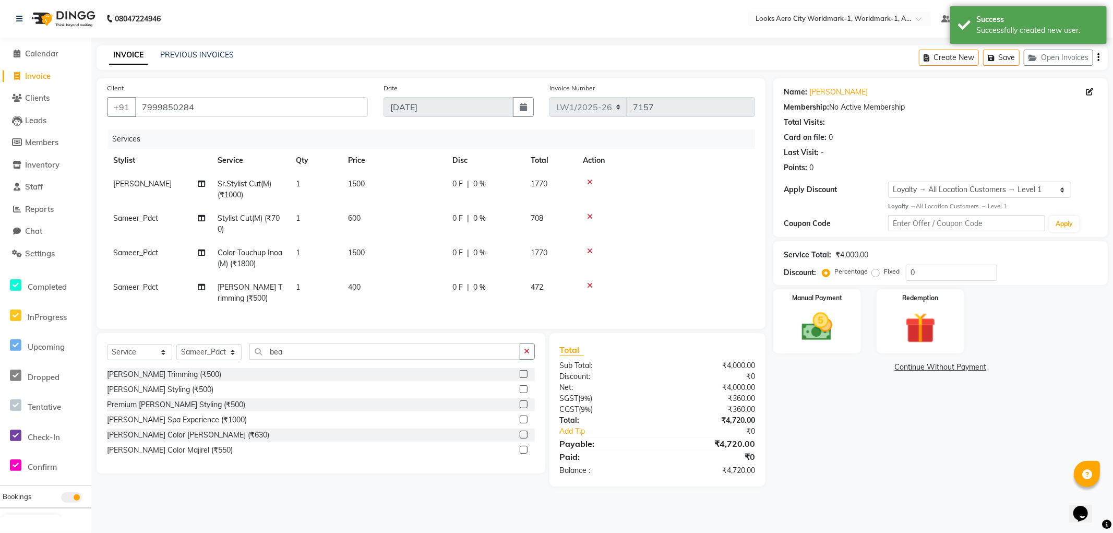
click at [820, 430] on div "Name: Pratishtha Jain Membership: No Active Membership Total Visits: Card on fi…" at bounding box center [944, 282] width 342 height 408
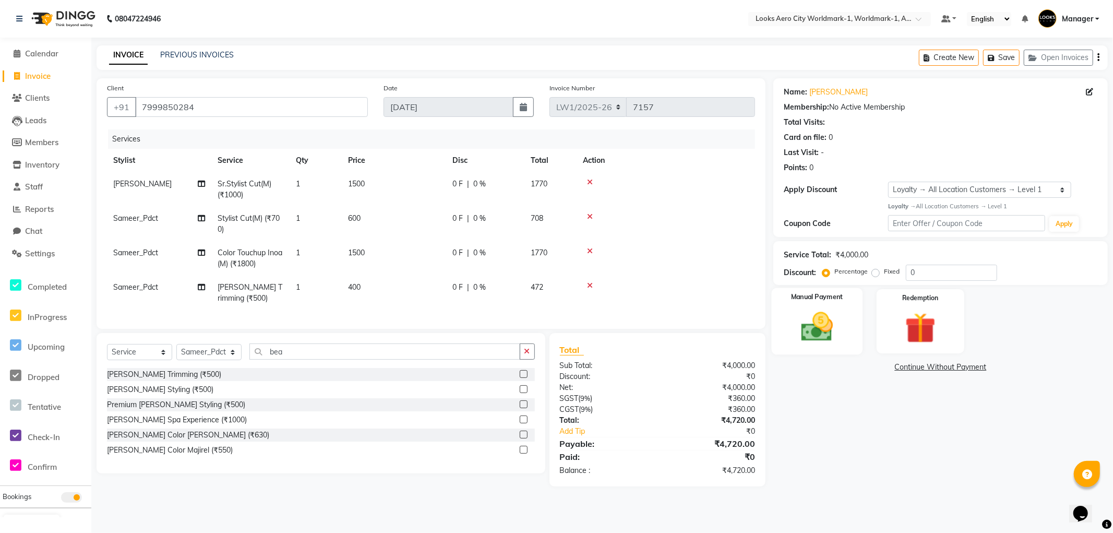
click at [844, 347] on div "Manual Payment" at bounding box center [817, 320] width 91 height 67
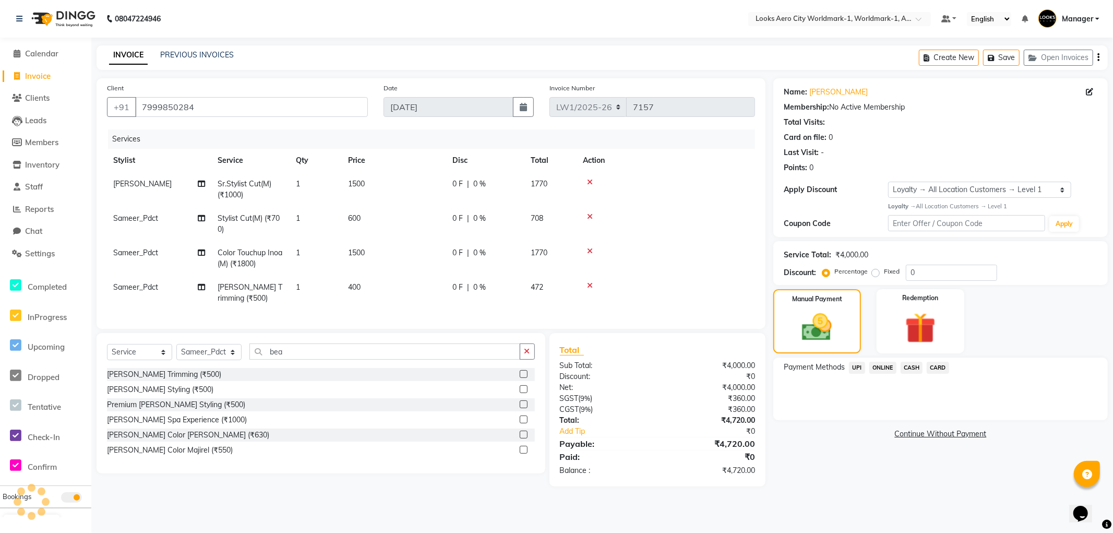
click at [907, 367] on span "CASH" at bounding box center [911, 368] width 22 height 12
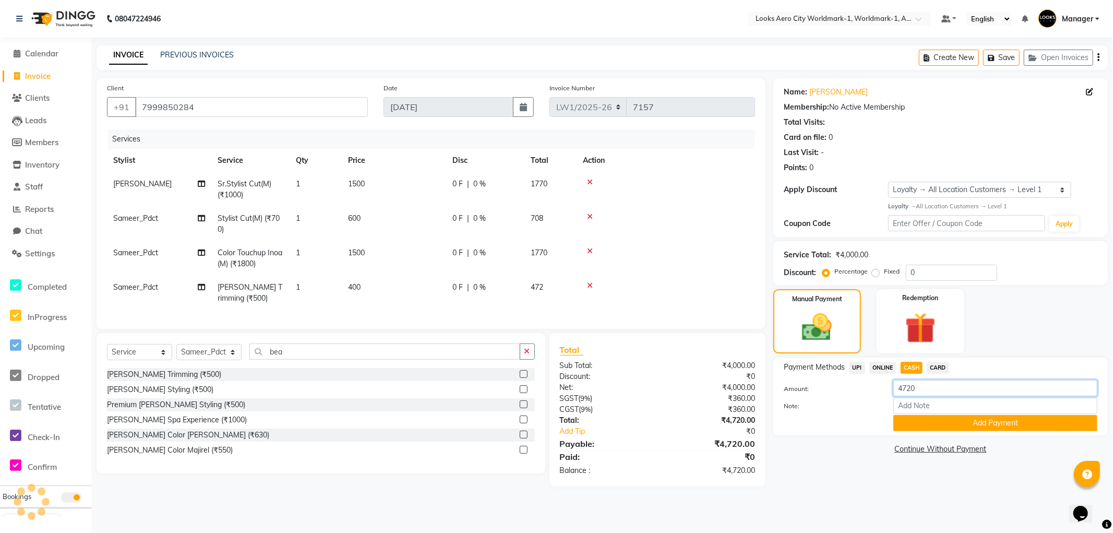
drag, startPoint x: 922, startPoint y: 377, endPoint x: 840, endPoint y: 389, distance: 82.2
click at [840, 388] on div "Amount: 4720" at bounding box center [940, 389] width 329 height 18
type input "5000"
click at [917, 414] on div "Amount: 5000 Note: Add Payment" at bounding box center [941, 405] width 314 height 51
click at [909, 418] on button "Add Payment" at bounding box center [995, 423] width 204 height 16
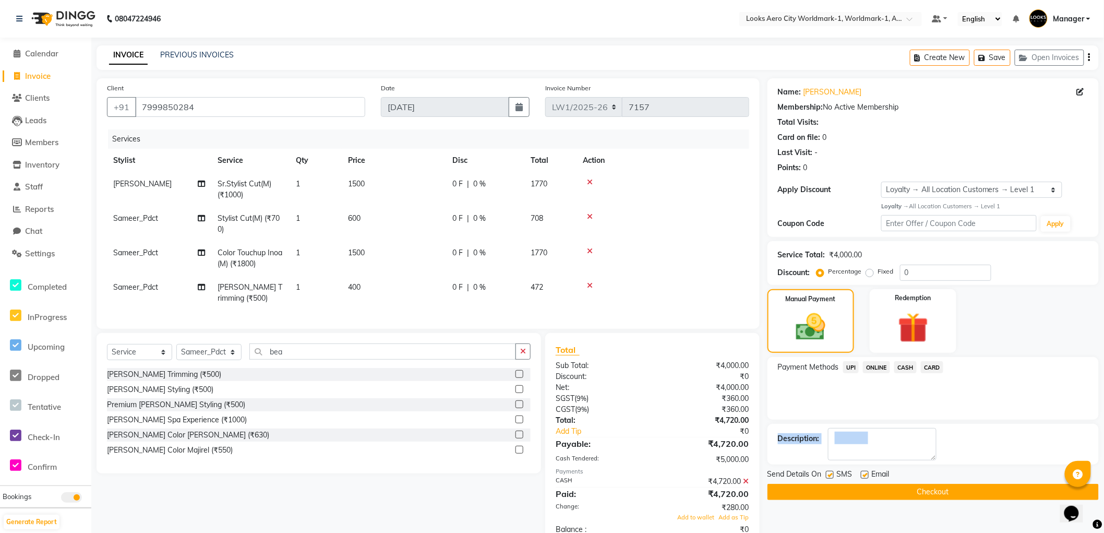
scroll to position [89, 0]
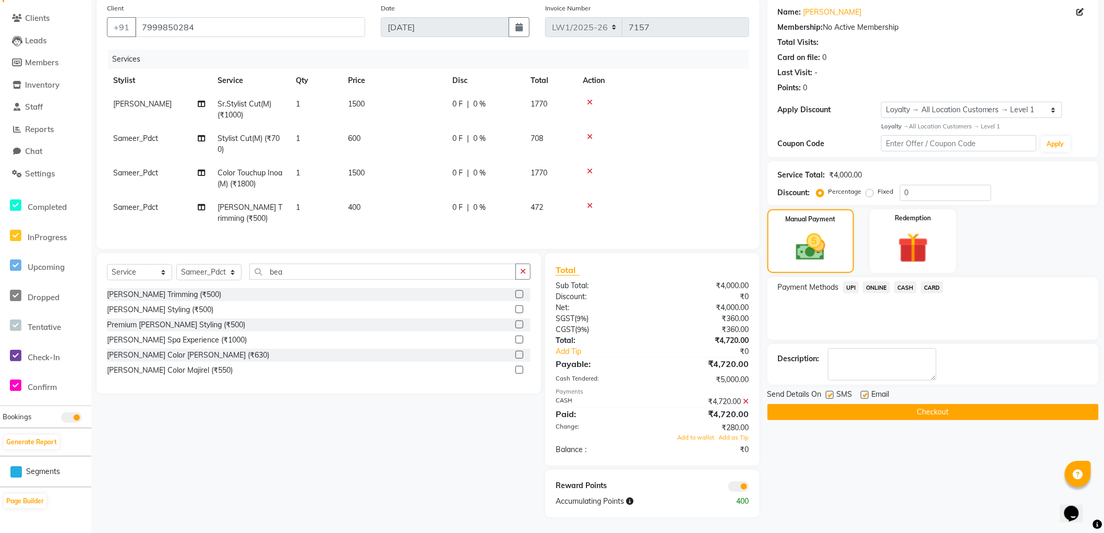
click at [748, 402] on icon at bounding box center [746, 401] width 6 height 7
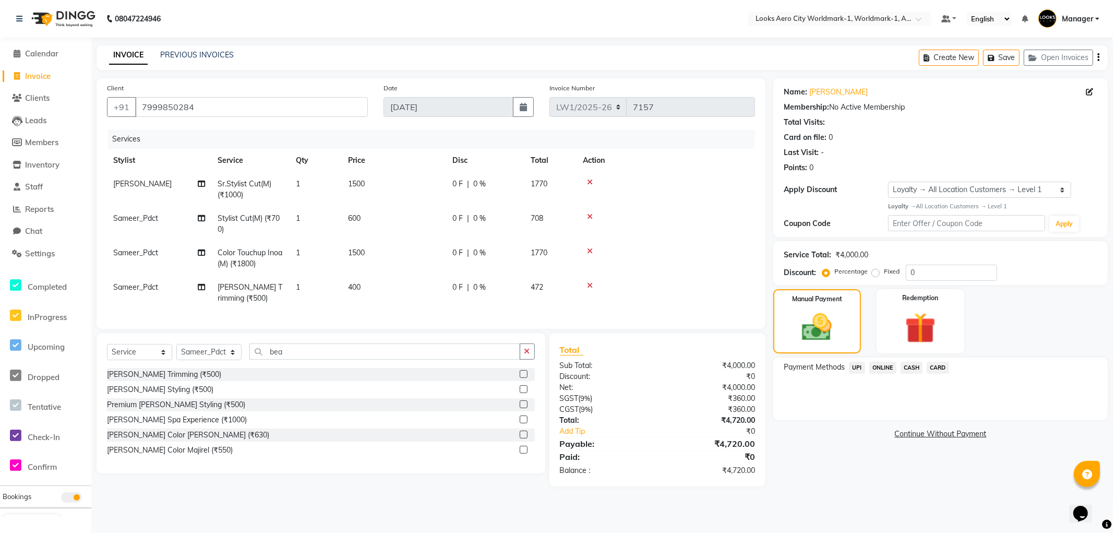
click at [908, 368] on span "CASH" at bounding box center [911, 368] width 22 height 12
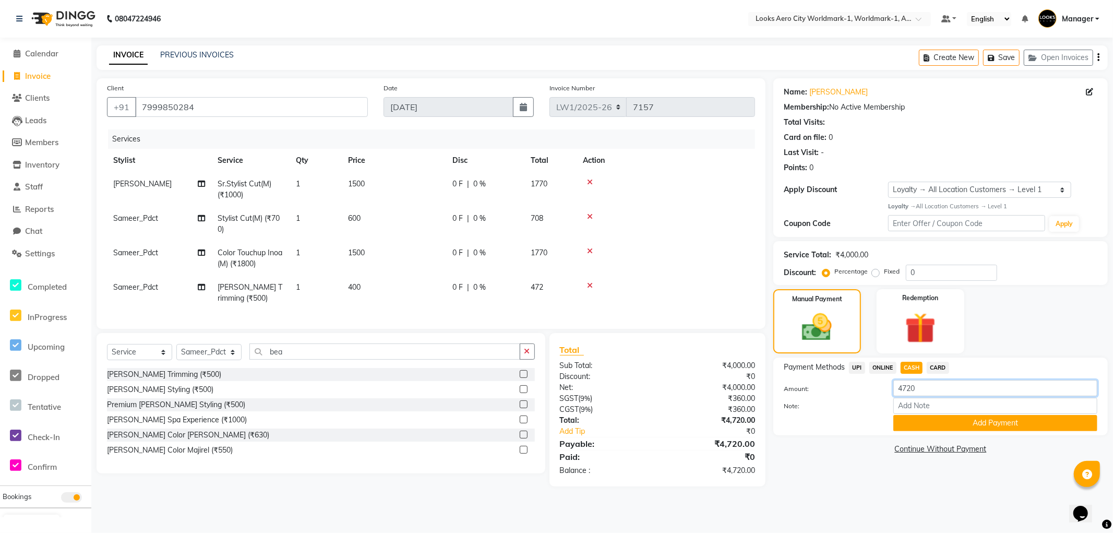
drag, startPoint x: 939, startPoint y: 385, endPoint x: 858, endPoint y: 392, distance: 81.7
click at [858, 392] on div "Amount: 4720" at bounding box center [940, 389] width 329 height 18
type input "5000"
click at [906, 421] on button "Add Payment" at bounding box center [995, 423] width 204 height 16
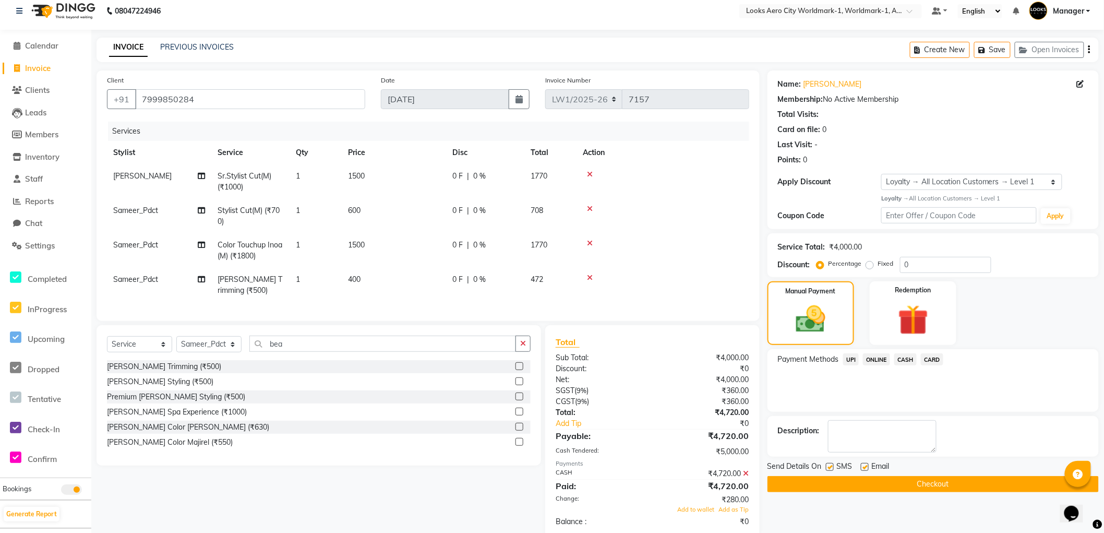
scroll to position [89, 0]
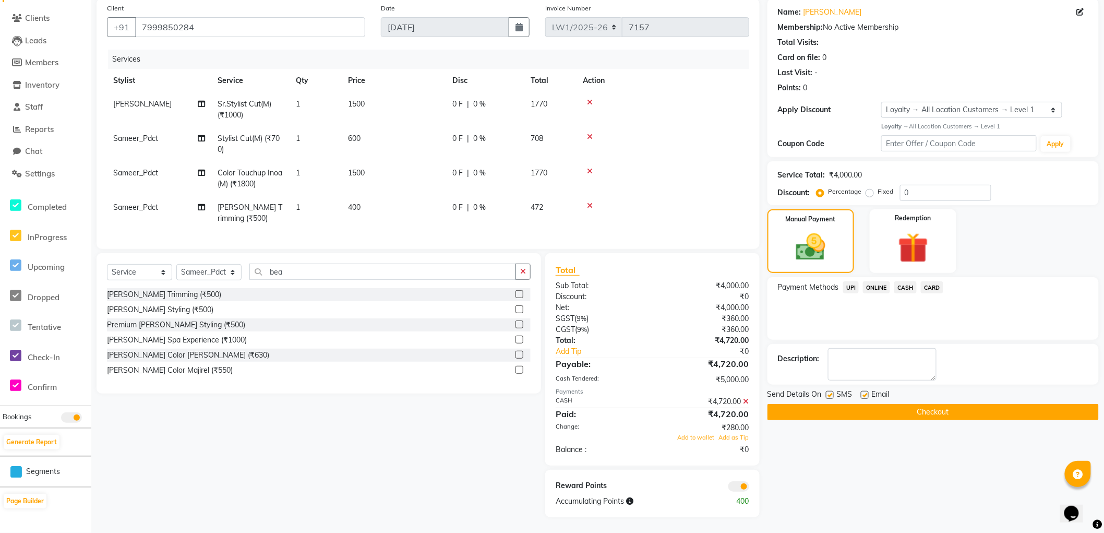
click at [789, 404] on button "Checkout" at bounding box center [932, 412] width 331 height 16
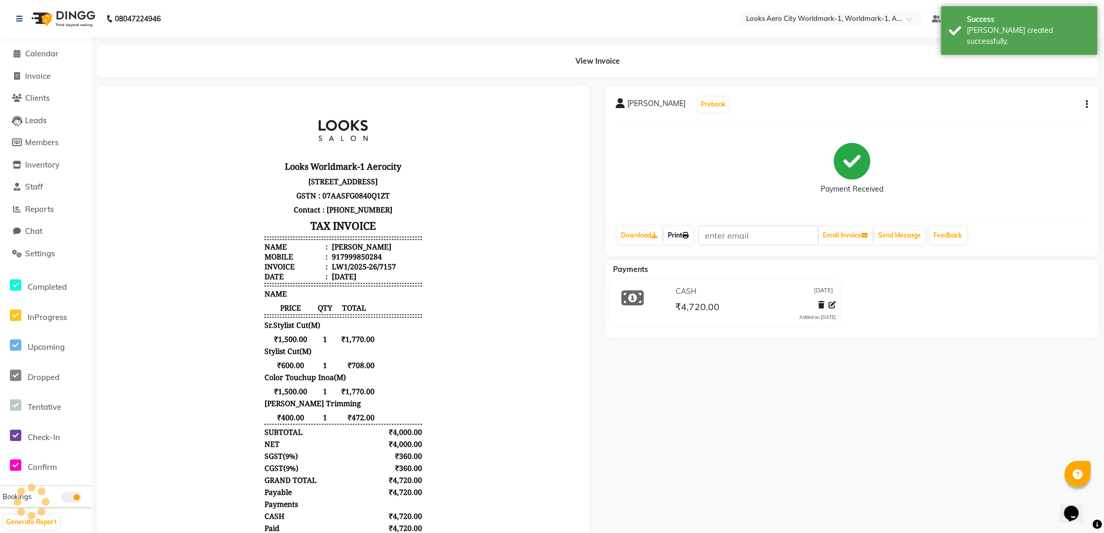
drag, startPoint x: 684, startPoint y: 233, endPoint x: 695, endPoint y: 238, distance: 12.4
click at [684, 233] on link "Print" at bounding box center [678, 235] width 29 height 18
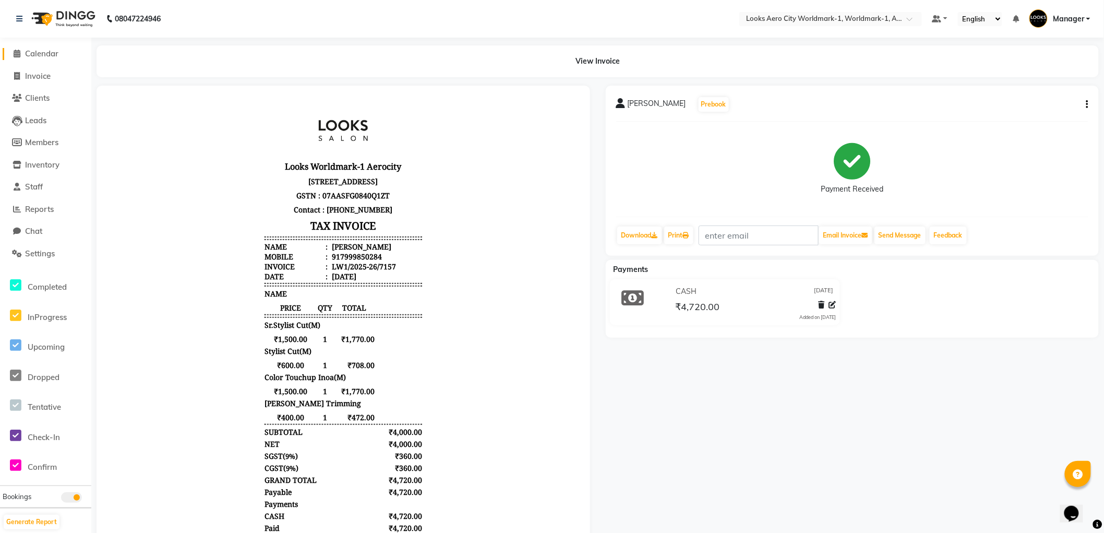
click at [46, 52] on span "Calendar" at bounding box center [41, 54] width 33 height 10
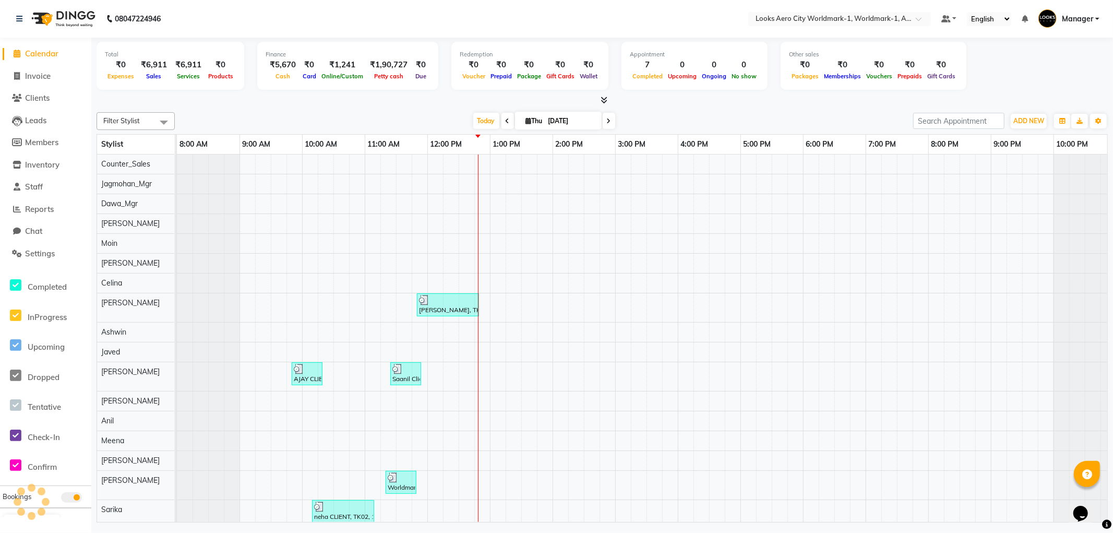
scroll to position [0, 8]
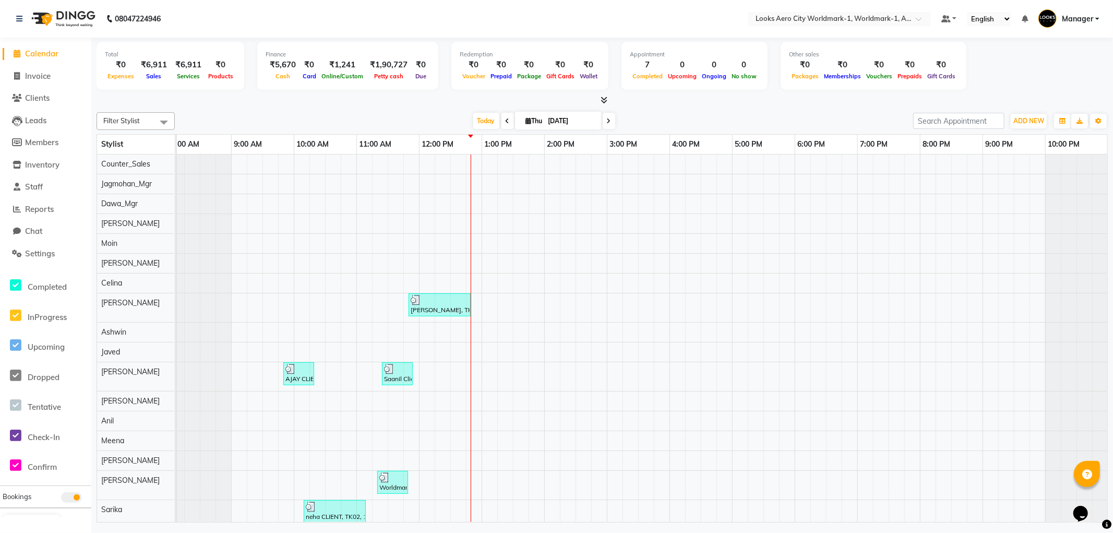
click at [33, 51] on span "Calendar" at bounding box center [41, 54] width 33 height 10
click at [34, 210] on span "Reports" at bounding box center [39, 209] width 29 height 10
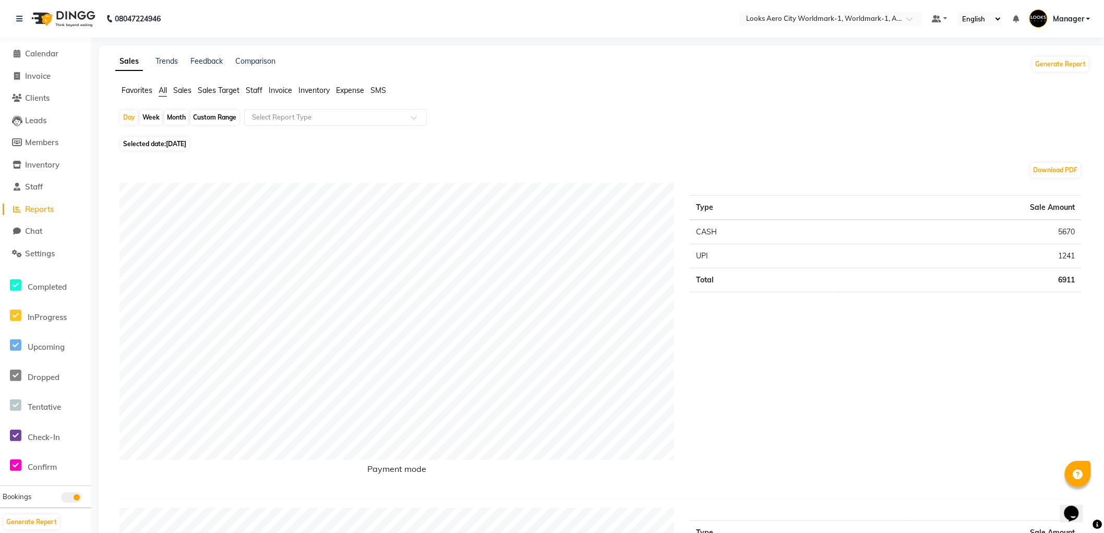
click at [251, 87] on span "Staff" at bounding box center [254, 90] width 17 height 9
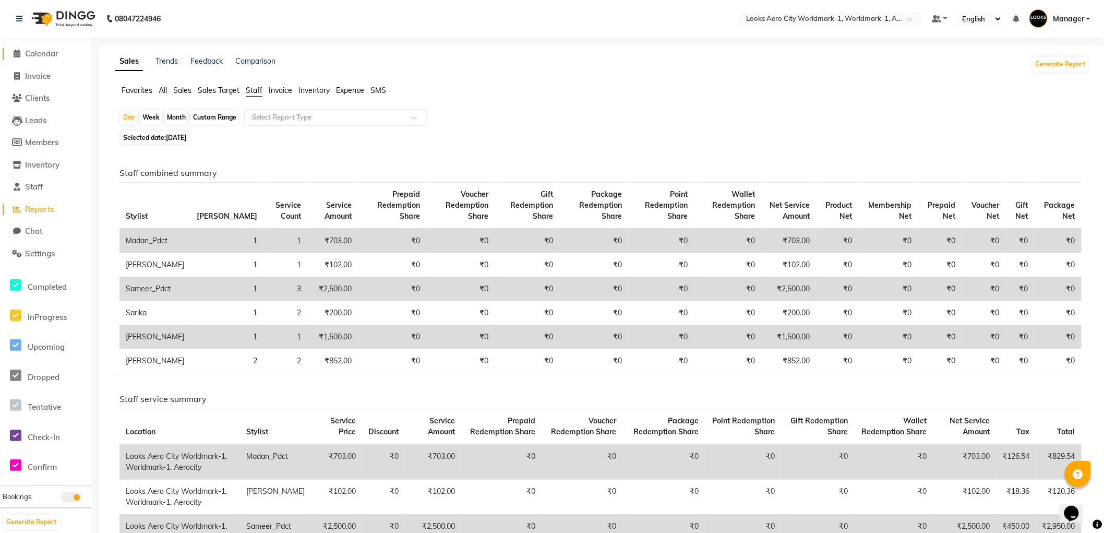
click at [44, 52] on span "Calendar" at bounding box center [41, 54] width 33 height 10
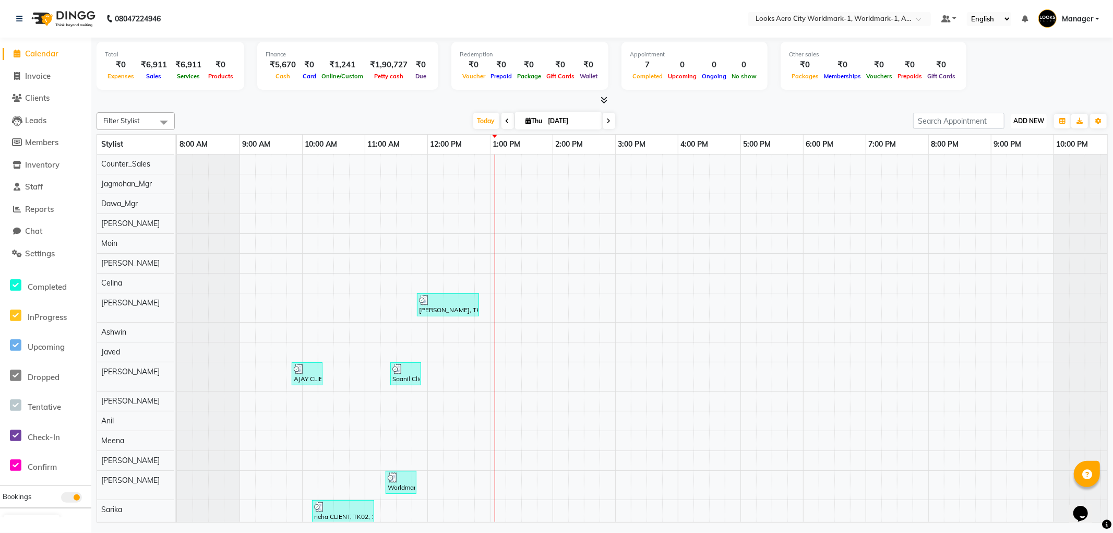
click at [1026, 120] on span "ADD NEW" at bounding box center [1028, 121] width 31 height 8
click at [999, 165] on link "Add Expense" at bounding box center [1005, 168] width 82 height 14
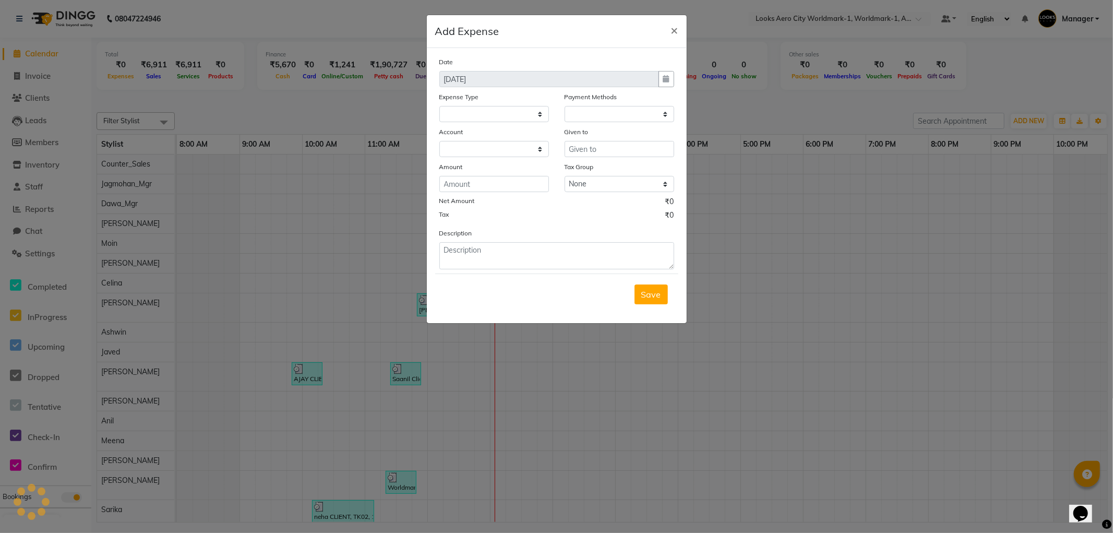
select select
select select "1"
select select "7739"
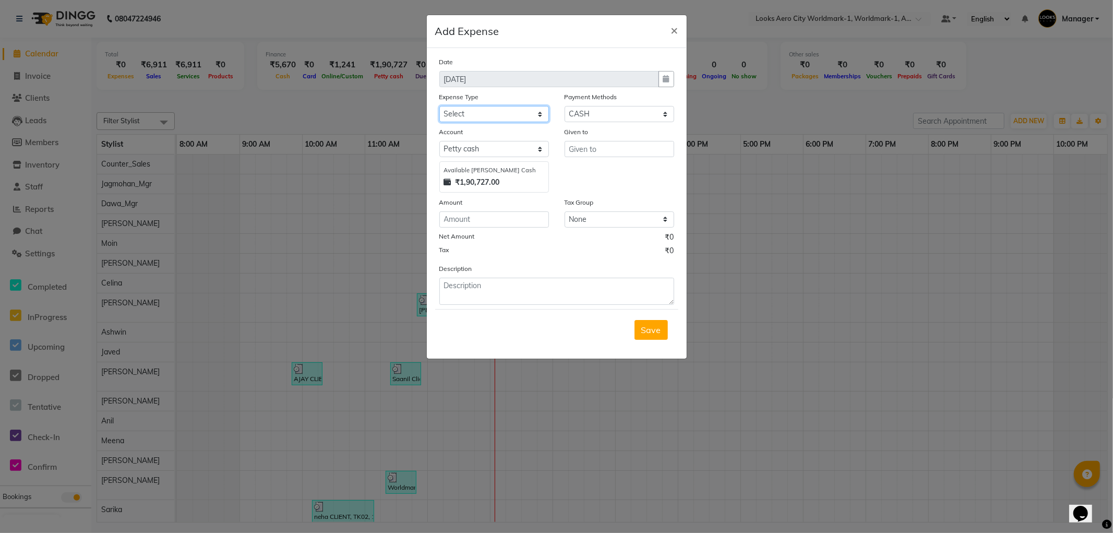
click at [472, 112] on select "Select Bank Deposit Blinkit Cash Handover CLIENT Client ordered food Client Ref…" at bounding box center [494, 114] width 110 height 16
select select "24391"
click at [439, 106] on select "Select Bank Deposit Blinkit Cash Handover CLIENT Client ordered food Client Ref…" at bounding box center [494, 114] width 110 height 16
click at [583, 149] on input "text" at bounding box center [619, 149] width 110 height 16
type input "Bank Deposit"
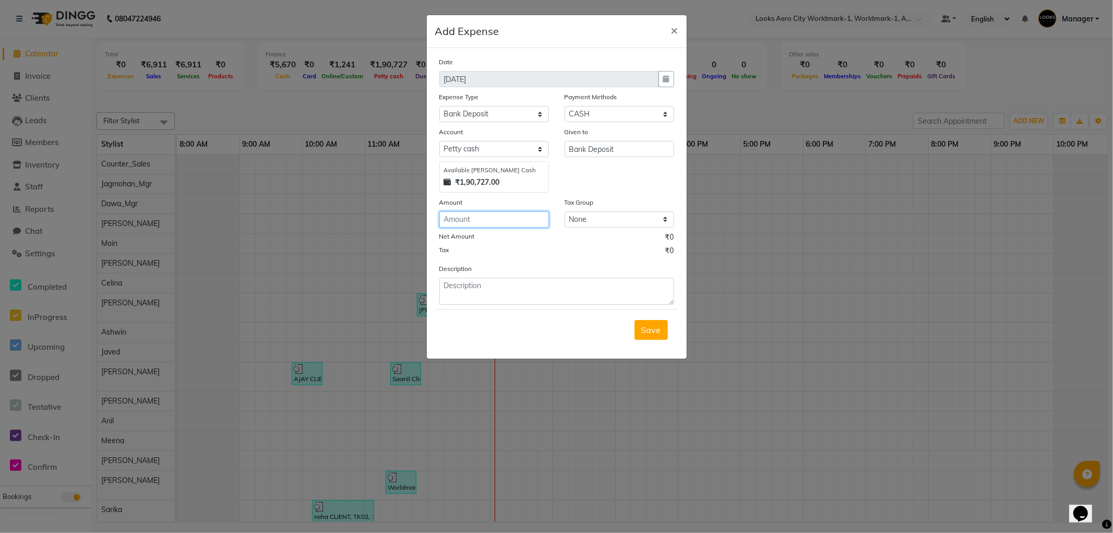
click at [489, 215] on input "number" at bounding box center [494, 219] width 110 height 16
type input "160000"
click at [656, 331] on span "Save" at bounding box center [651, 329] width 20 height 10
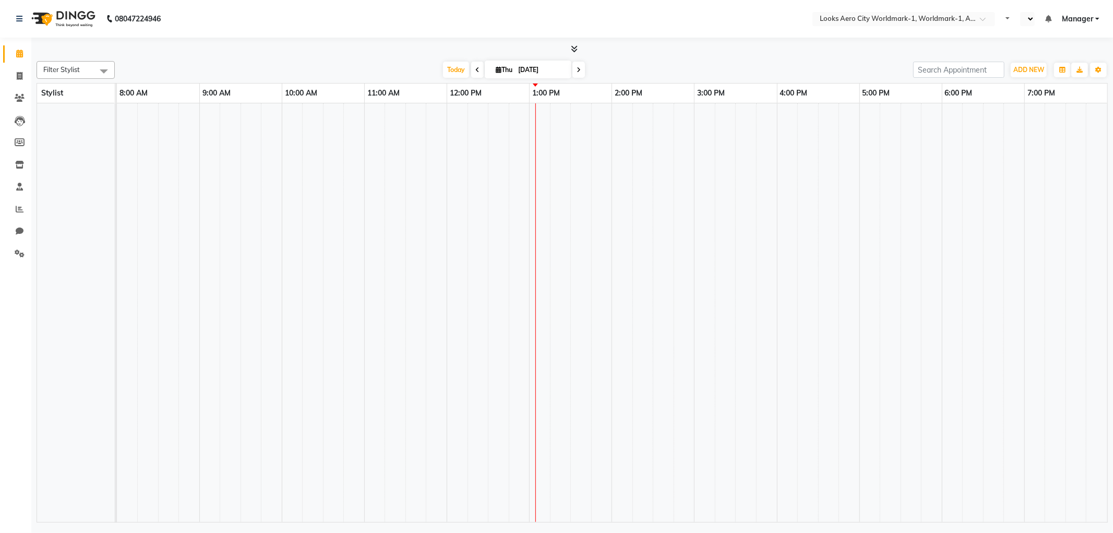
select select "en"
